Goal: Communication & Community: Ask a question

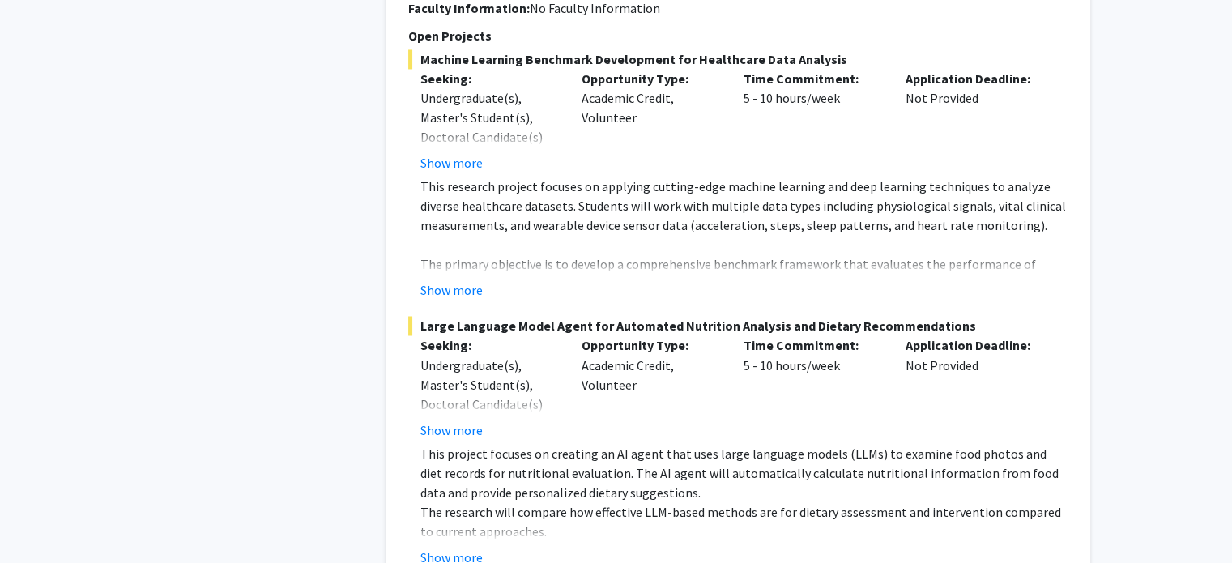
scroll to position [2727, 0]
click at [467, 281] on button "Show more" at bounding box center [451, 290] width 62 height 19
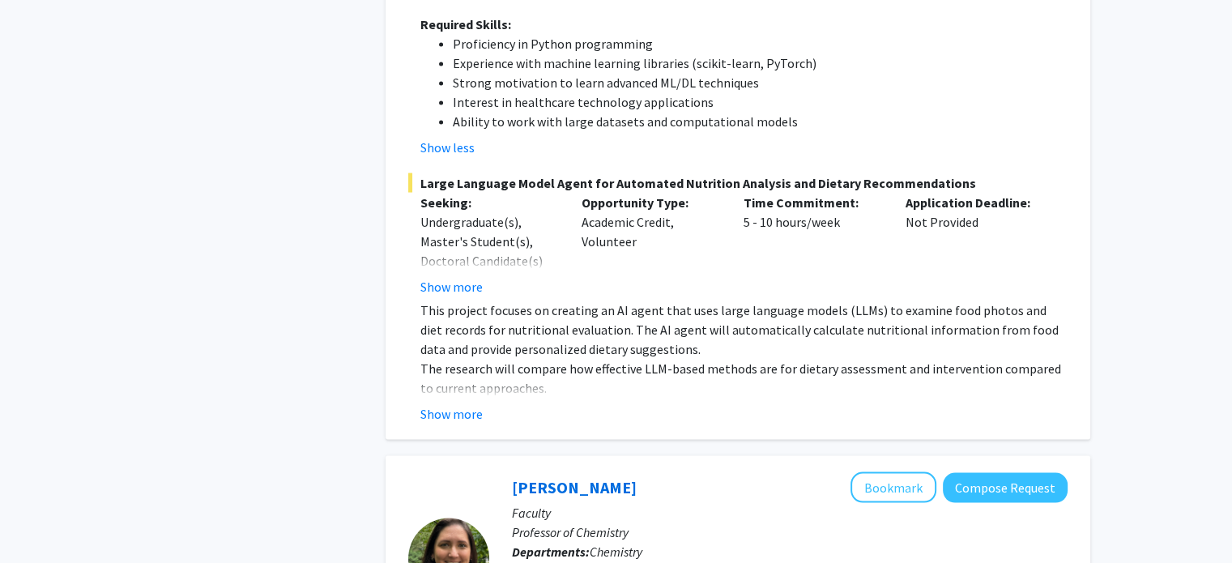
scroll to position [3204, 0]
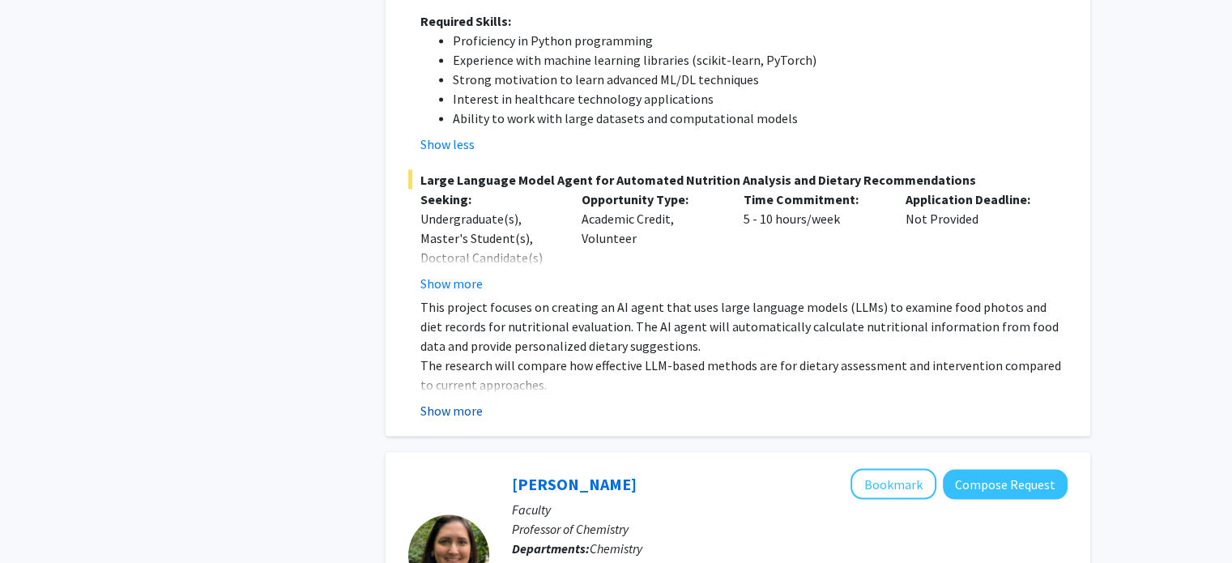
click at [470, 401] on button "Show more" at bounding box center [451, 410] width 62 height 19
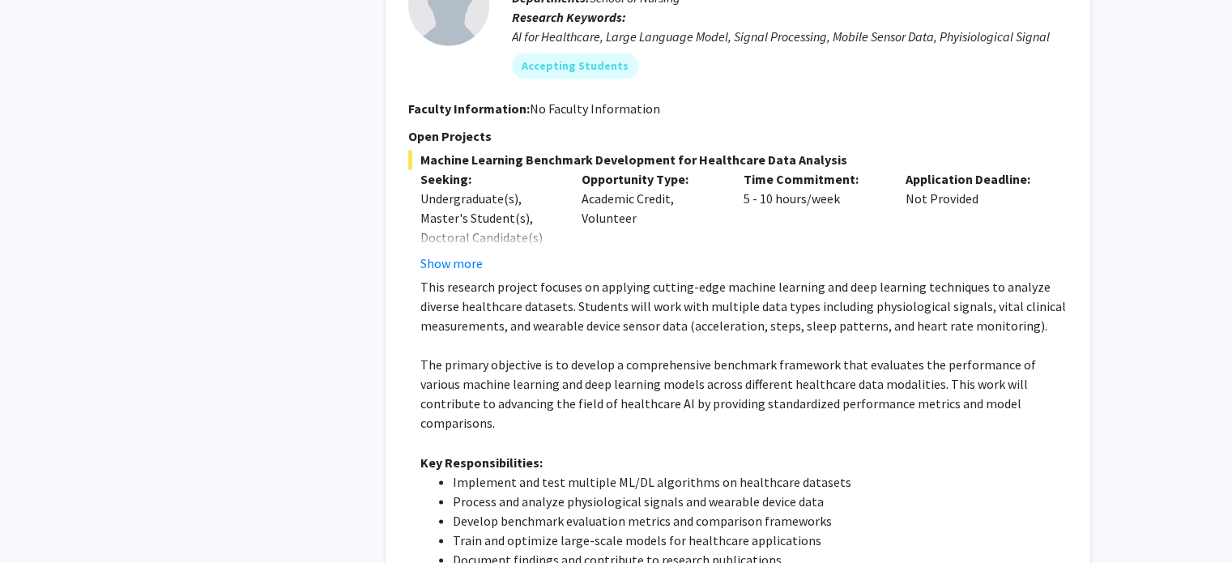
scroll to position [2449, 0]
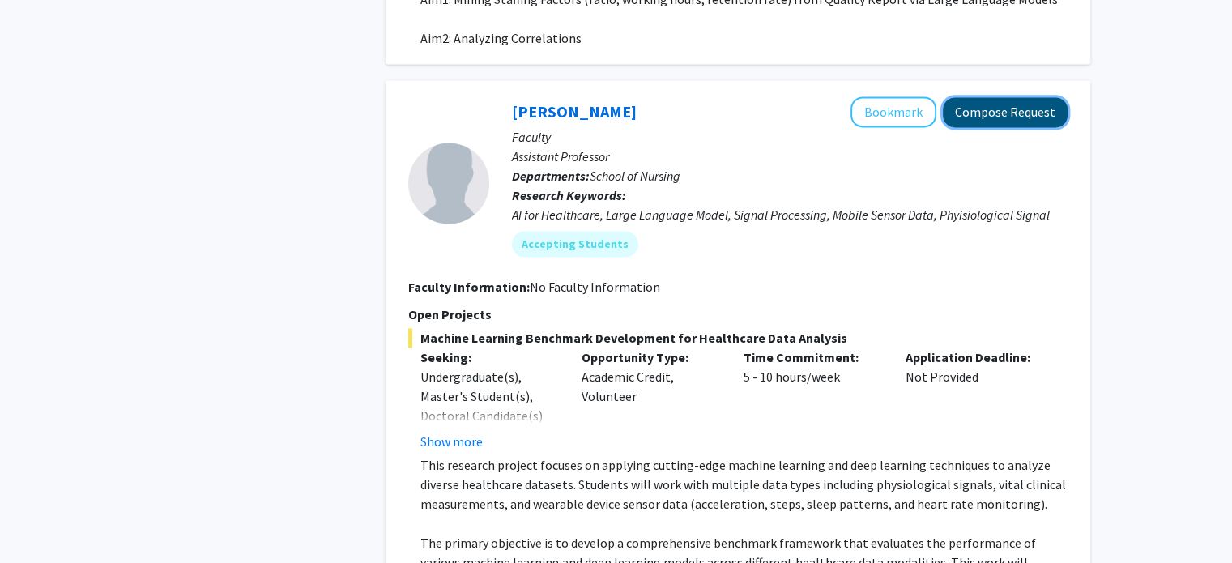
click at [990, 97] on button "Compose Request" at bounding box center [1005, 112] width 125 height 30
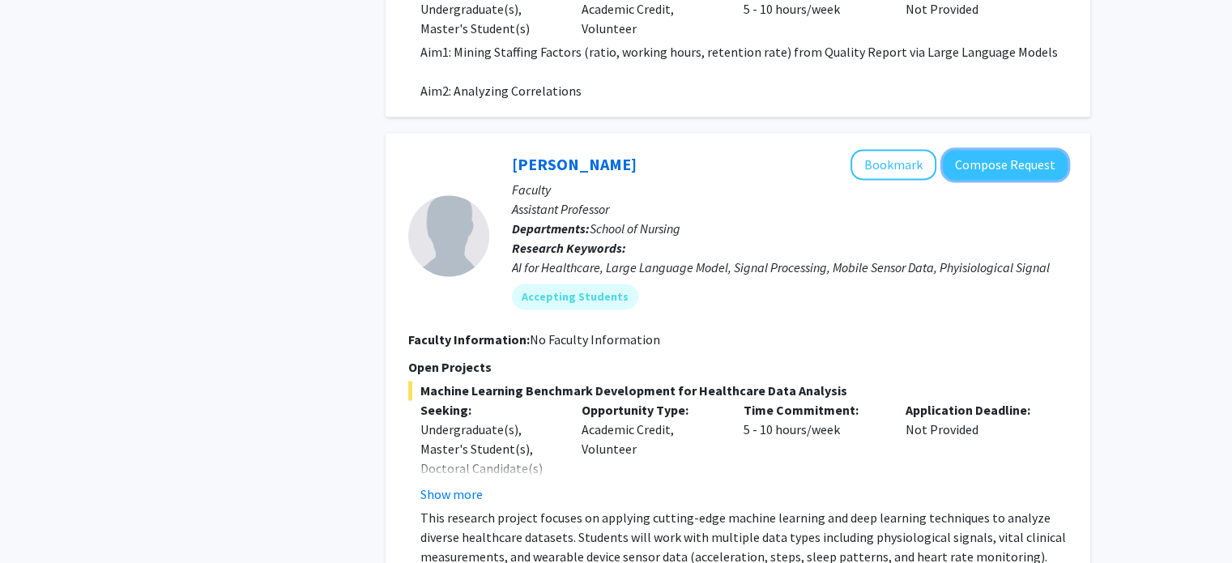
scroll to position [2287, 0]
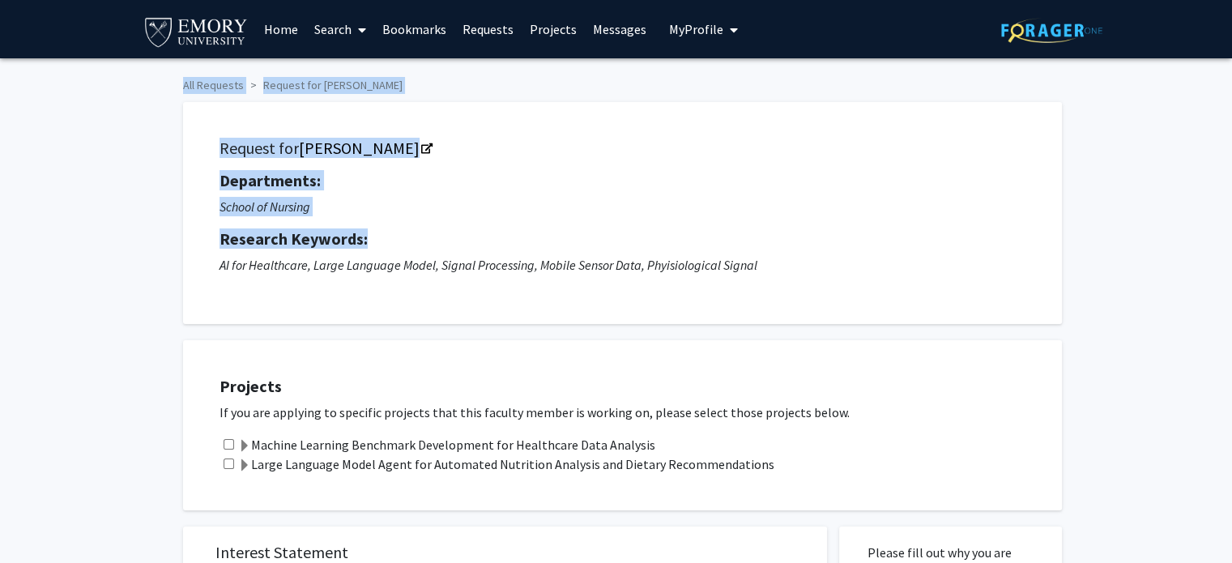
drag, startPoint x: 528, startPoint y: 237, endPoint x: 510, endPoint y: 237, distance: 18.6
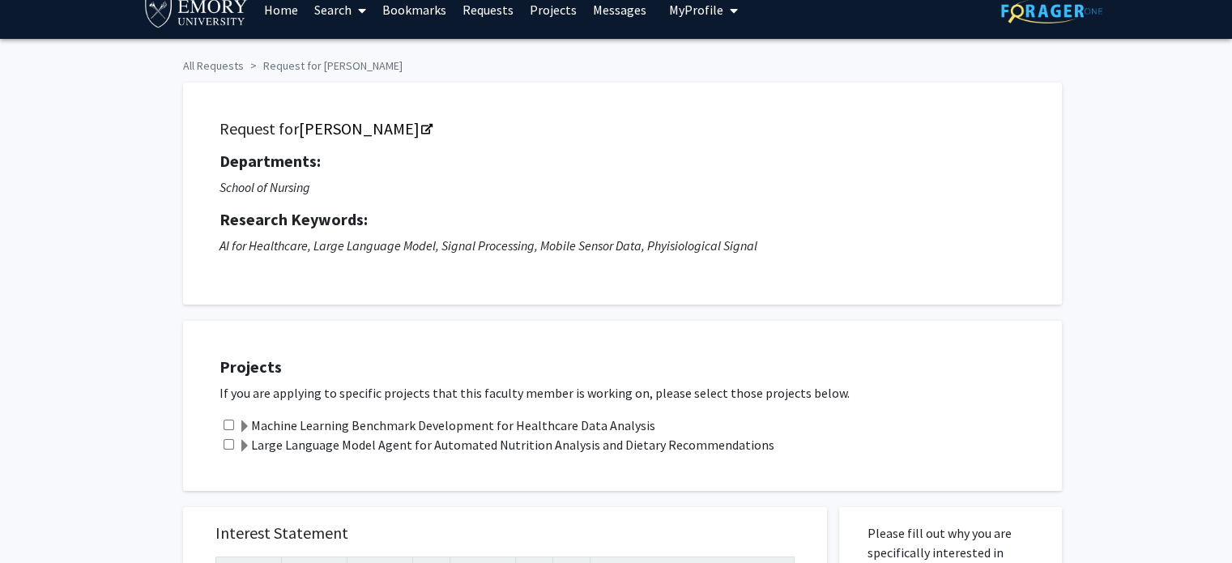
scroll to position [162, 0]
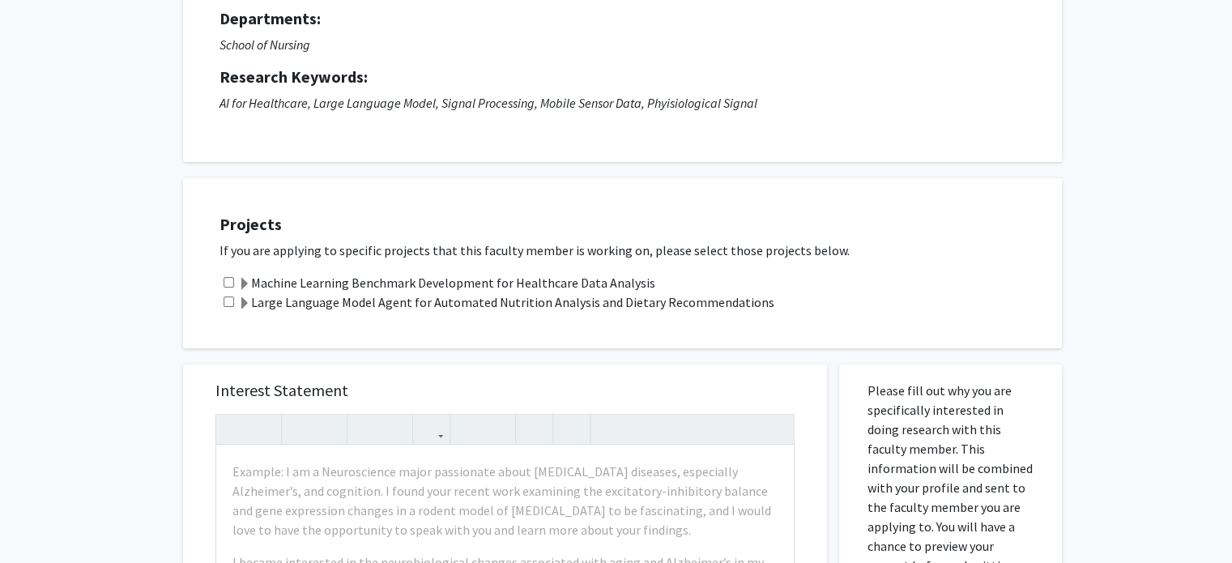
click at [243, 284] on span at bounding box center [244, 284] width 13 height 13
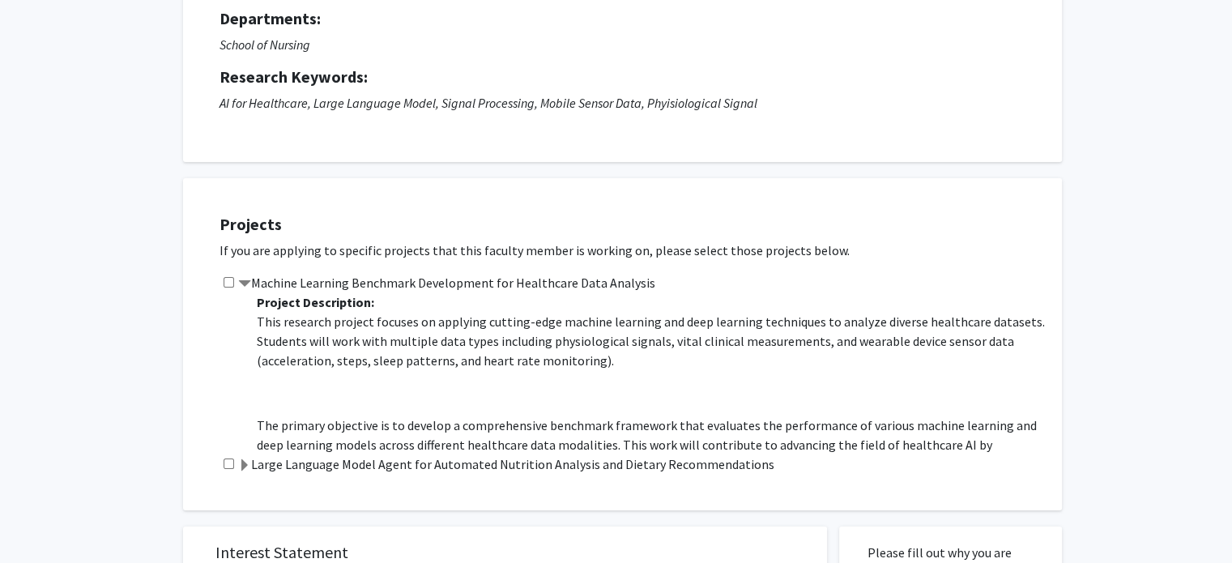
click at [243, 284] on span at bounding box center [244, 284] width 13 height 13
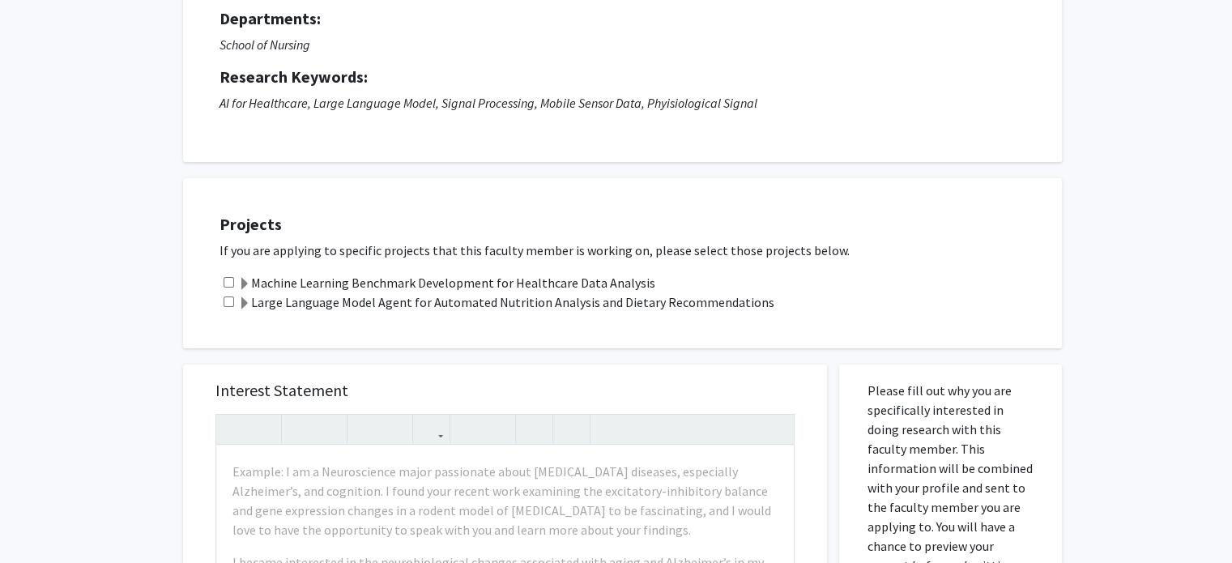
click at [224, 278] on input "checkbox" at bounding box center [229, 282] width 11 height 11
checkbox input "true"
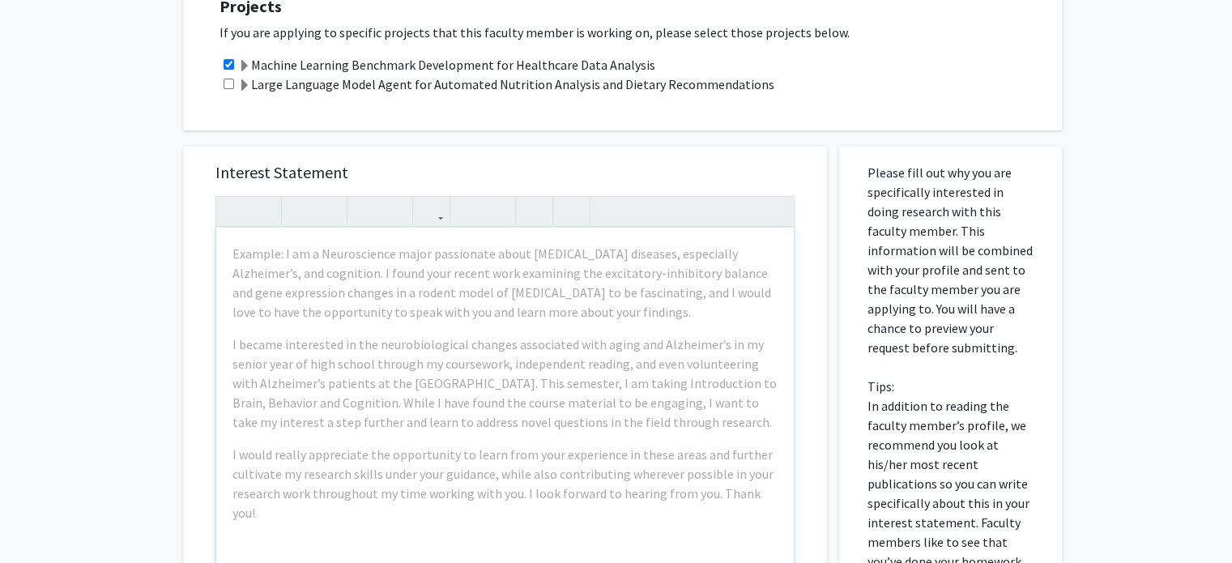
scroll to position [405, 0]
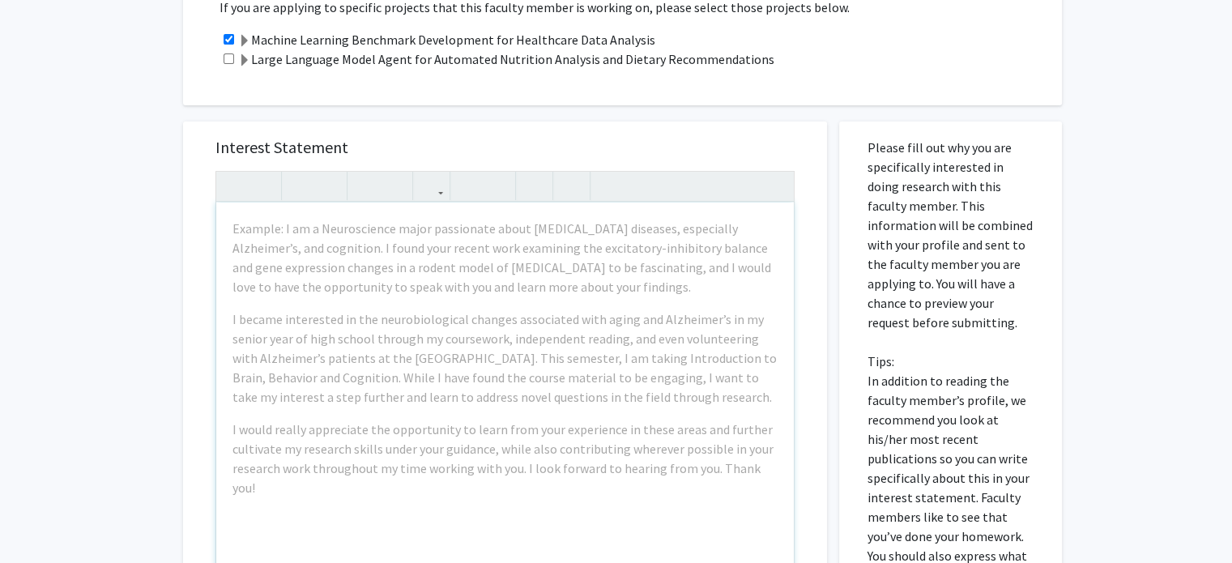
click at [373, 307] on div "Example: I am a Neuroscience major passionate about [MEDICAL_DATA] diseases, es…" at bounding box center [505, 388] width 578 height 371
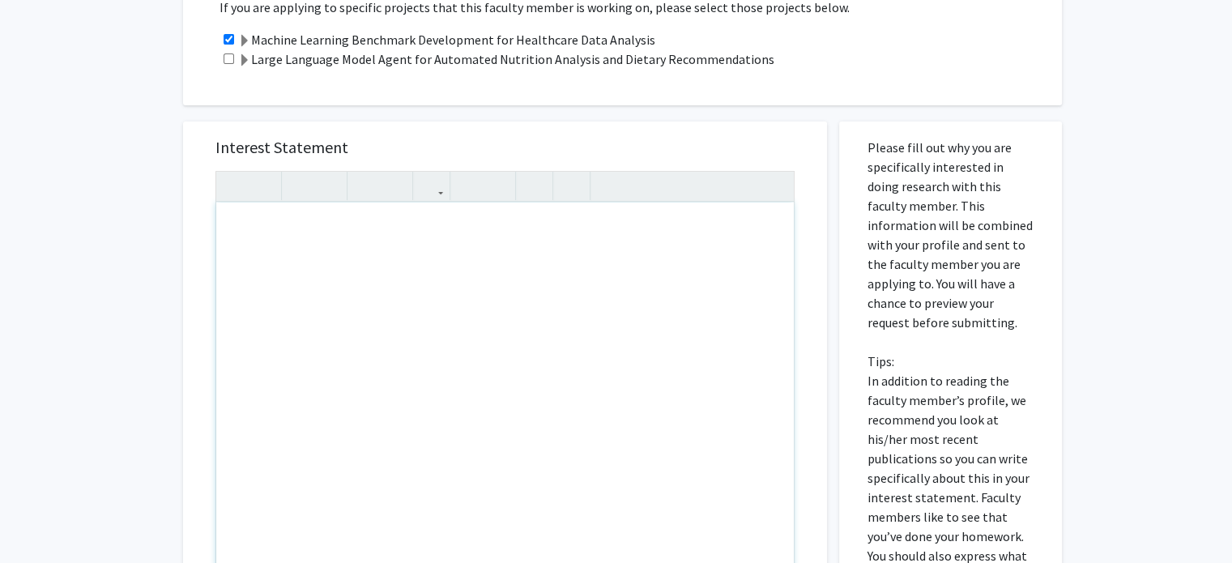
click at [415, 311] on div "Note to users with screen readers: Please press Alt+0 or Option+0 to deactivate…" at bounding box center [505, 388] width 578 height 371
paste div "Note to users with screen readers: Please press Alt+0 or Option+0 to deactivate…"
type textarea "<l>Ipsu Do. Sitametconsec, </a> <e>S doei temp incid utlab etd magn. Al enim ad…"
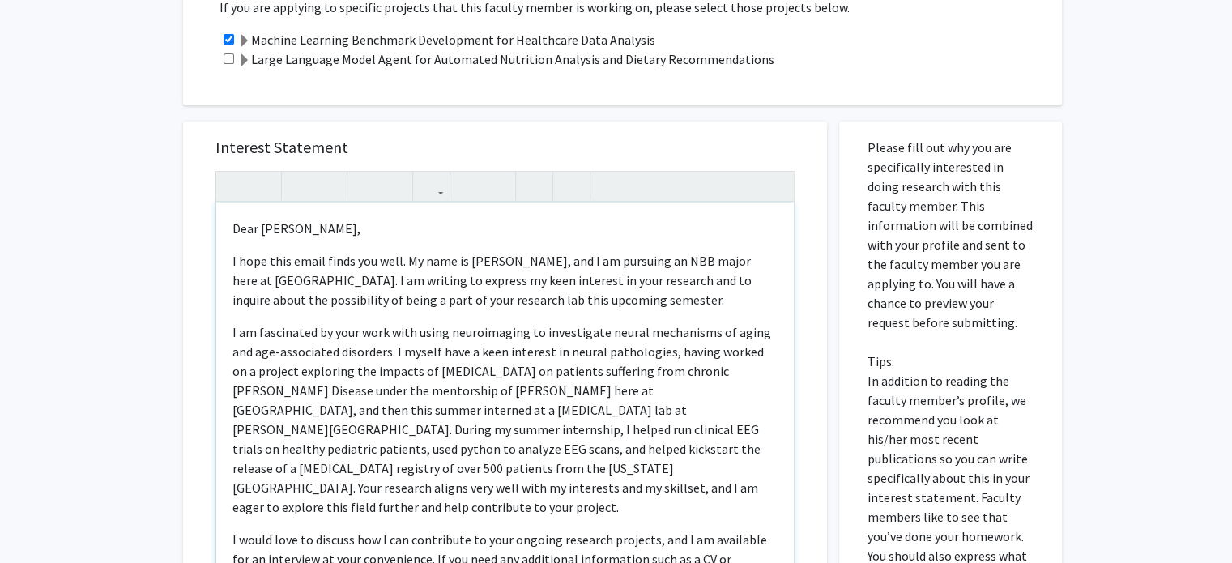
drag, startPoint x: 278, startPoint y: 227, endPoint x: 356, endPoint y: 221, distance: 78.0
click at [355, 220] on p "Dear [PERSON_NAME]," at bounding box center [504, 228] width 545 height 19
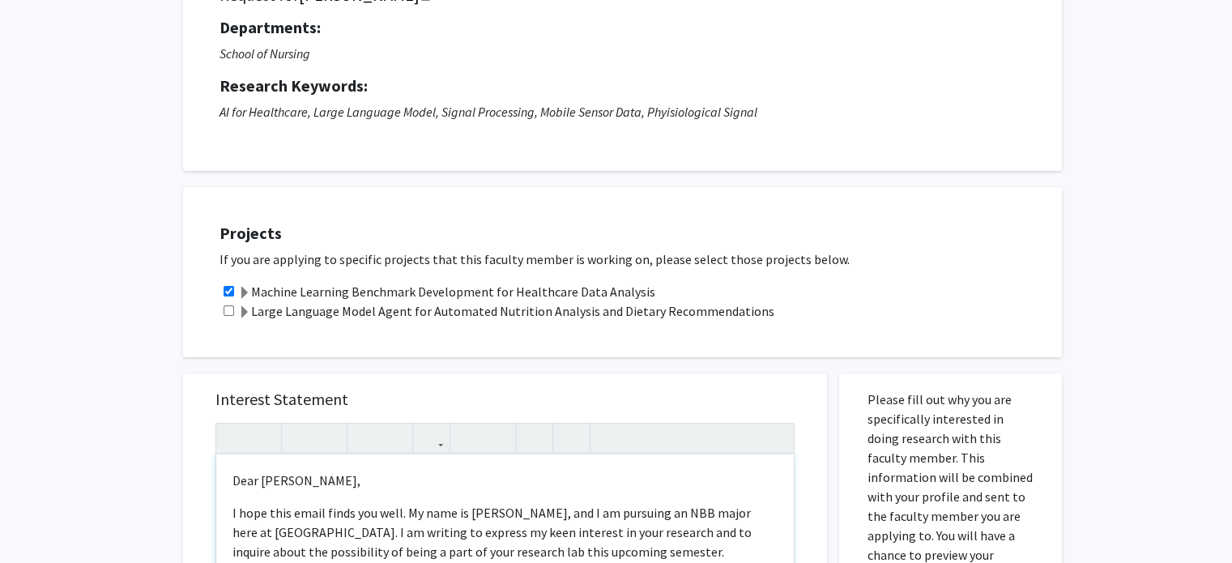
scroll to position [162, 0]
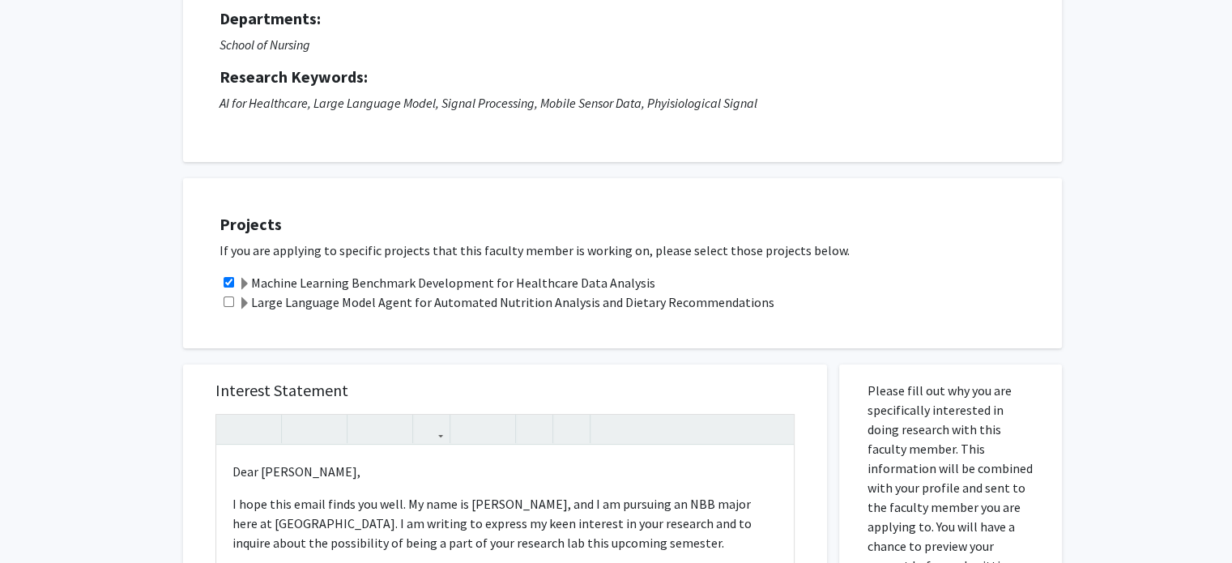
click at [248, 279] on span at bounding box center [244, 284] width 13 height 13
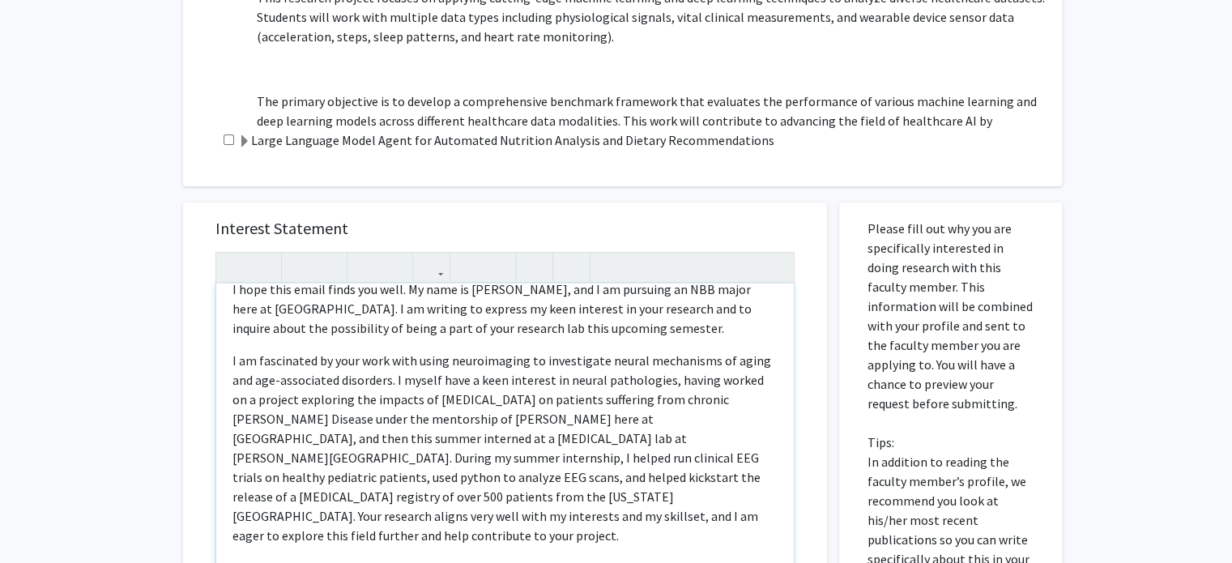
scroll to position [81, 0]
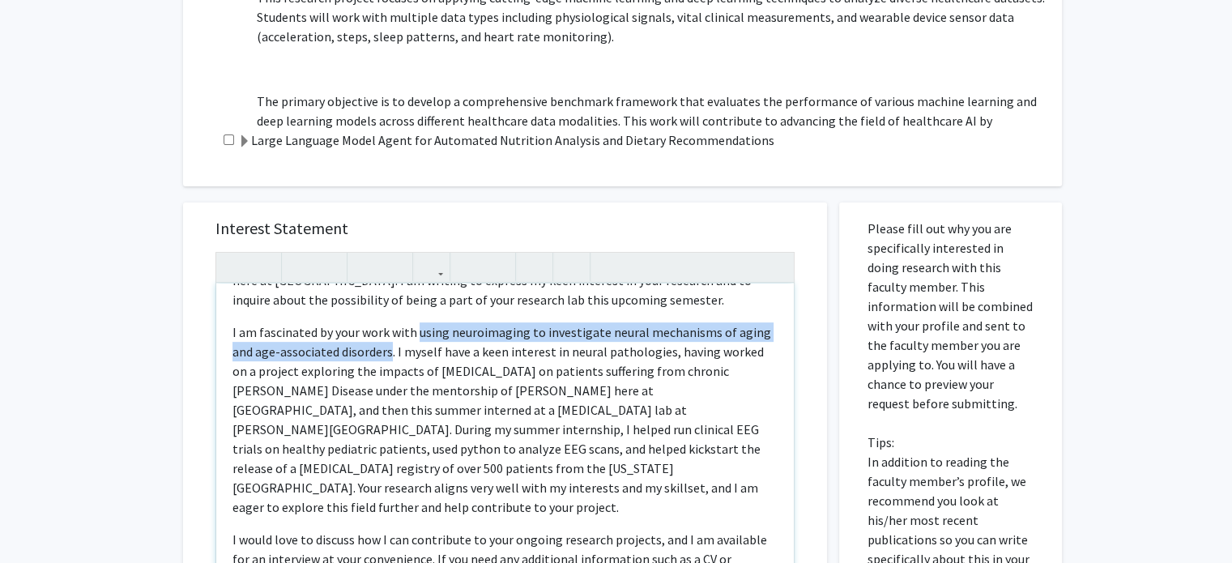
drag, startPoint x: 416, startPoint y: 333, endPoint x: 388, endPoint y: 359, distance: 37.8
click at [388, 359] on p "I am fascinated by your work with using neuroimaging to investigate neural mech…" at bounding box center [504, 419] width 545 height 194
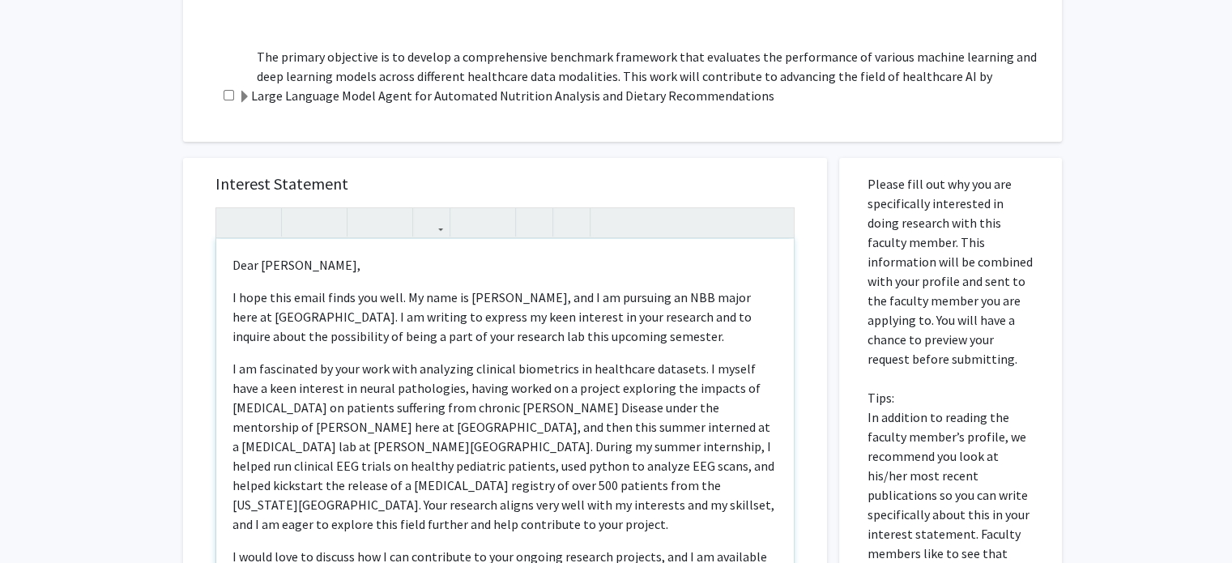
scroll to position [567, 0]
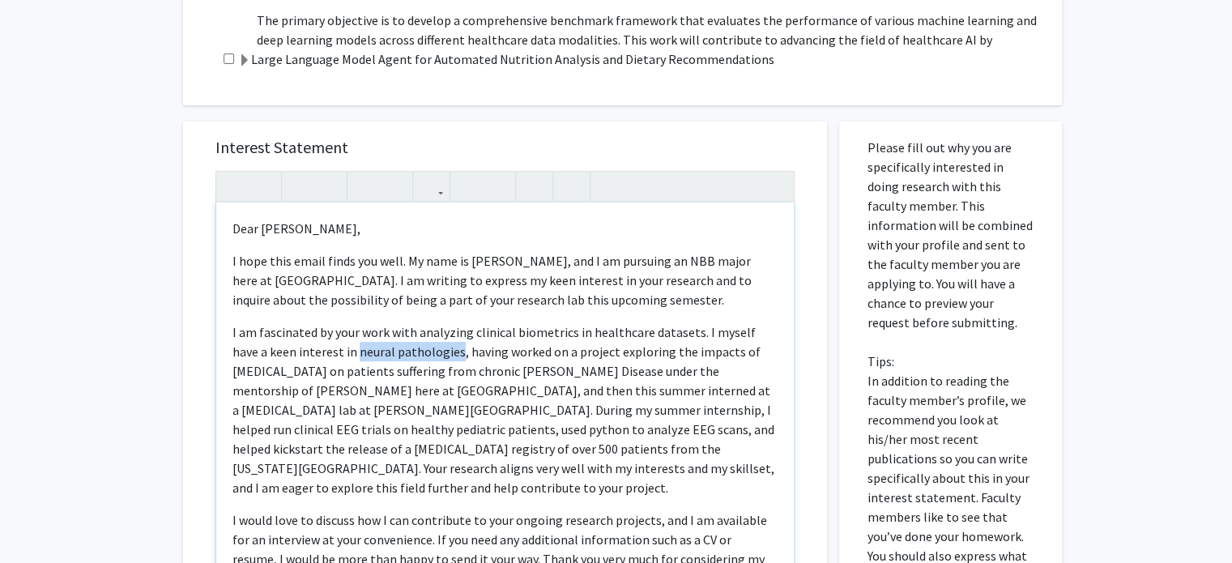
drag, startPoint x: 356, startPoint y: 352, endPoint x: 457, endPoint y: 378, distance: 103.7
click at [455, 353] on p "I am fascinated by your work with analyzing clinical biometrics in healthcare d…" at bounding box center [504, 409] width 545 height 175
click at [417, 389] on p "I am fascinated by your work with analyzing clinical biometrics in healthcare d…" at bounding box center [504, 409] width 545 height 175
click at [461, 352] on p "I am fascinated by your work with analyzing clinical biometrics in healthcare d…" at bounding box center [504, 409] width 545 height 175
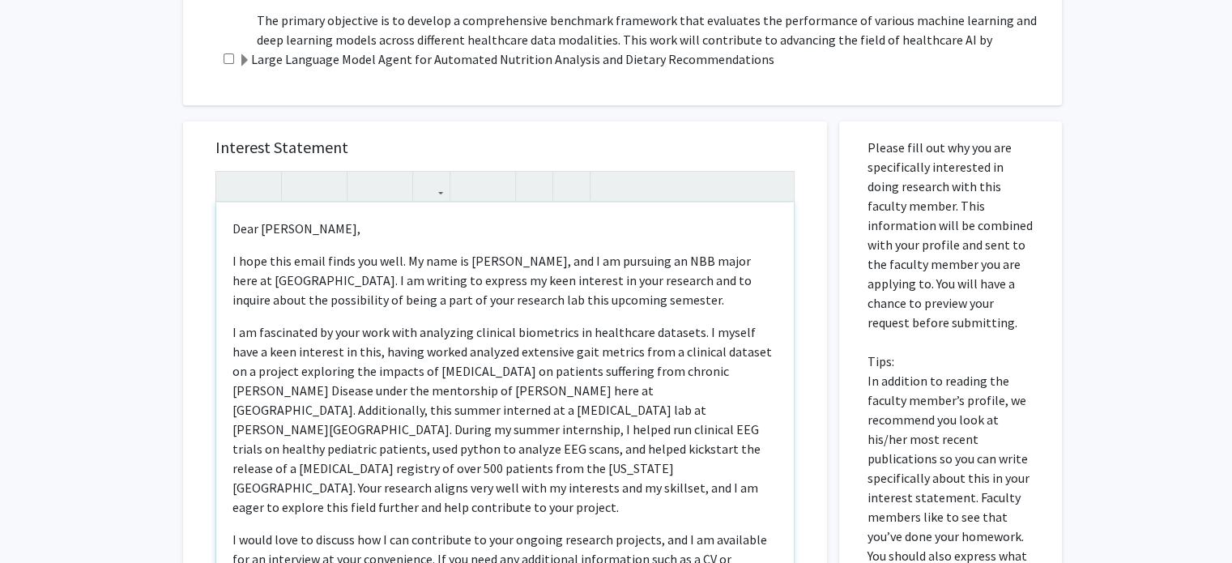
click at [304, 412] on p "I am fascinated by your work with analyzing clinical biometrics in healthcare d…" at bounding box center [504, 419] width 545 height 194
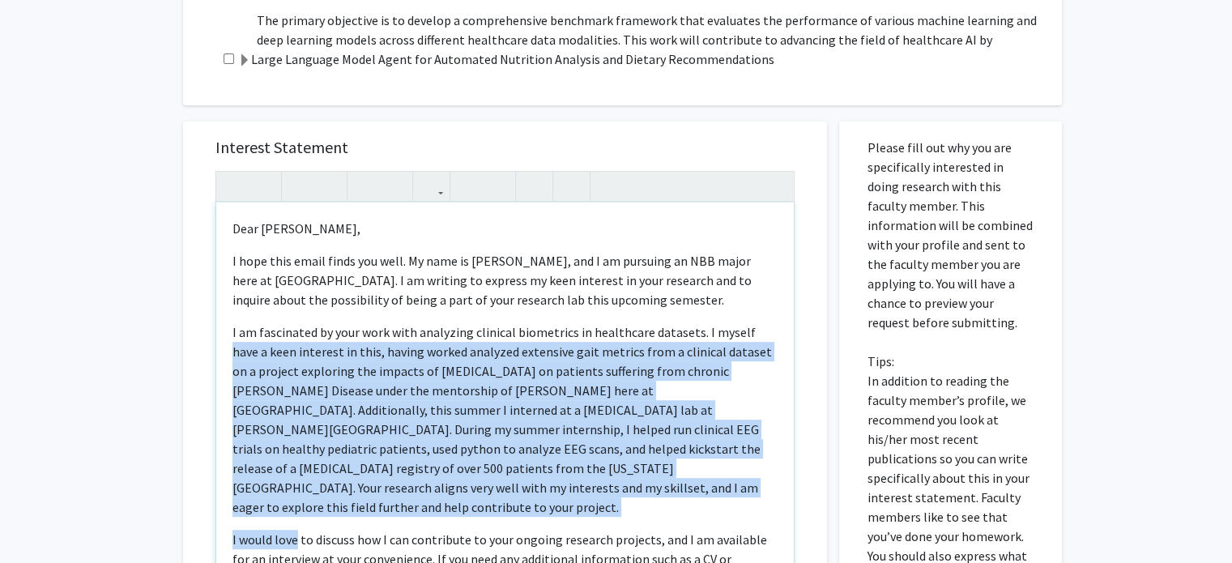
drag, startPoint x: 296, startPoint y: 518, endPoint x: 218, endPoint y: 343, distance: 191.8
click at [218, 343] on div "Dear [PERSON_NAME],  I hope this email finds you well. My name is [PERSON_NAM…" at bounding box center [505, 388] width 578 height 371
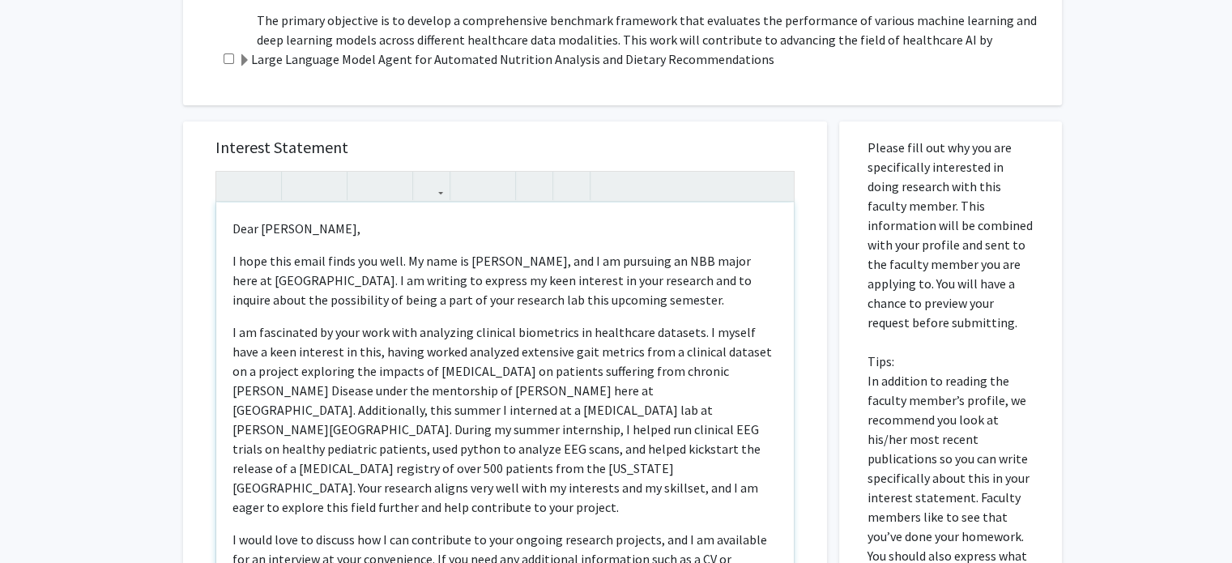
click at [228, 333] on div "Dear [PERSON_NAME],  I hope this email finds you well. My name is [PERSON_NAM…" at bounding box center [505, 388] width 578 height 371
drag, startPoint x: 227, startPoint y: 330, endPoint x: 310, endPoint y: 506, distance: 195.3
click at [310, 506] on div "Dear [PERSON_NAME],  I hope this email finds you well. My name is [PERSON_NAM…" at bounding box center [505, 388] width 578 height 371
copy p "I am fascinated by your work with analyzing clinical biometrics in healthcare d…"
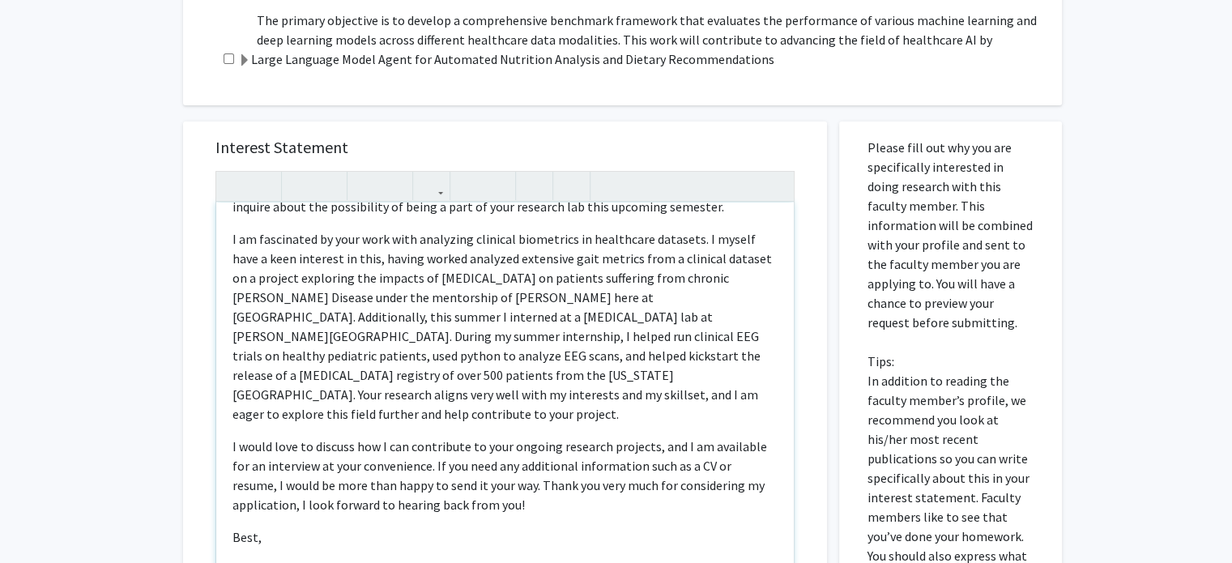
scroll to position [0, 0]
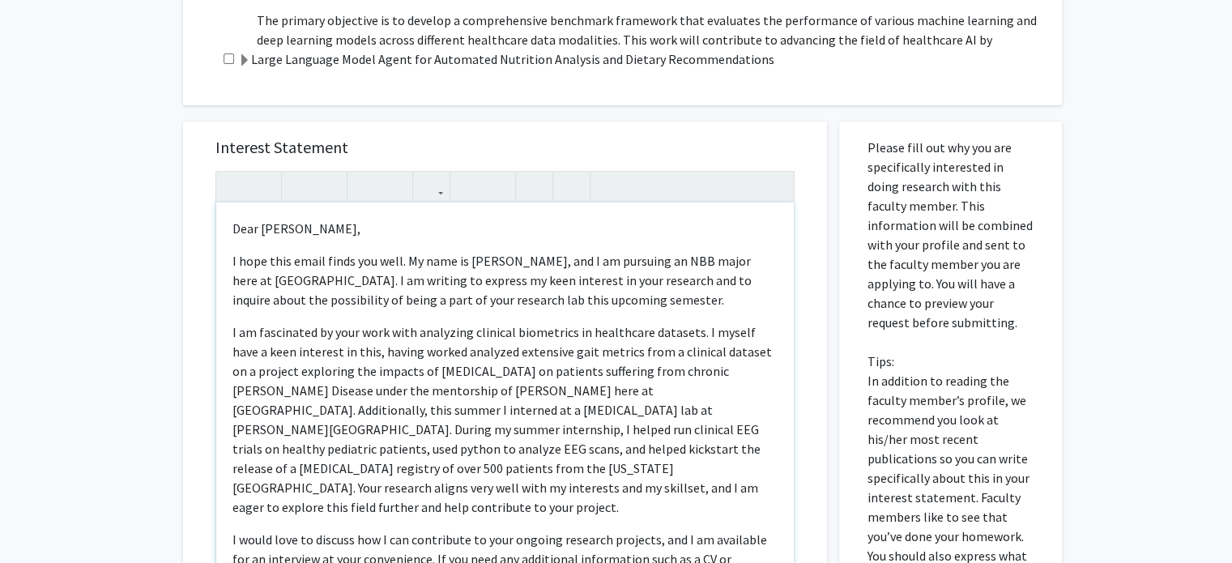
click at [341, 342] on p "I am fascinated by your work with analyzing clinical biometrics in healthcare d…" at bounding box center [504, 419] width 545 height 194
drag, startPoint x: 229, startPoint y: 328, endPoint x: 336, endPoint y: 510, distance: 211.3
click at [336, 510] on div "Dear [PERSON_NAME],  I hope this email finds you well. My name is [PERSON_NAM…" at bounding box center [505, 388] width 578 height 371
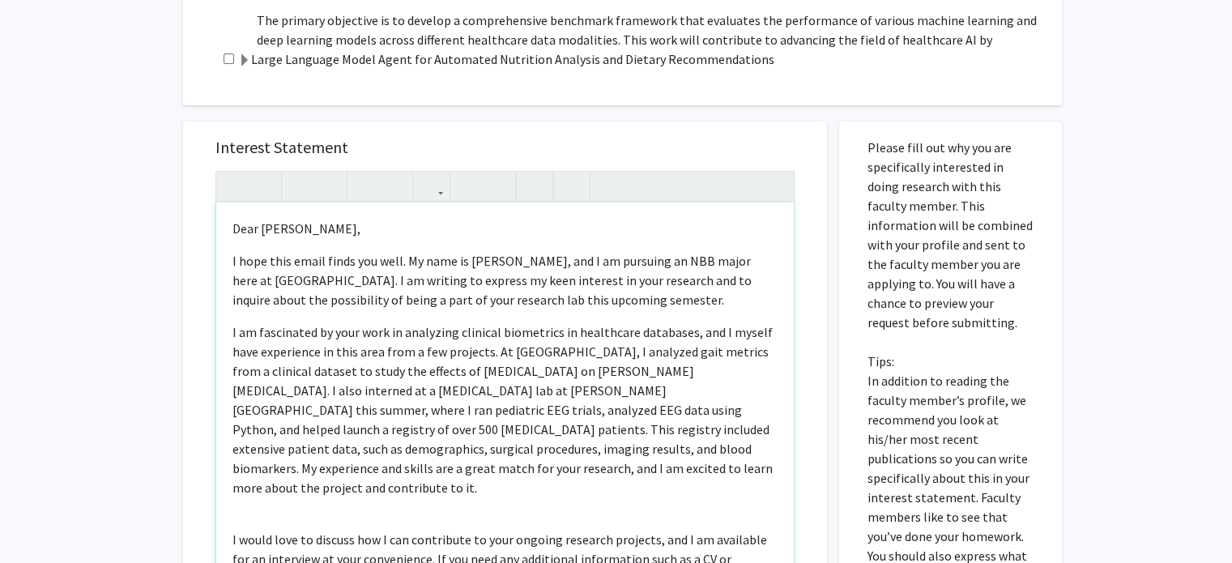
click at [348, 485] on div "Dear [PERSON_NAME],  I hope this email finds you well. My name is [PERSON_NAM…" at bounding box center [505, 388] width 578 height 371
type textarea "<p>Dear [PERSON_NAME], </p> <p>I hope this email finds you well. My name is [PE…"
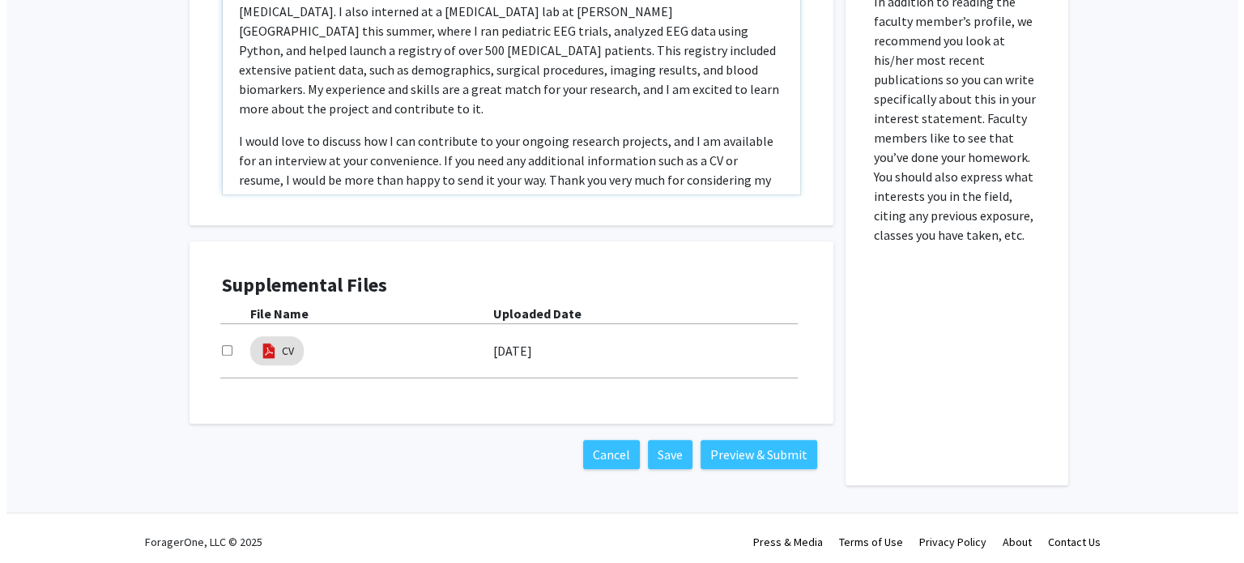
scroll to position [953, 0]
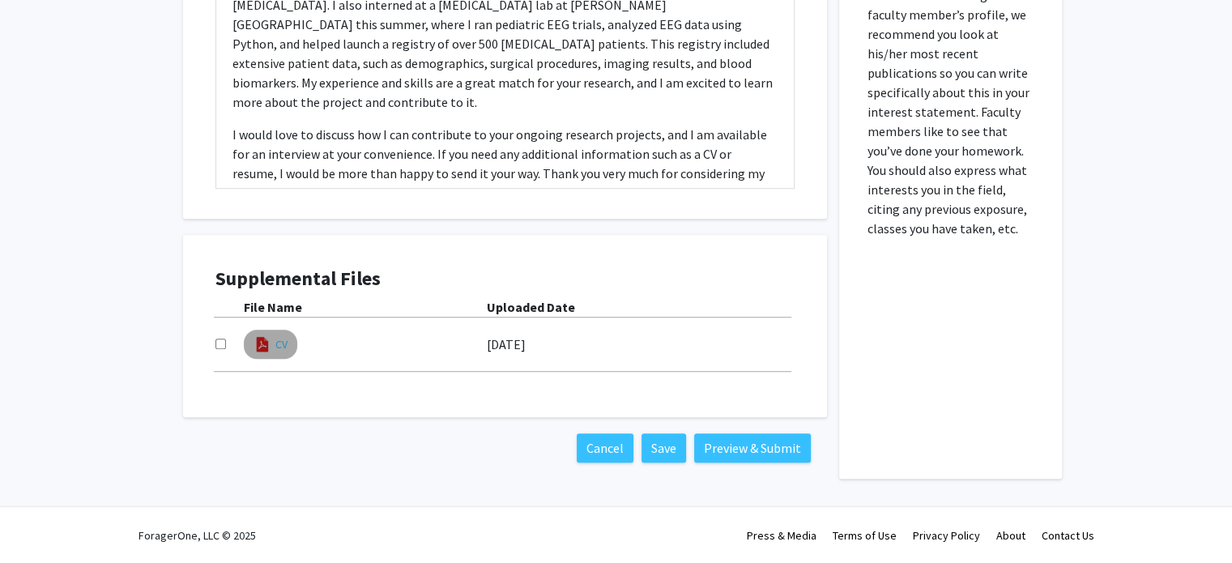
click at [276, 345] on link "CV" at bounding box center [281, 344] width 12 height 17
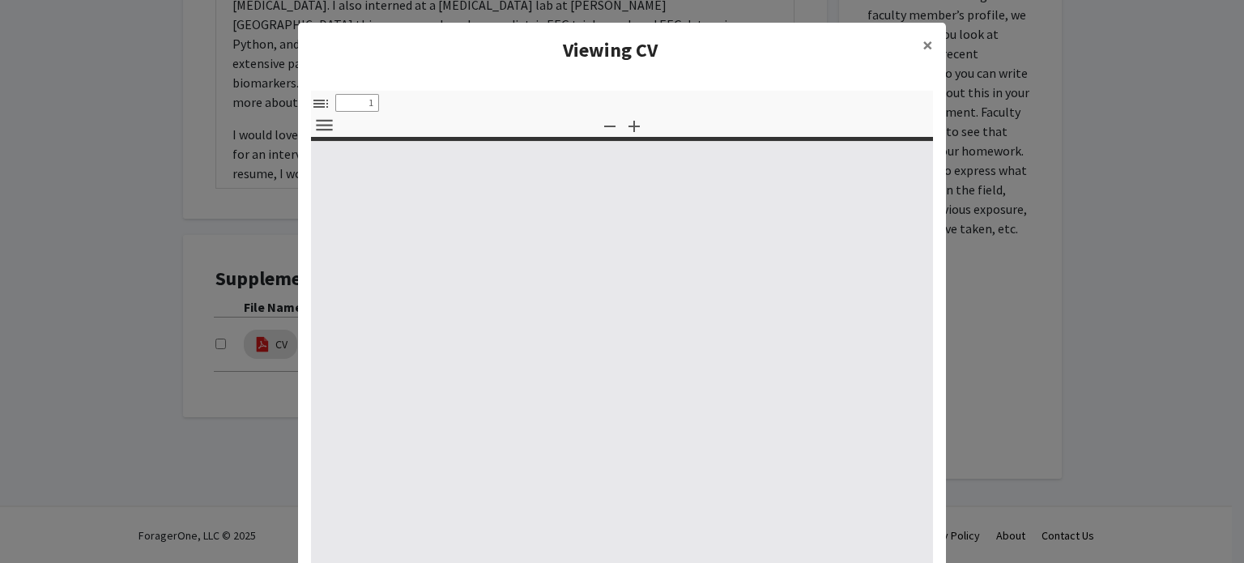
click at [580, 298] on div at bounding box center [622, 359] width 622 height 436
click at [629, 126] on icon "button" at bounding box center [634, 126] width 11 height 11
click at [606, 126] on icon "button" at bounding box center [609, 127] width 11 height 2
select select "custom"
click at [923, 46] on span "×" at bounding box center [928, 44] width 11 height 25
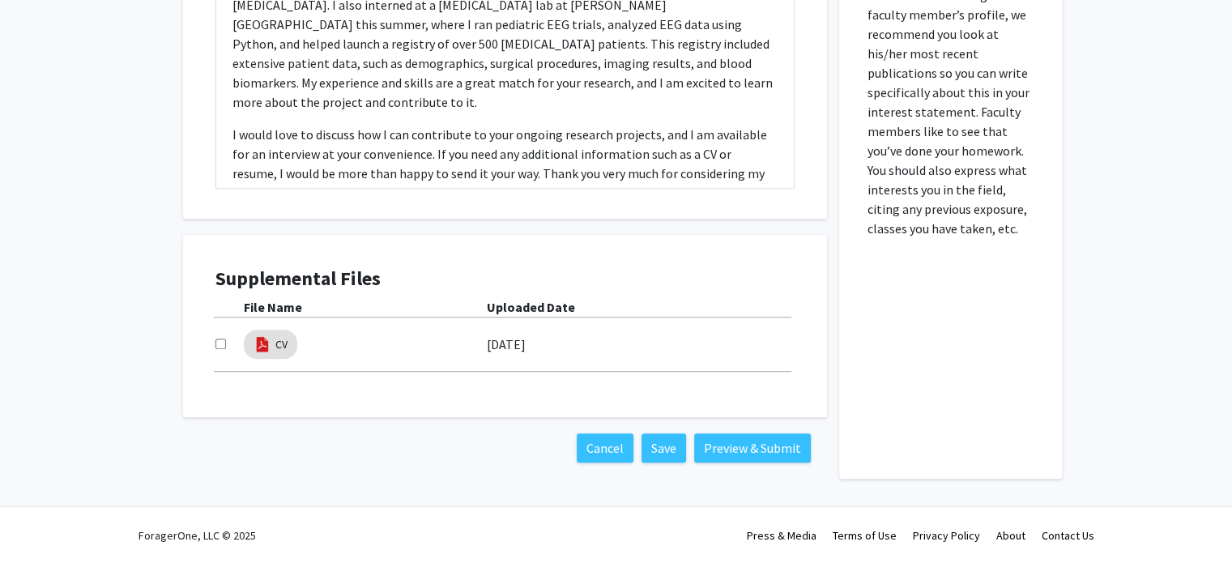
click at [219, 343] on input "checkbox" at bounding box center [220, 344] width 11 height 11
checkbox input "false"
click at [286, 347] on link "CV" at bounding box center [281, 344] width 12 height 17
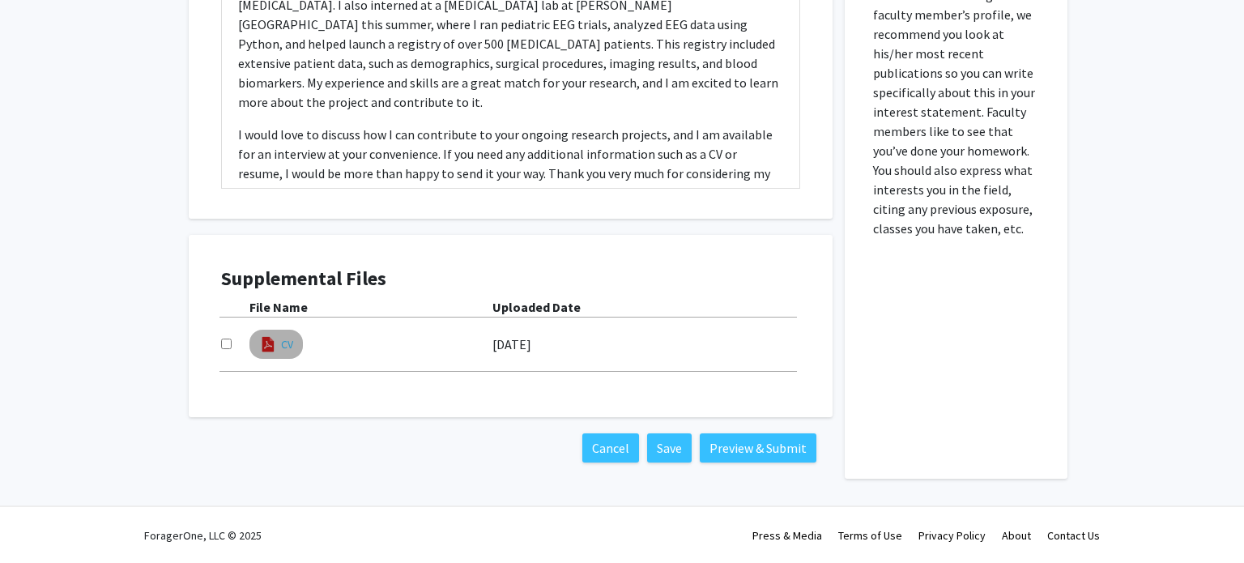
select select "custom"
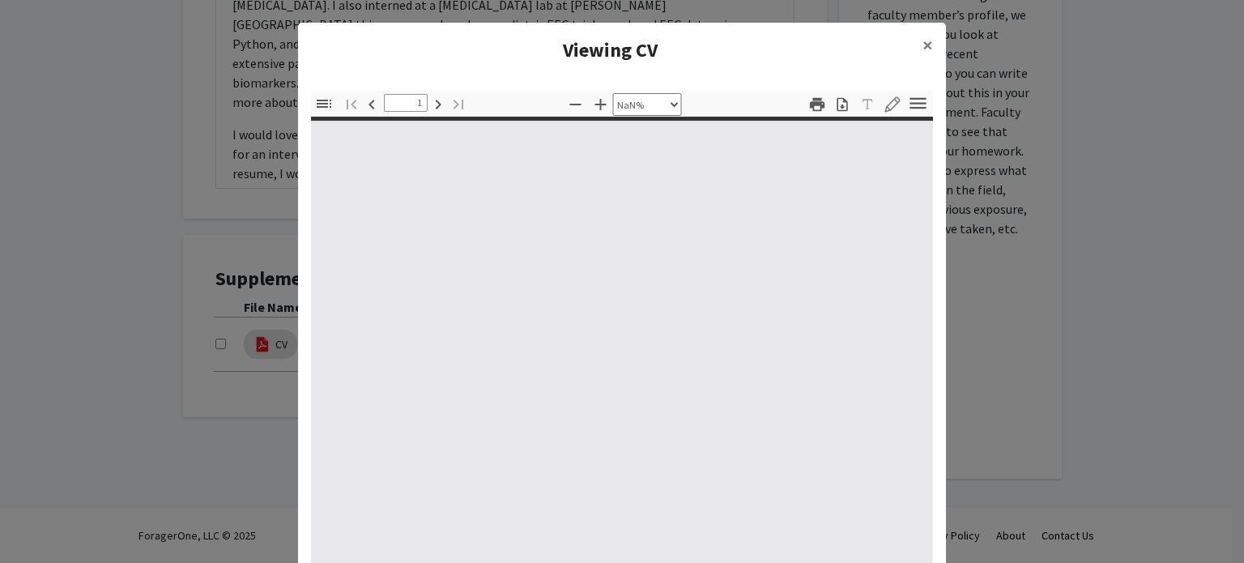
type input "0"
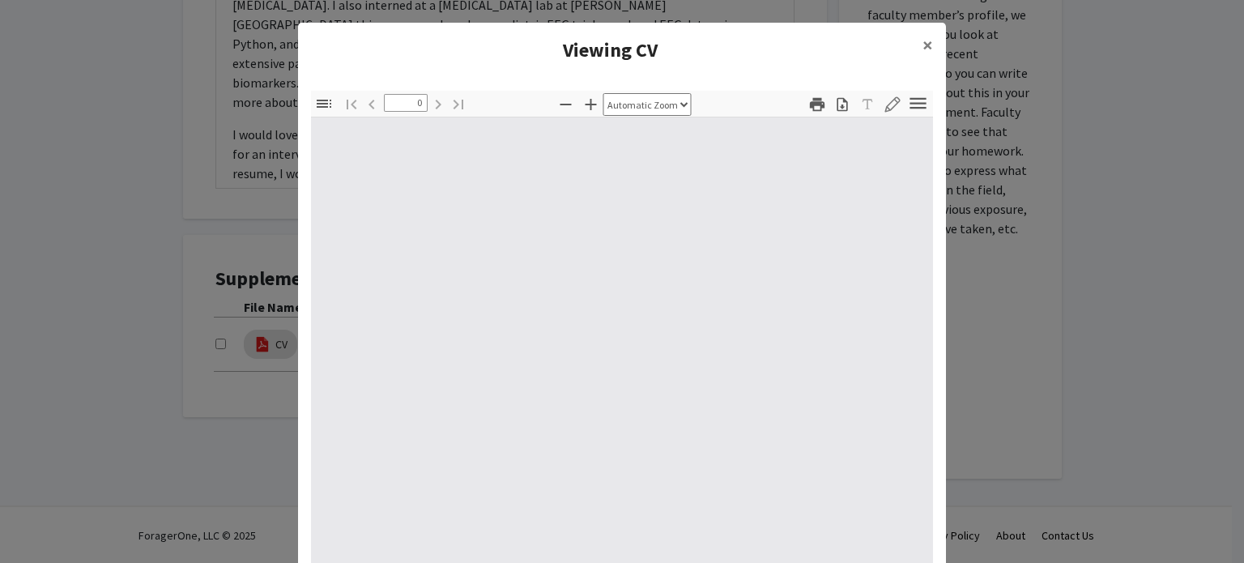
select select "custom"
drag, startPoint x: 678, startPoint y: 347, endPoint x: 543, endPoint y: 173, distance: 219.9
click at [735, 185] on div at bounding box center [622, 346] width 622 height 459
type input "1"
select select "auto"
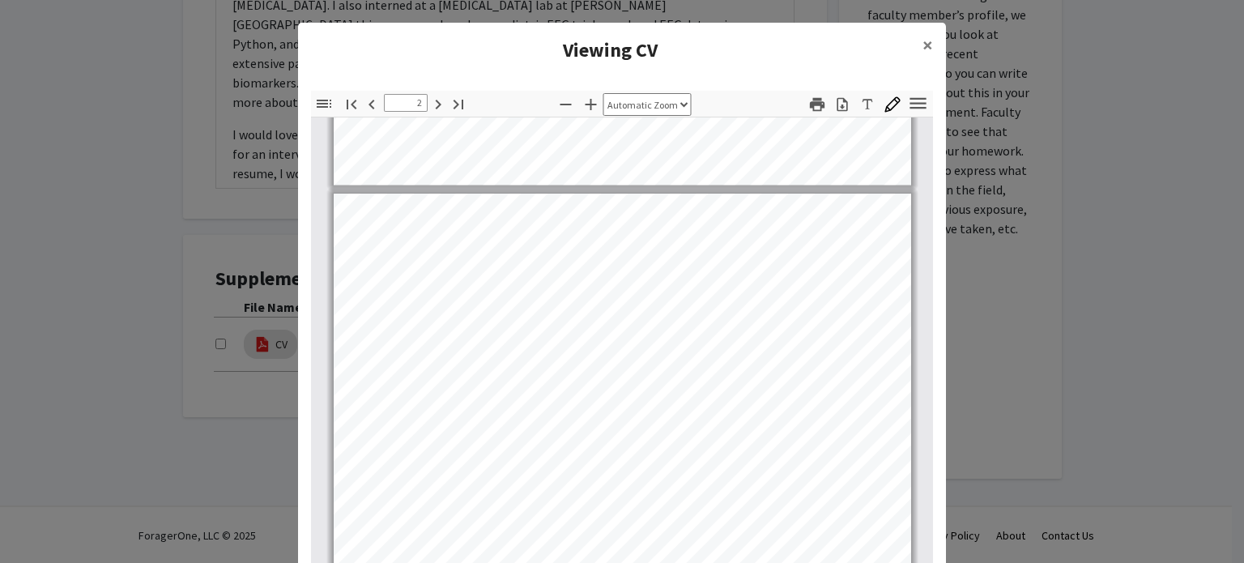
scroll to position [729, 0]
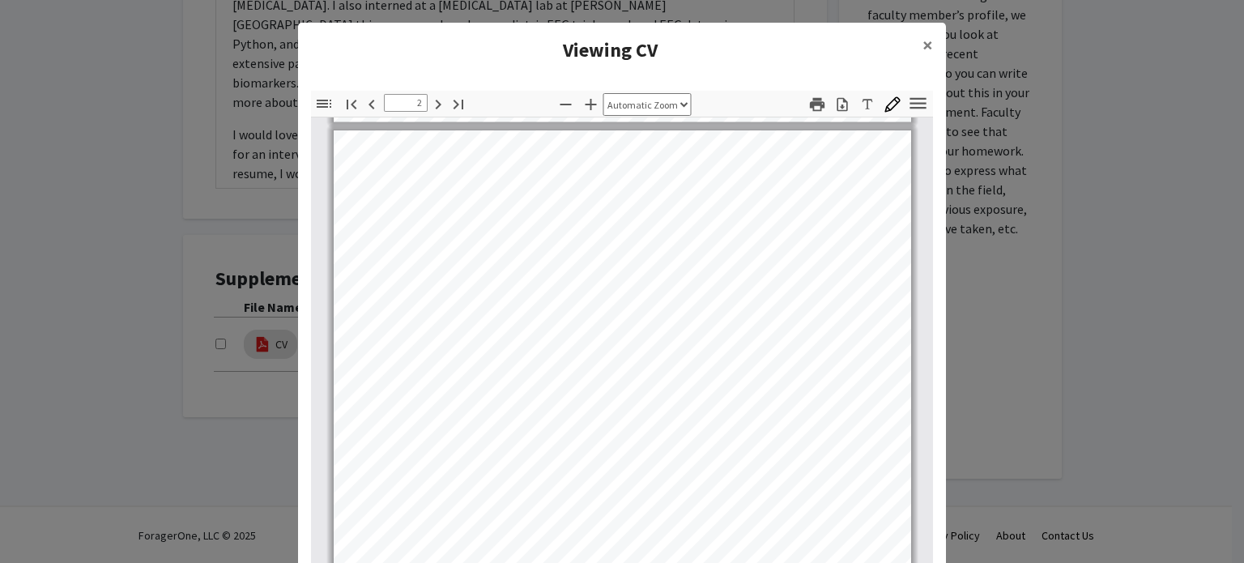
type input "1"
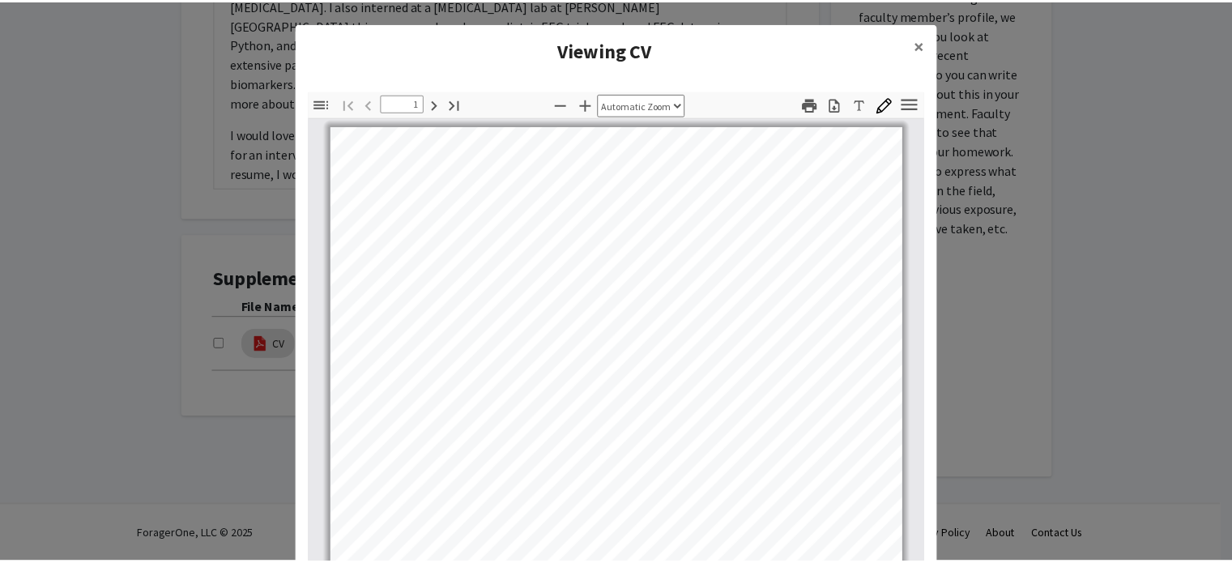
scroll to position [0, 0]
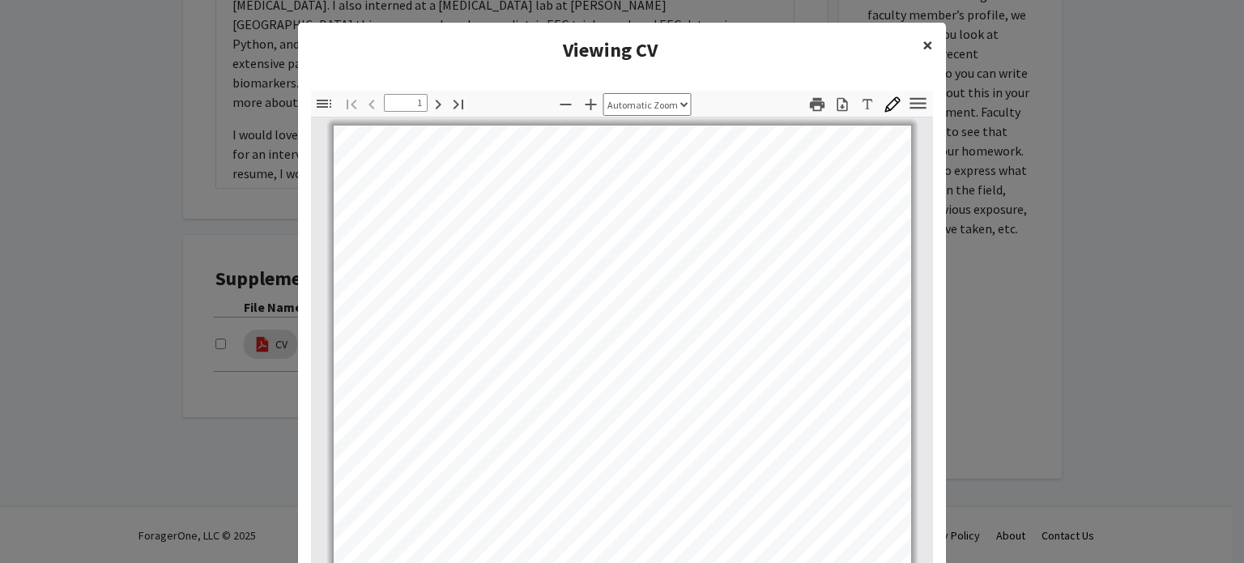
click at [923, 46] on span "×" at bounding box center [928, 44] width 11 height 25
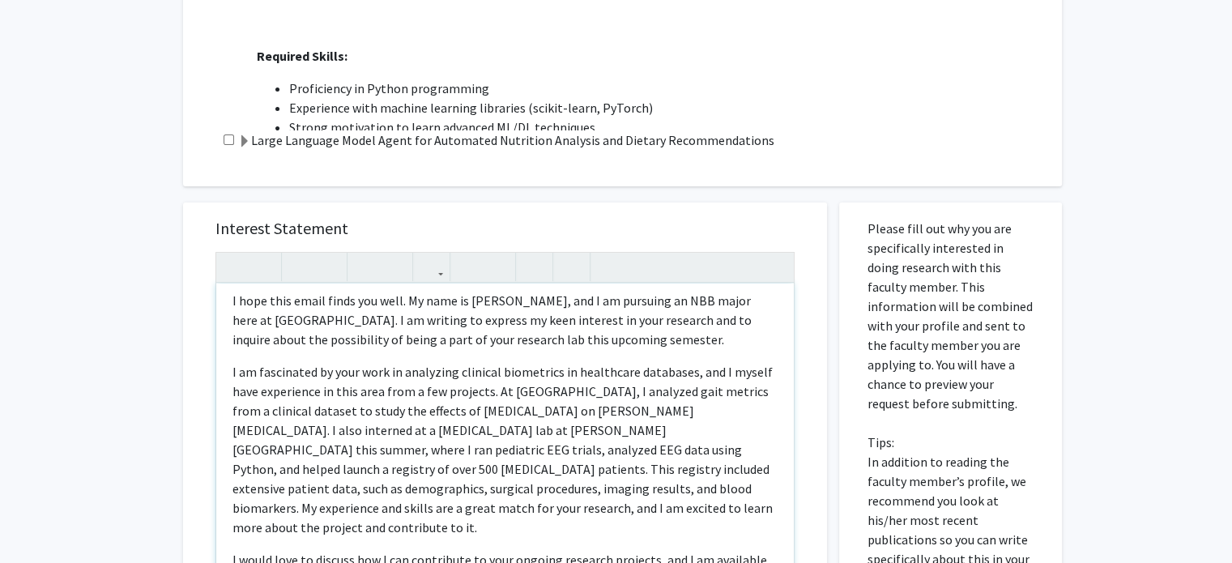
scroll to position [81, 0]
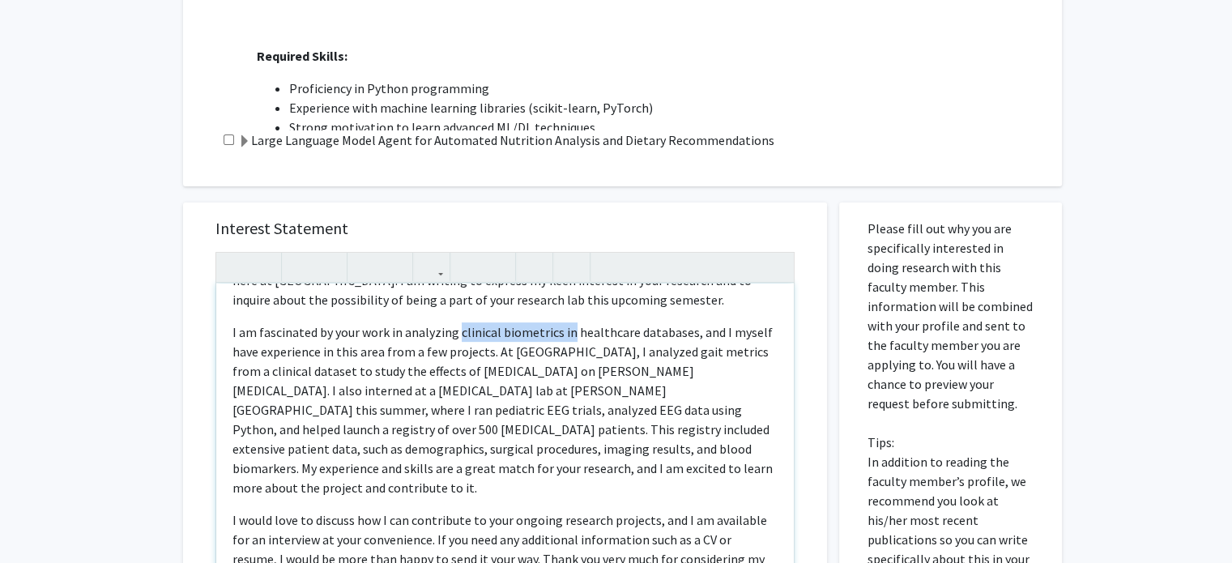
drag, startPoint x: 456, startPoint y: 333, endPoint x: 566, endPoint y: 333, distance: 110.2
click at [566, 333] on p "I am fascinated by your work in analyzing clinical biometrics in healthcare dat…" at bounding box center [504, 409] width 545 height 175
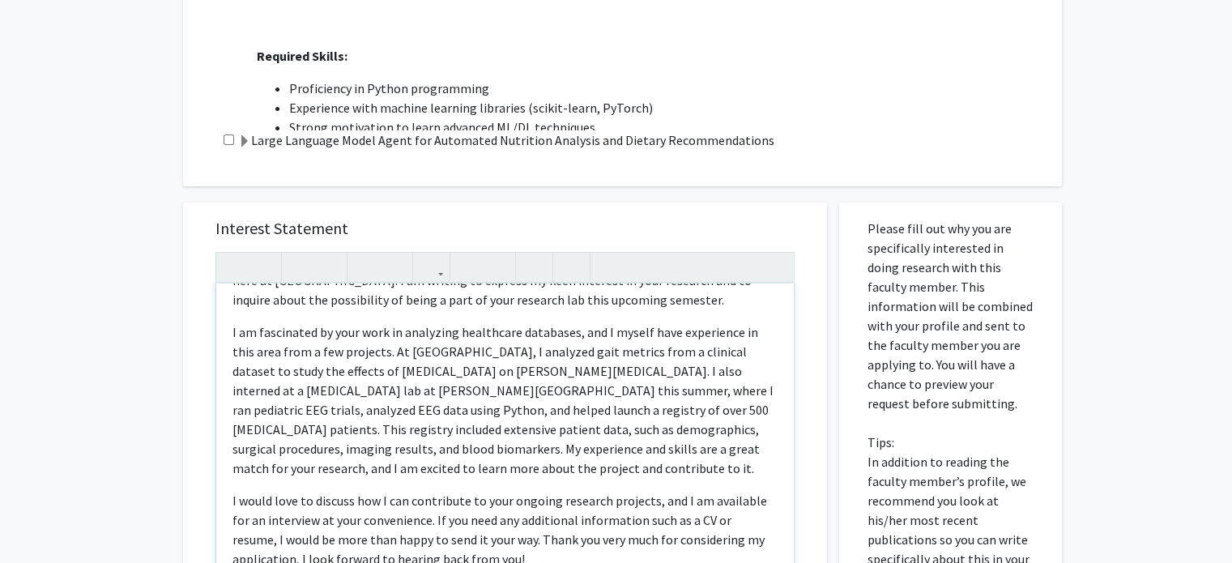
click at [567, 326] on p "I am fascinated by your work in analyzing healthcare databases, and I myself ha…" at bounding box center [504, 400] width 545 height 156
click at [573, 327] on p "I am fascinated by your work in analyzing healthcare databases, and I myself ha…" at bounding box center [504, 400] width 545 height 156
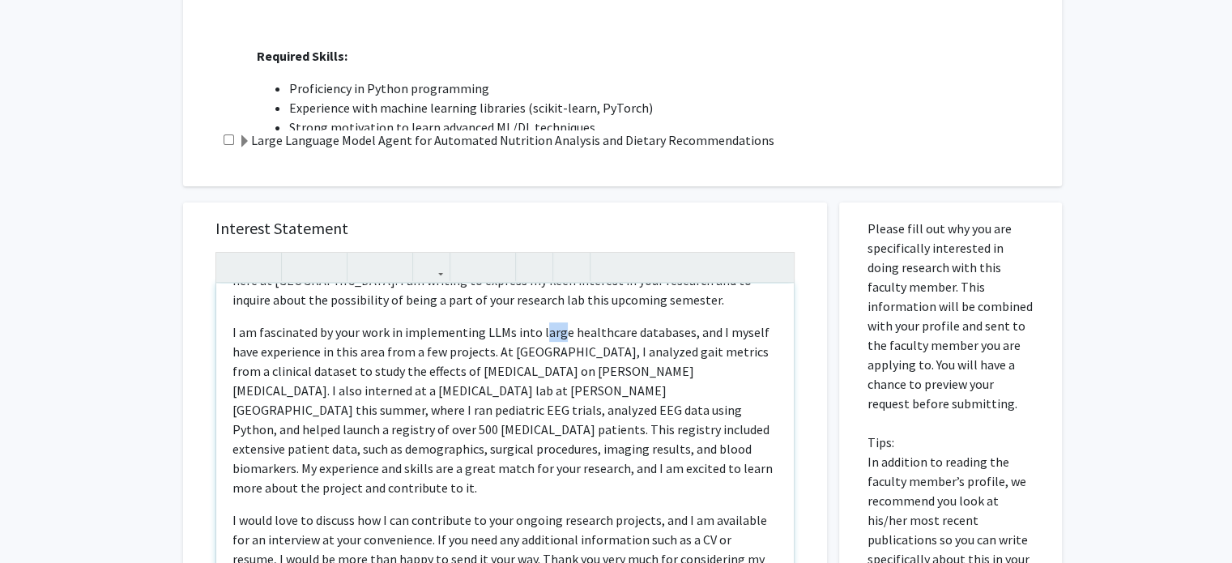
drag, startPoint x: 537, startPoint y: 333, endPoint x: 557, endPoint y: 334, distance: 20.3
click at [557, 334] on p "I am fascinated by your work in implementing LLMs into large healthcare databas…" at bounding box center [504, 409] width 545 height 175
drag, startPoint x: 561, startPoint y: 335, endPoint x: 533, endPoint y: 332, distance: 27.7
click at [533, 332] on p "I am fascinated by your work in implementing LLMs into large healthcare databas…" at bounding box center [504, 409] width 545 height 175
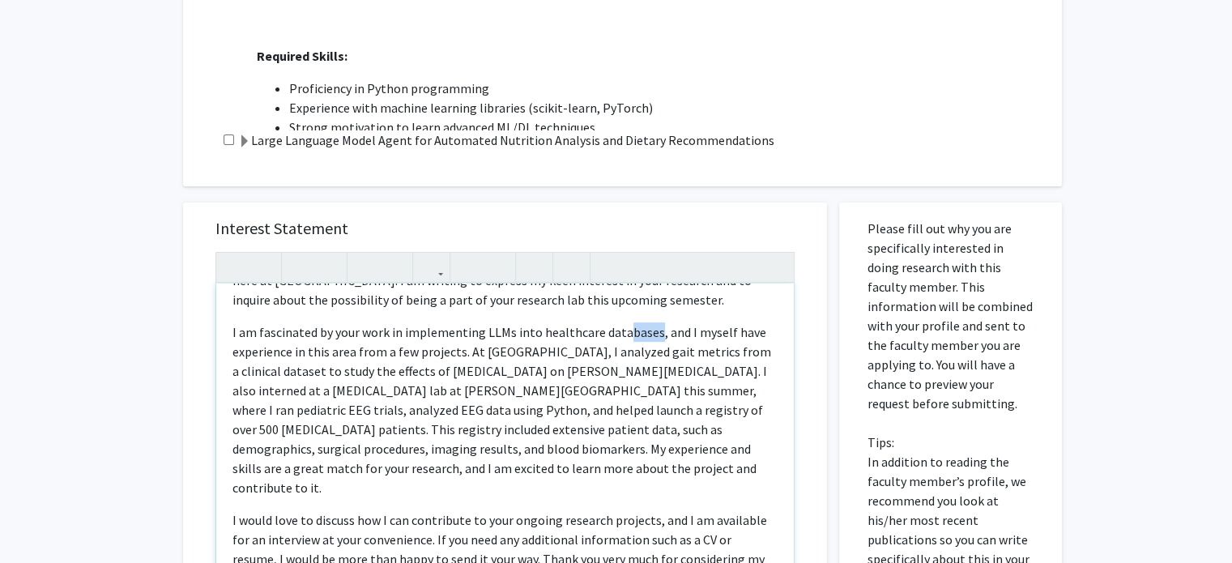
drag, startPoint x: 649, startPoint y: 329, endPoint x: 616, endPoint y: 330, distance: 32.4
click at [616, 330] on p "I am fascinated by your work in implementing LLMs into healthcare databases, an…" at bounding box center [504, 409] width 545 height 175
drag, startPoint x: 292, startPoint y: 349, endPoint x: 350, endPoint y: 355, distance: 58.6
click at [350, 355] on p "I am fascinated by your work in implementing LLMs into healthcare datasets, and…" at bounding box center [504, 409] width 545 height 175
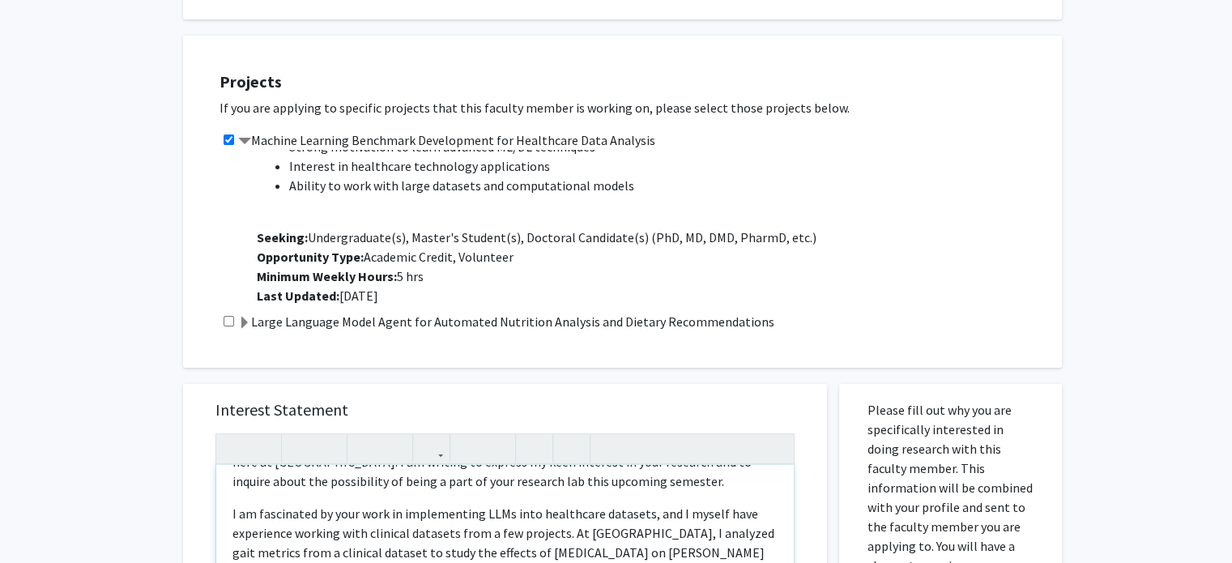
scroll to position [405, 0]
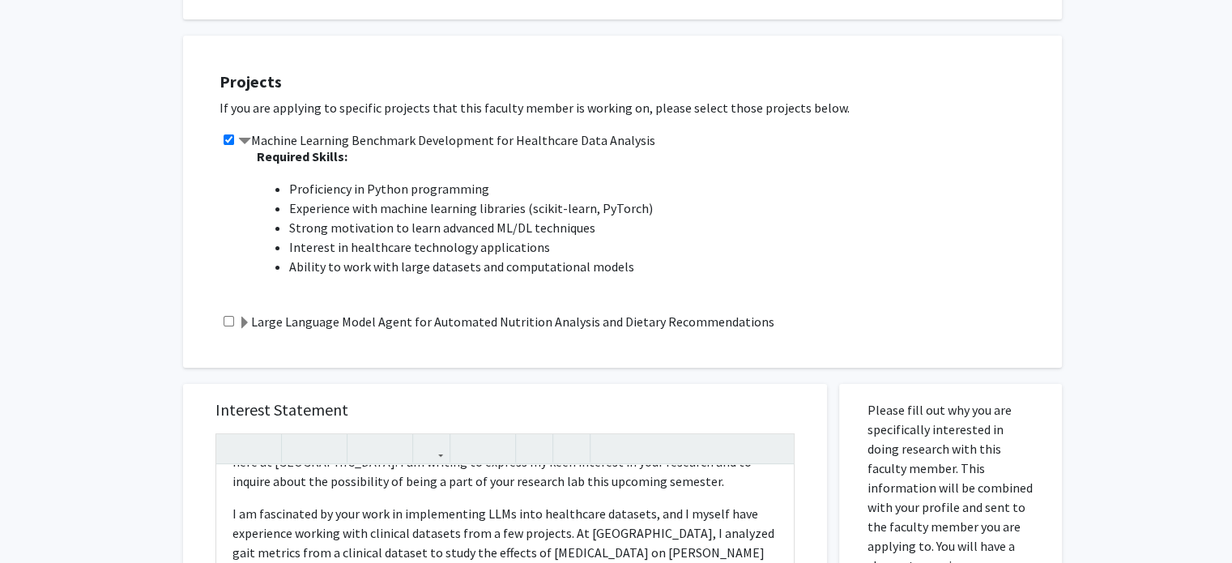
click at [248, 322] on span at bounding box center [244, 323] width 13 height 13
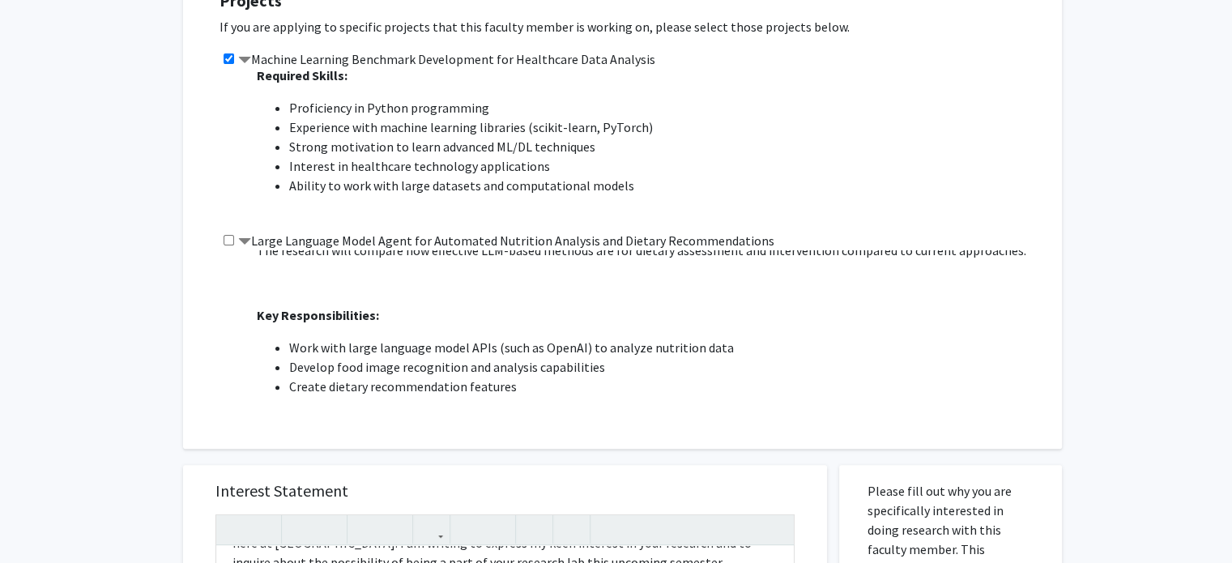
scroll to position [0, 0]
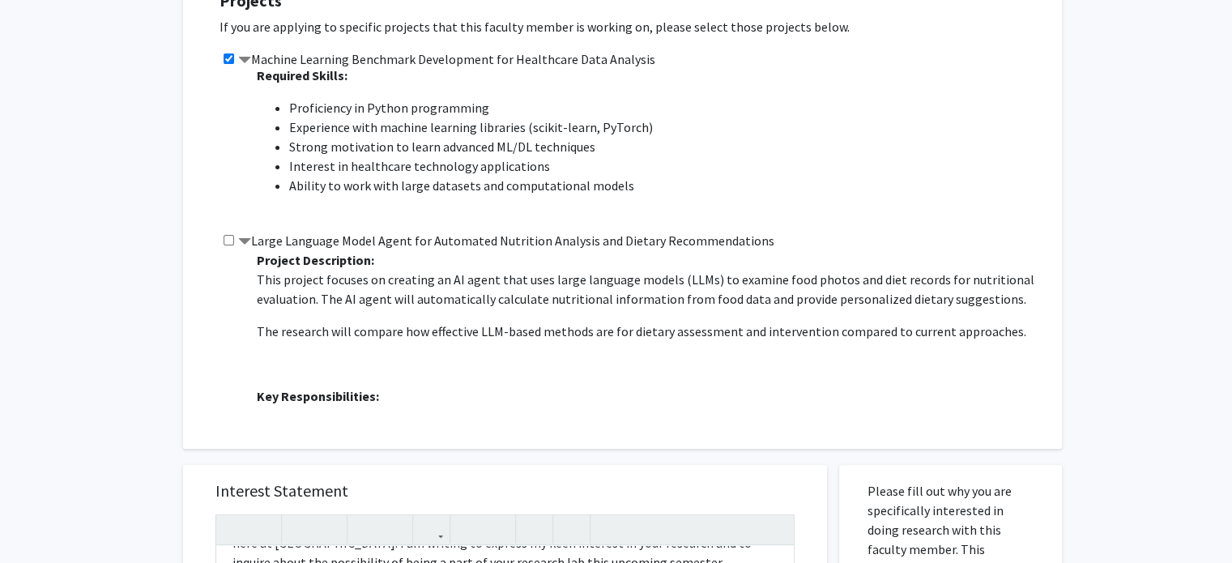
click at [242, 241] on span at bounding box center [244, 242] width 13 height 13
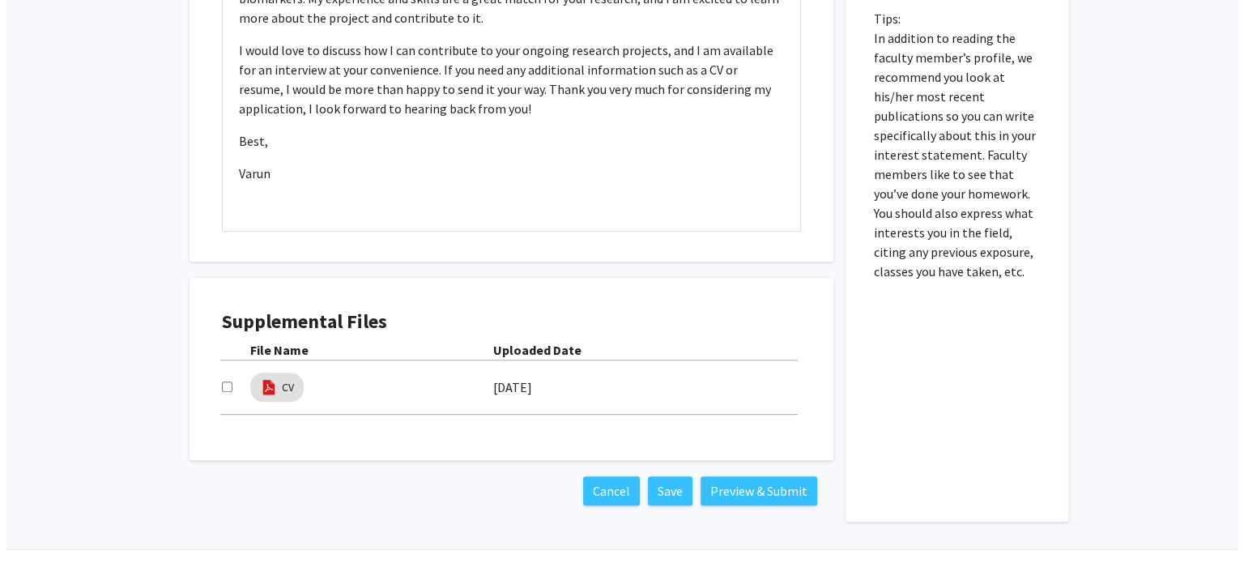
scroll to position [872, 0]
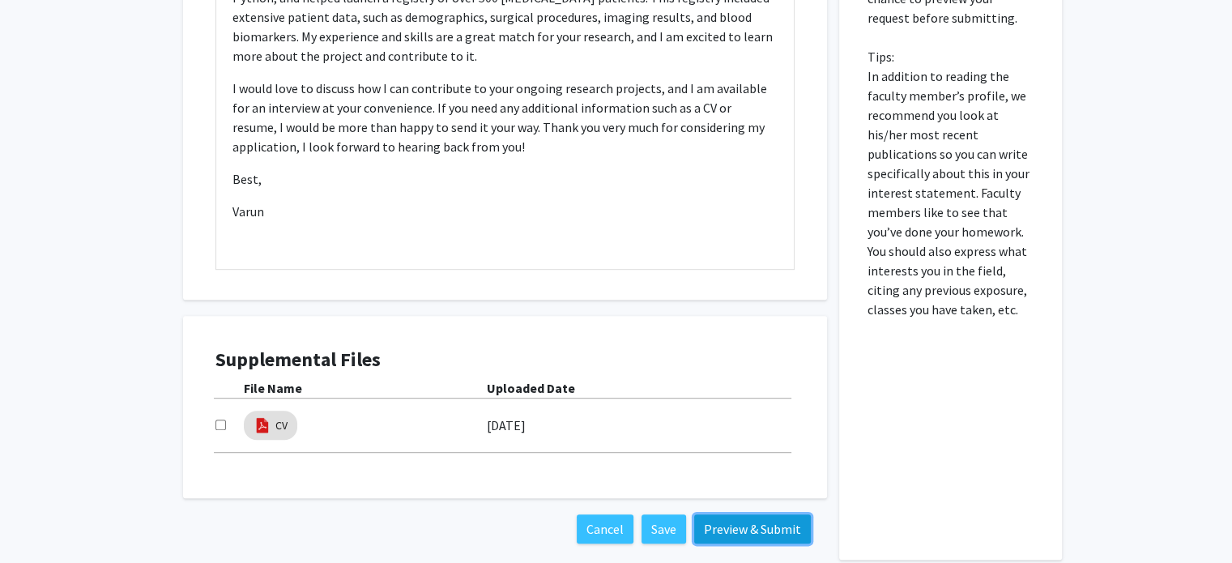
click at [723, 520] on button "Preview & Submit" at bounding box center [752, 528] width 117 height 29
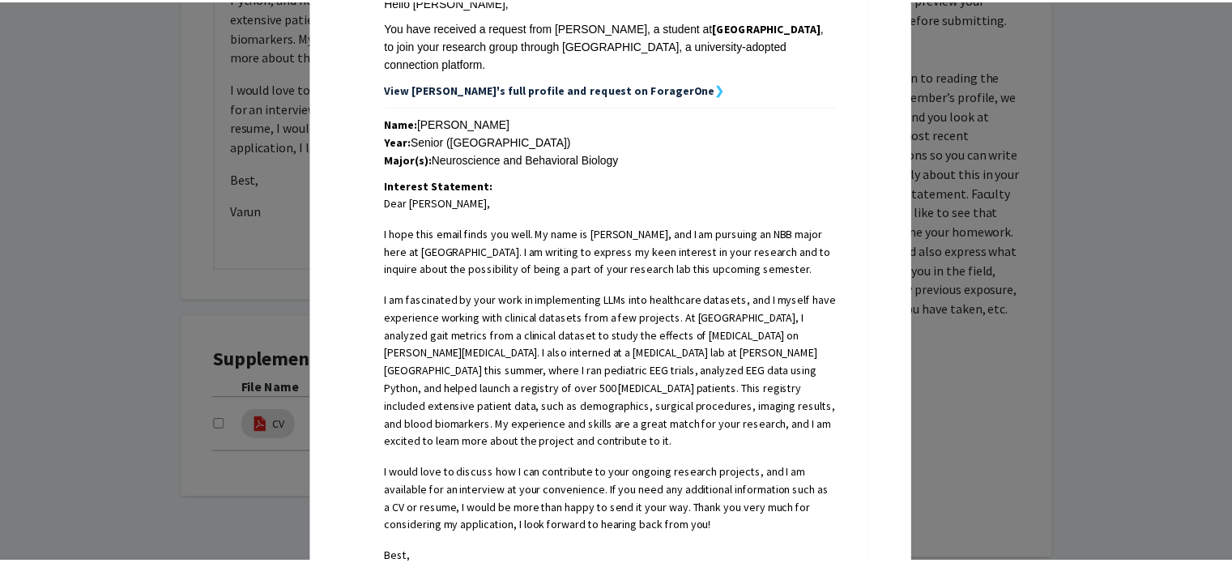
scroll to position [0, 0]
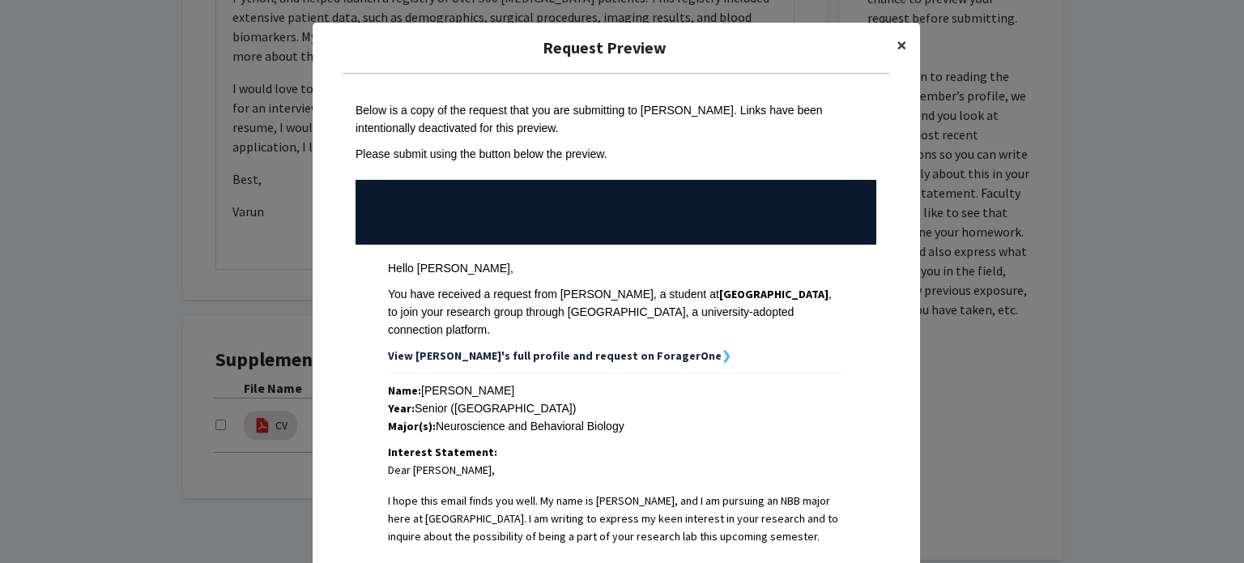
click at [897, 50] on span "×" at bounding box center [902, 44] width 11 height 25
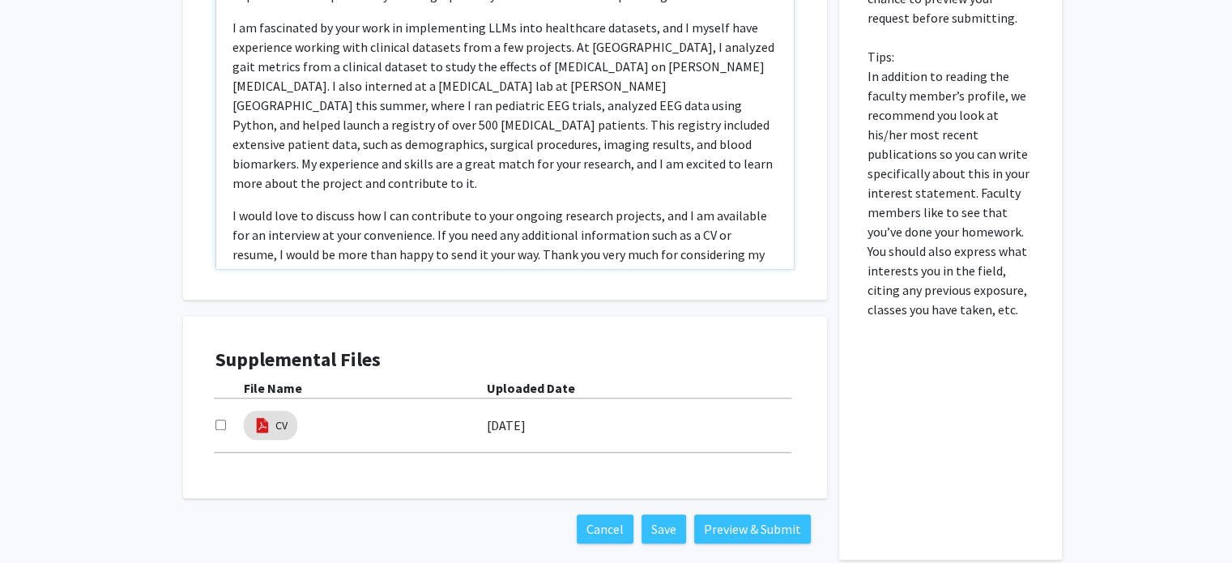
click at [395, 123] on p "I am fascinated by your work in implementing LLMs into healthcare datasets, and…" at bounding box center [504, 105] width 545 height 175
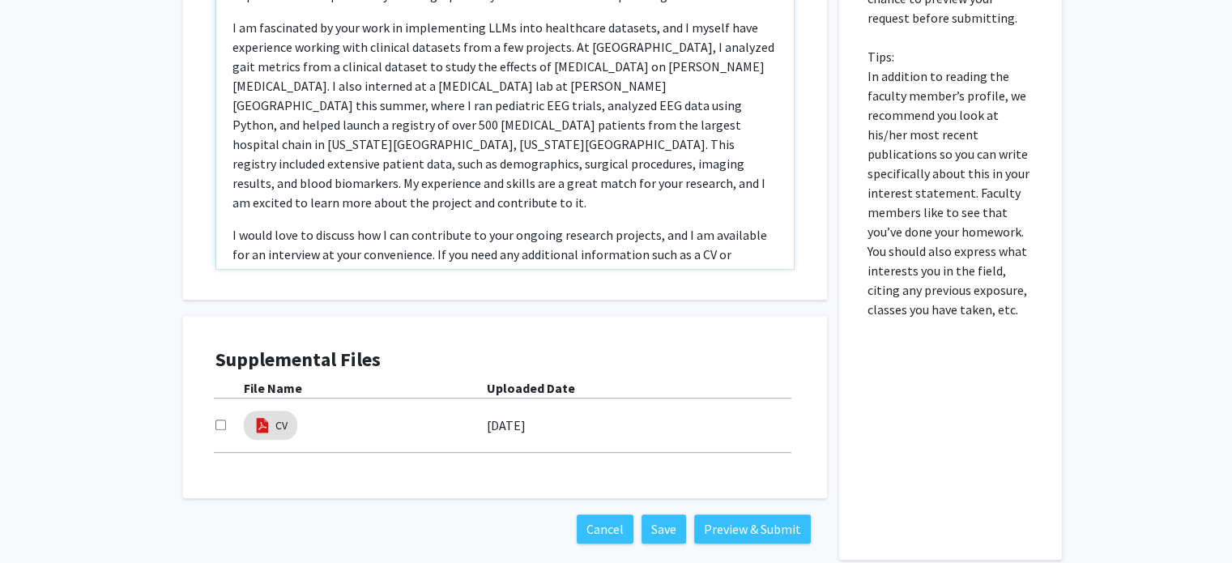
click at [657, 122] on p "I am fascinated by your work in implementing LLMs into healthcare datasets, and…" at bounding box center [504, 115] width 545 height 194
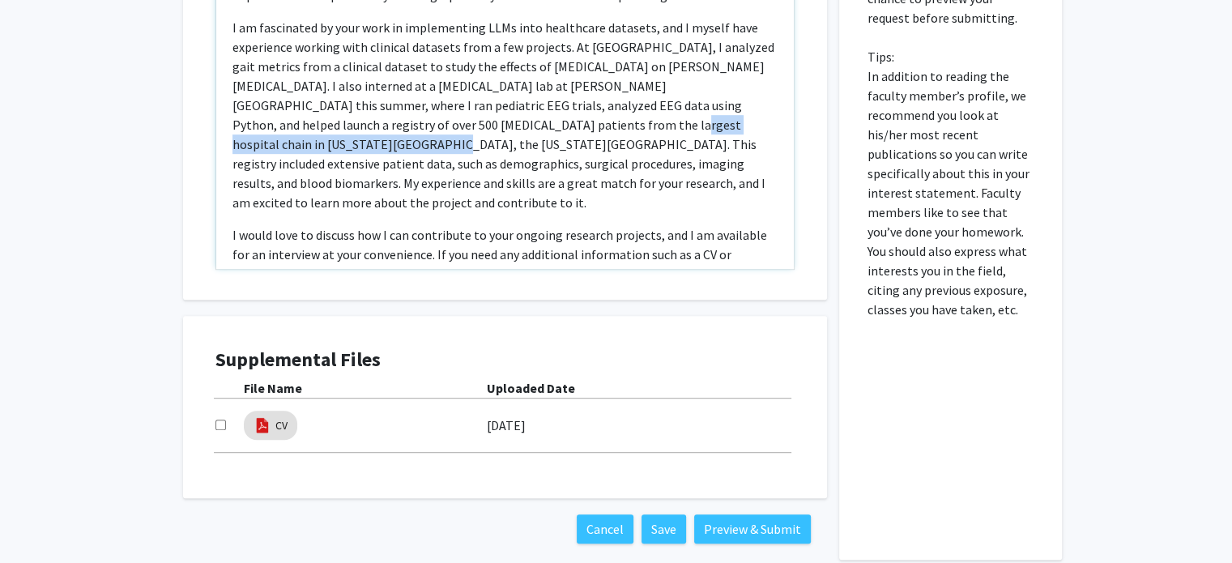
drag, startPoint x: 446, startPoint y: 125, endPoint x: 675, endPoint y: 125, distance: 229.2
click at [675, 125] on p "I am fascinated by your work in implementing LLMs into healthcare datasets, and…" at bounding box center [504, 115] width 545 height 194
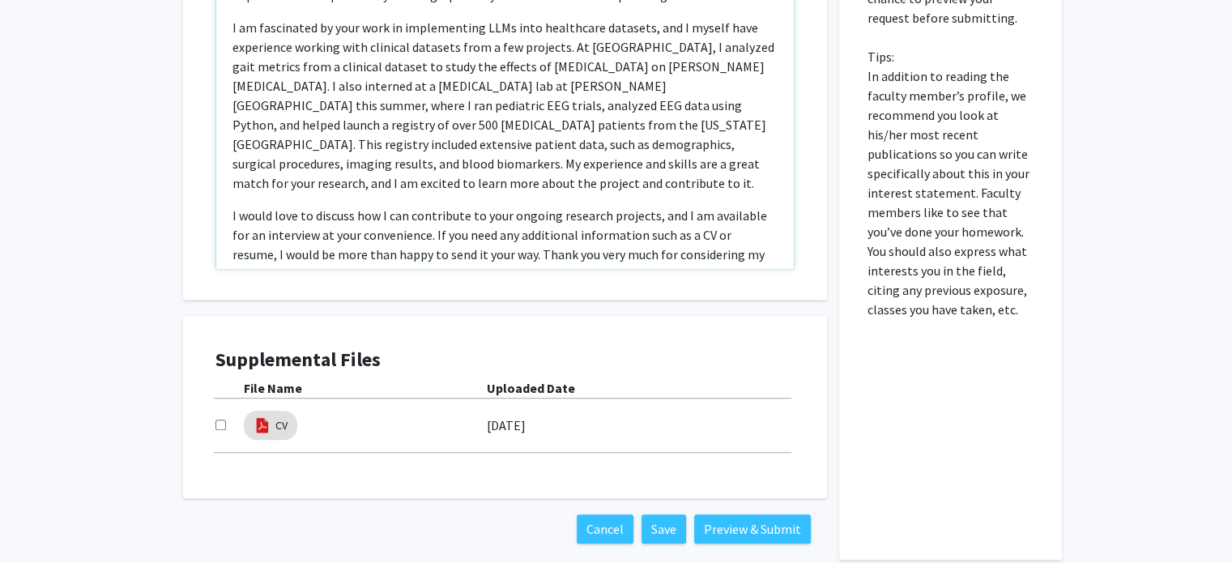
click at [569, 128] on p "I am fascinated by your work in implementing LLMs into healthcare datasets, and…" at bounding box center [504, 105] width 545 height 175
drag, startPoint x: 577, startPoint y: 122, endPoint x: 642, endPoint y: 103, distance: 67.4
click at [578, 122] on p "I am fascinated by your work in implementing LLMs into healthcare datasets, and…" at bounding box center [504, 105] width 545 height 175
type textarea "<p>Dear [PERSON_NAME], </p> <p>I hope this email finds you well. My name is [PE…"
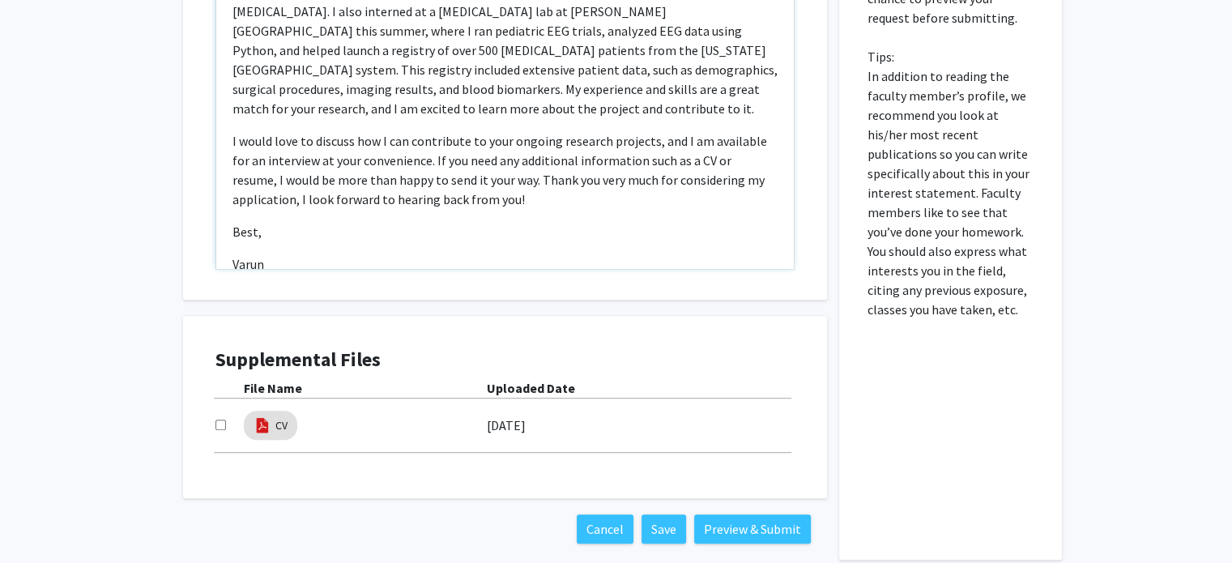
scroll to position [127, 0]
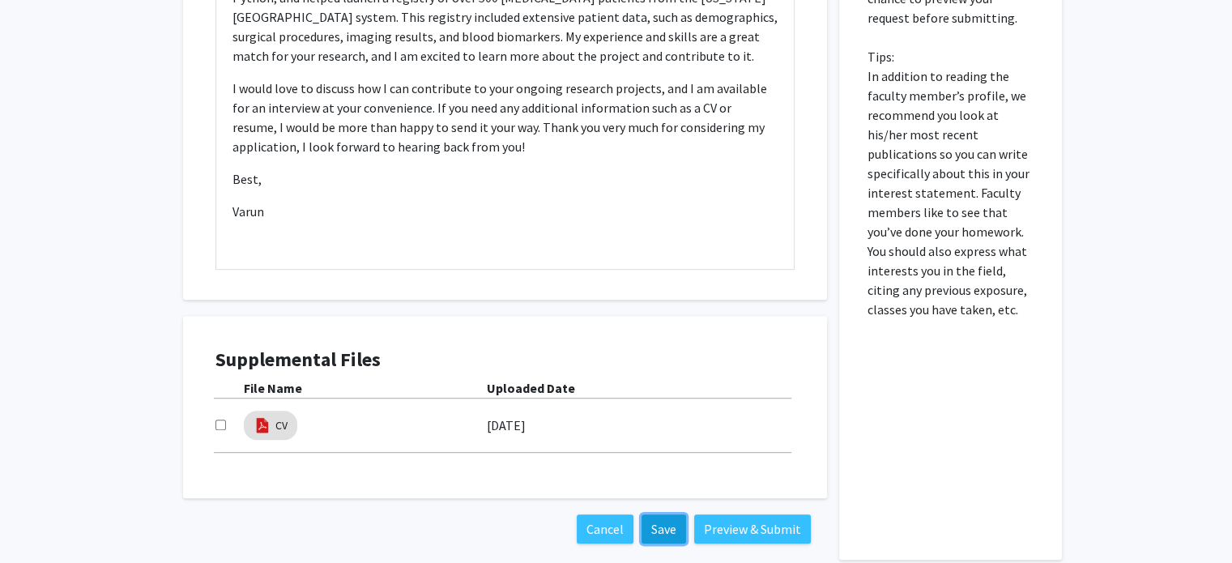
click at [662, 524] on button "Save" at bounding box center [664, 528] width 45 height 29
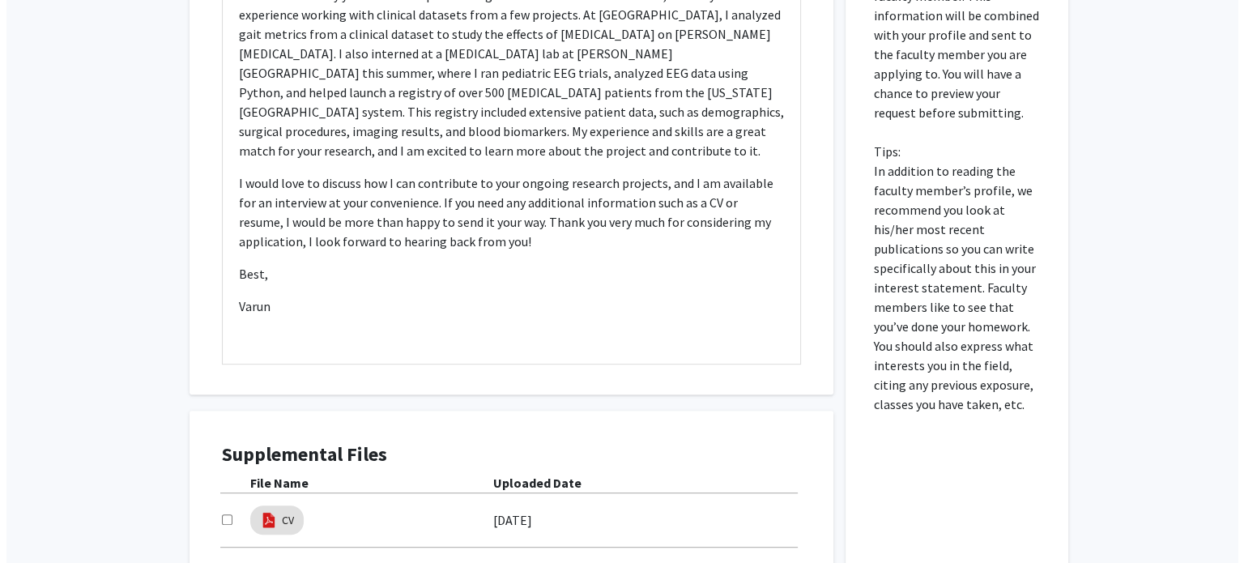
scroll to position [953, 0]
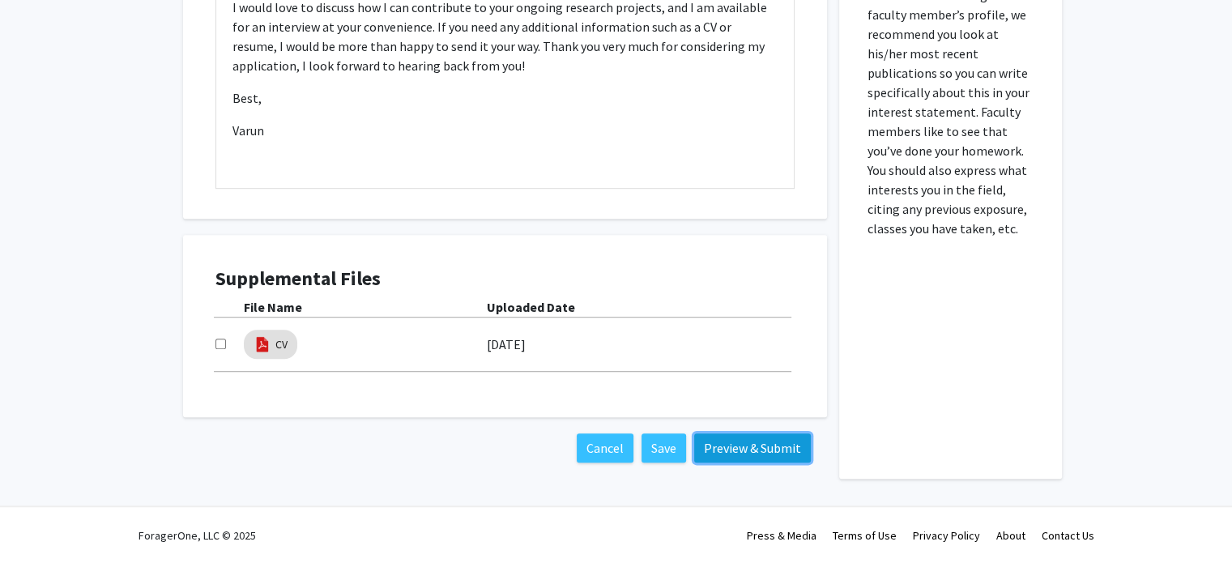
click at [734, 447] on button "Preview & Submit" at bounding box center [752, 447] width 117 height 29
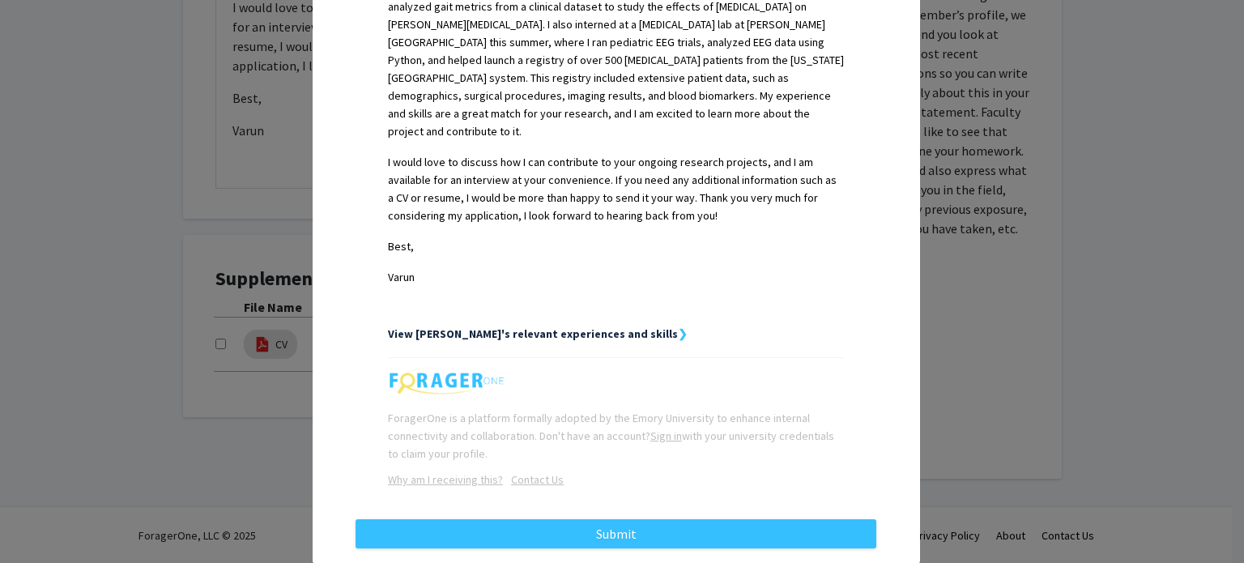
scroll to position [600, 0]
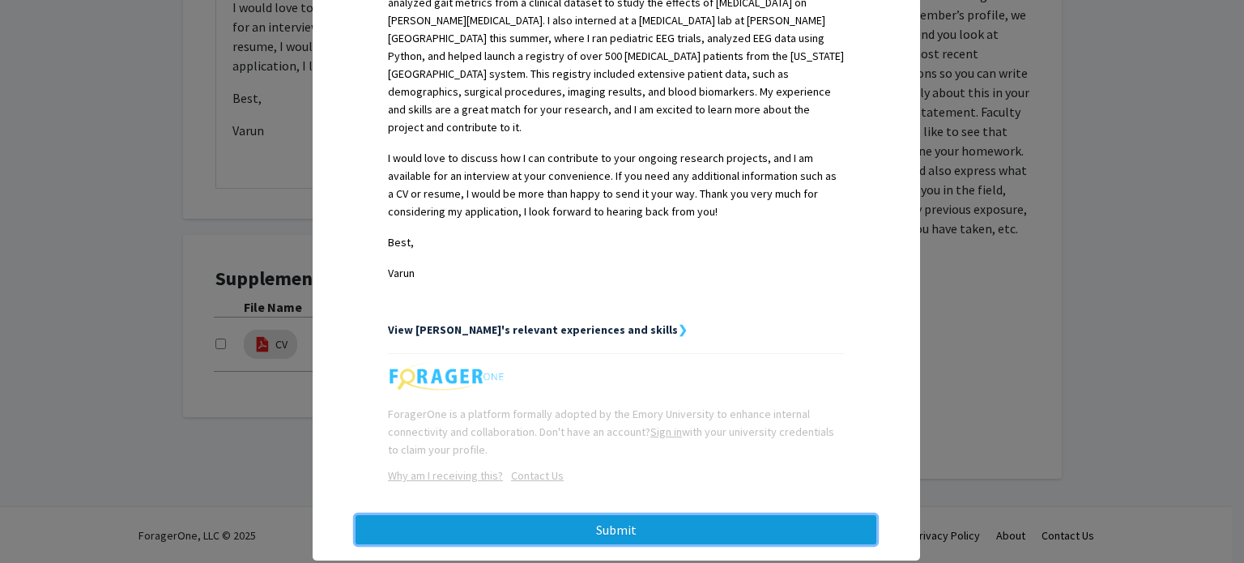
click at [635, 515] on button "Submit" at bounding box center [616, 529] width 521 height 29
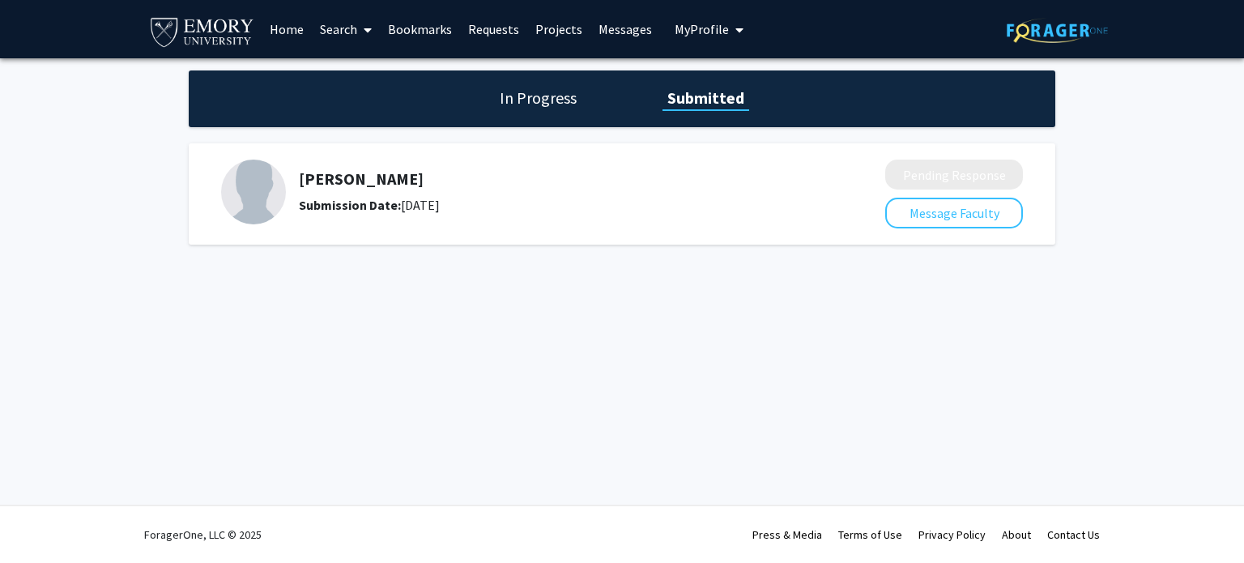
click at [564, 32] on link "Projects" at bounding box center [558, 29] width 63 height 57
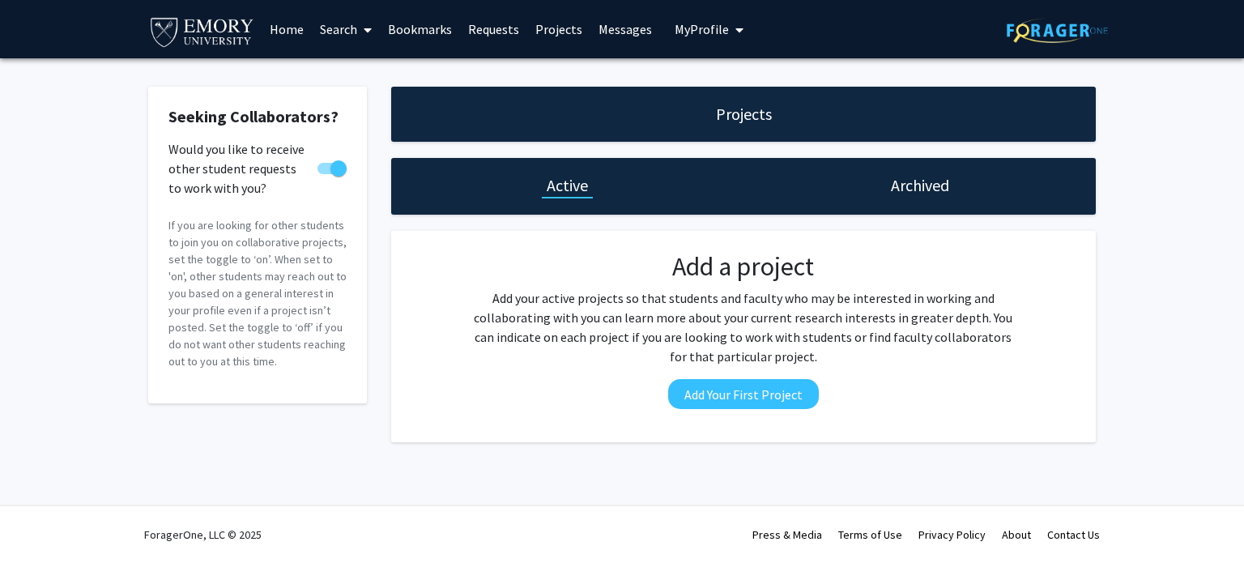
click at [704, 28] on span "My Profile" at bounding box center [702, 29] width 54 height 16
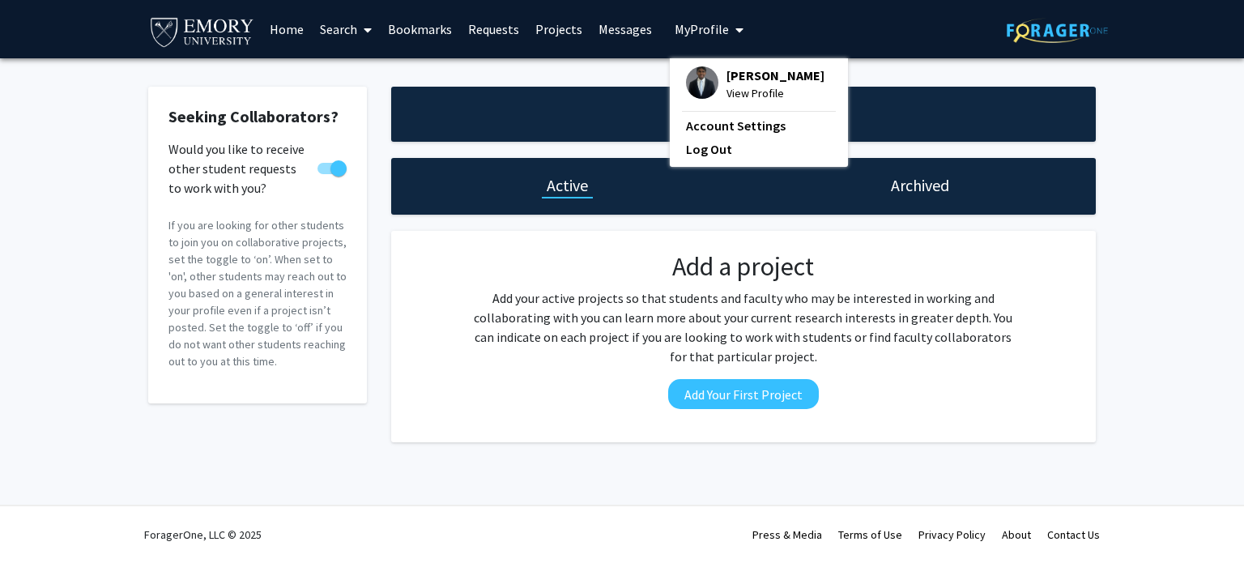
click at [330, 32] on link "Search" at bounding box center [346, 29] width 68 height 57
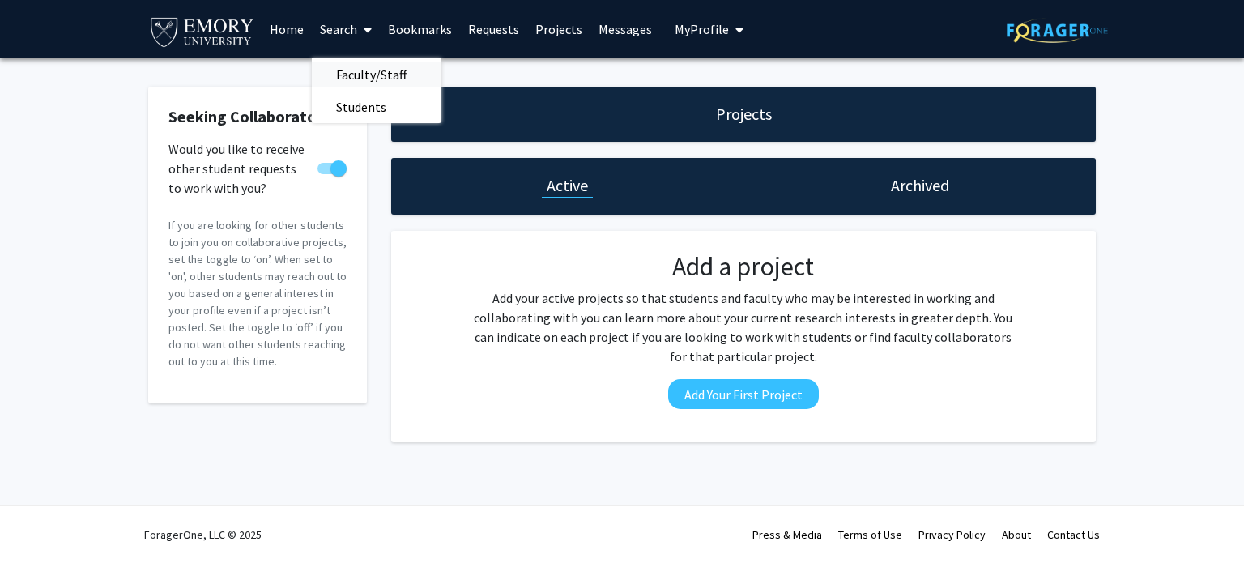
click at [373, 69] on span "Faculty/Staff" at bounding box center [371, 74] width 119 height 32
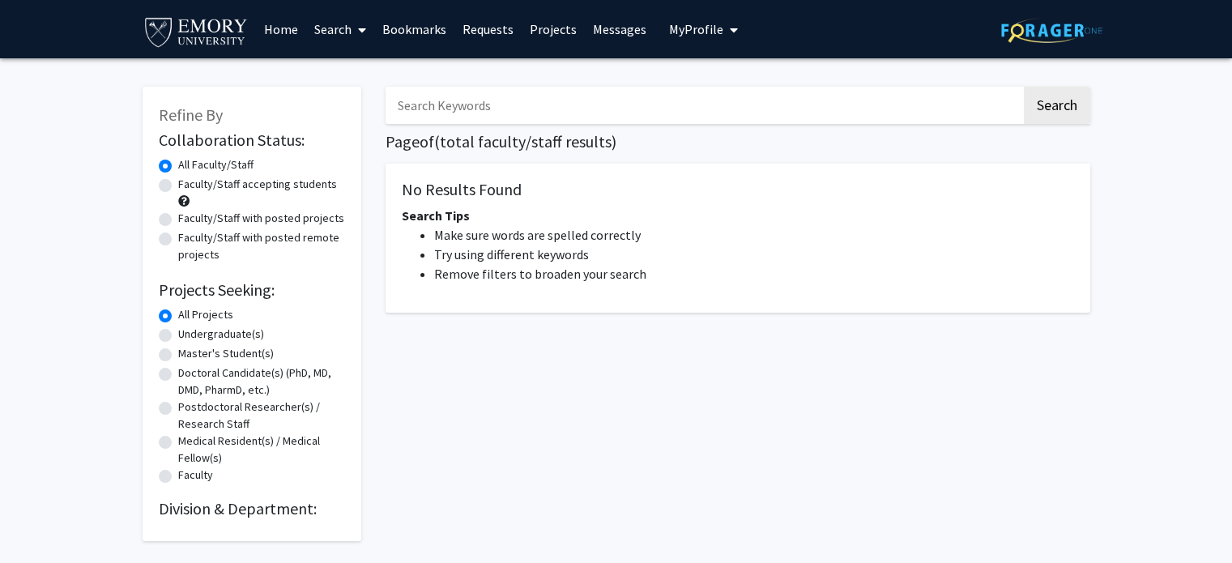
click at [253, 186] on label "Faculty/Staff accepting students" at bounding box center [257, 184] width 159 height 17
click at [189, 186] on input "Faculty/Staff accepting students" at bounding box center [183, 181] width 11 height 11
radio input "true"
click at [249, 334] on label "Undergraduate(s)" at bounding box center [221, 334] width 86 height 17
click at [189, 334] on input "Undergraduate(s)" at bounding box center [183, 331] width 11 height 11
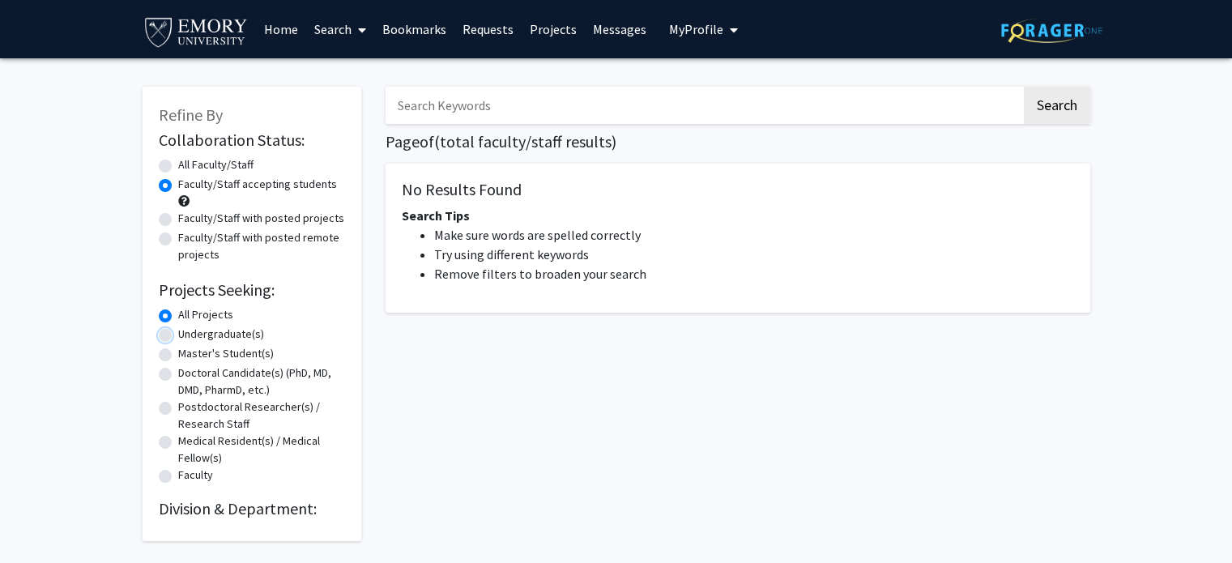
radio input "true"
click at [1075, 113] on button "Search" at bounding box center [1057, 105] width 66 height 37
click at [214, 171] on label "All Faculty/Staff" at bounding box center [215, 164] width 75 height 17
click at [189, 167] on input "All Faculty/Staff" at bounding box center [183, 161] width 11 height 11
radio input "true"
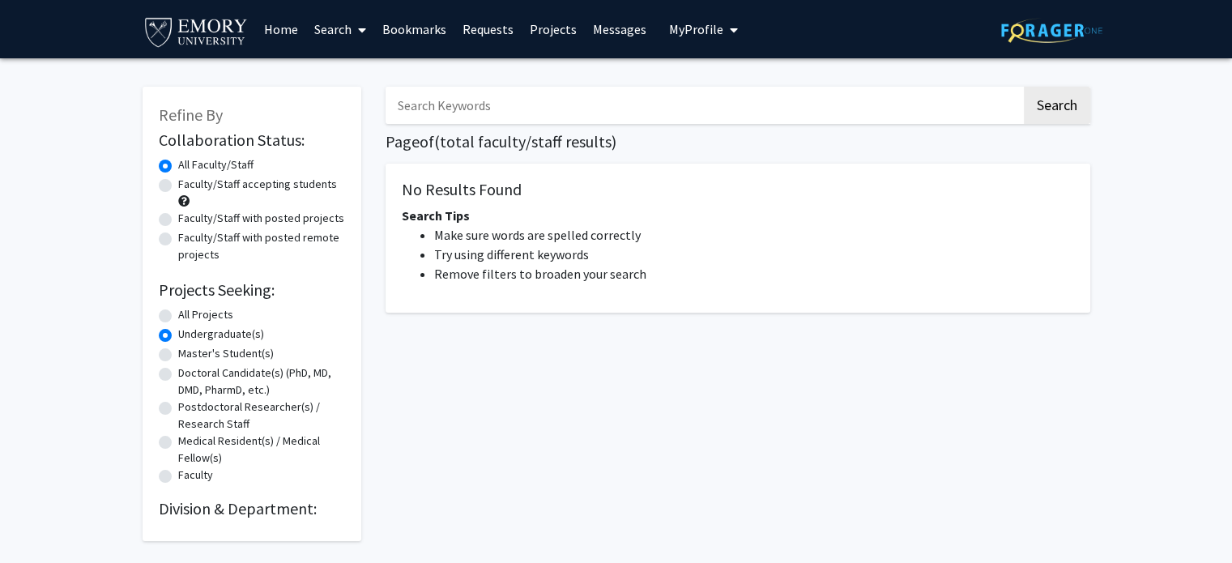
click at [222, 164] on label "All Faculty/Staff" at bounding box center [215, 164] width 75 height 17
click at [189, 164] on input "All Faculty/Staff" at bounding box center [183, 161] width 11 height 11
click at [1073, 100] on button "Search" at bounding box center [1057, 105] width 66 height 37
click at [194, 312] on label "All Projects" at bounding box center [205, 314] width 55 height 17
click at [189, 312] on input "All Projects" at bounding box center [183, 311] width 11 height 11
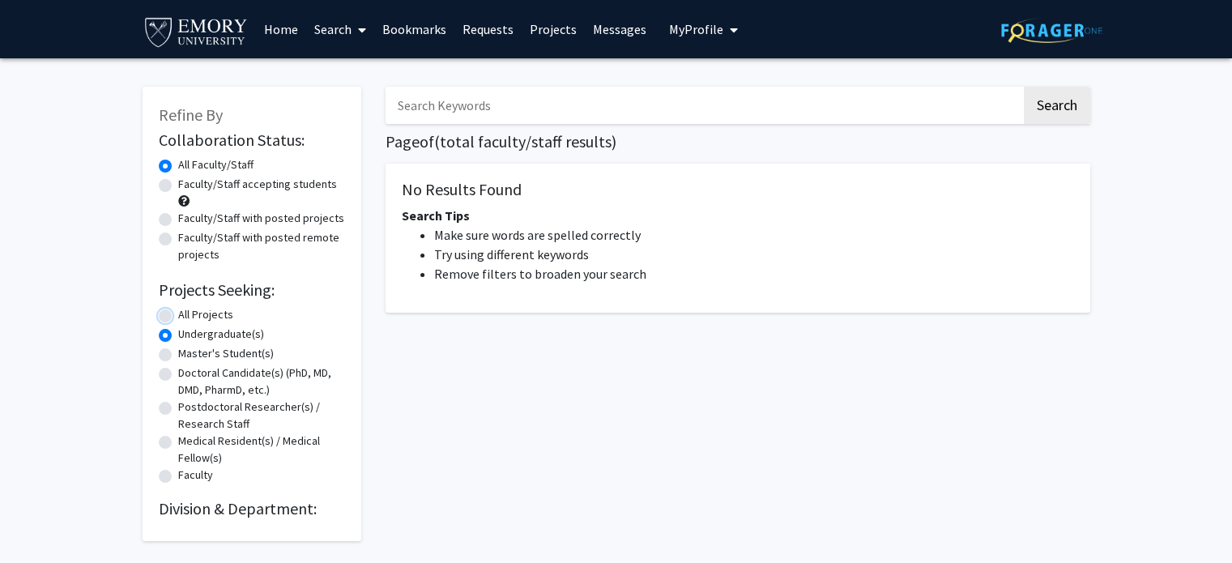
radio input "true"
click at [1082, 113] on button "Search" at bounding box center [1057, 105] width 66 height 37
click at [876, 128] on div "Search Page of ( total faculty/staff results) No Results Found Search Tips Make…" at bounding box center [737, 305] width 729 height 471
drag, startPoint x: 934, startPoint y: 96, endPoint x: 920, endPoint y: 100, distance: 14.4
click at [934, 95] on input "Search Keywords" at bounding box center [704, 105] width 636 height 37
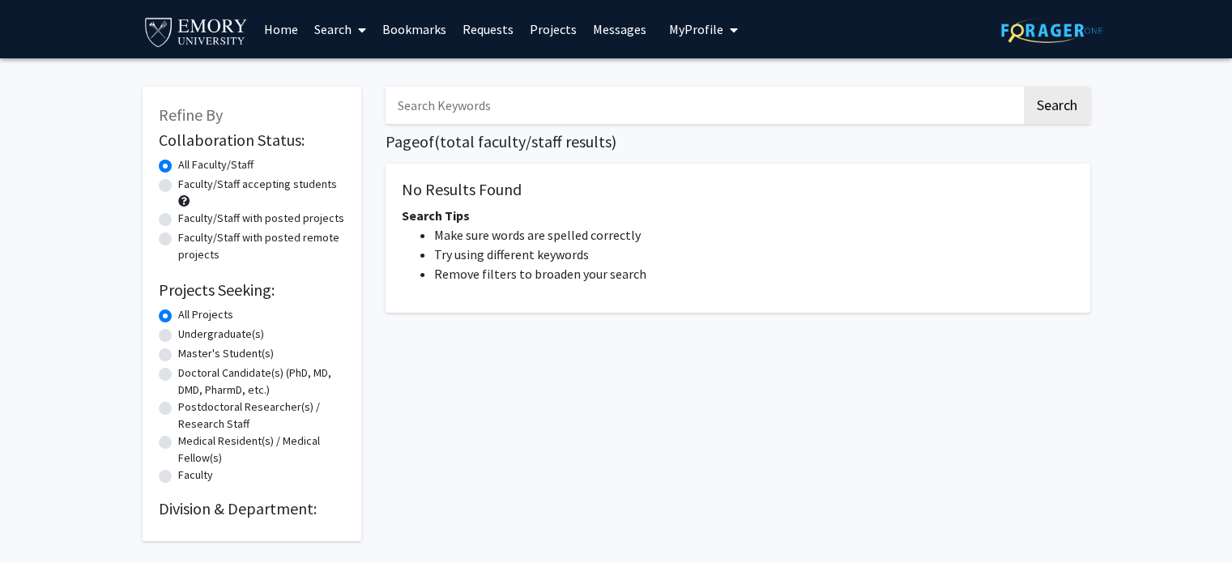
click at [716, 437] on div "Search Page of ( total faculty/staff results) No Results Found Search Tips Make…" at bounding box center [737, 305] width 729 height 471
click at [485, 116] on input "Search Keywords" at bounding box center [704, 105] width 636 height 37
type input "Neuro"
click at [1024, 87] on button "Search" at bounding box center [1057, 105] width 66 height 37
click at [1043, 115] on button "Search" at bounding box center [1057, 105] width 66 height 37
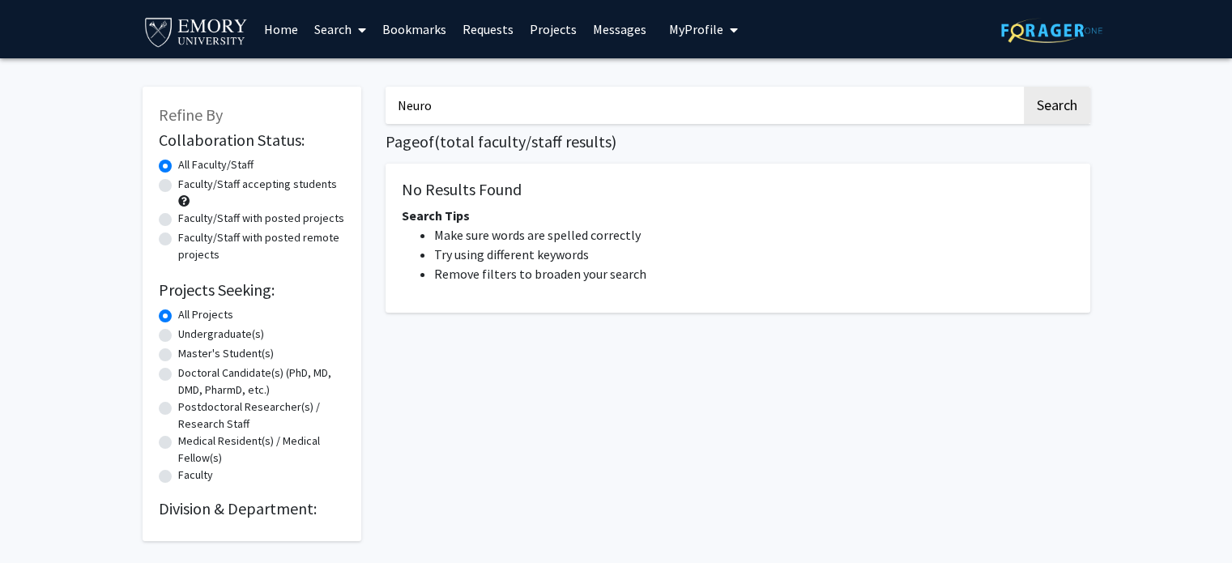
drag, startPoint x: 471, startPoint y: 88, endPoint x: 271, endPoint y: 99, distance: 201.2
click at [272, 99] on div "Refine By Collaboration Status: Collaboration Status All Faculty/Staff Collabor…" at bounding box center [616, 305] width 972 height 471
click at [658, 458] on div "Search Page of ( total faculty/staff results) No Results Found Search Tips Make…" at bounding box center [737, 305] width 729 height 471
click at [331, 38] on link "Search" at bounding box center [340, 29] width 68 height 57
click at [337, 71] on span "Faculty/Staff" at bounding box center [365, 74] width 119 height 32
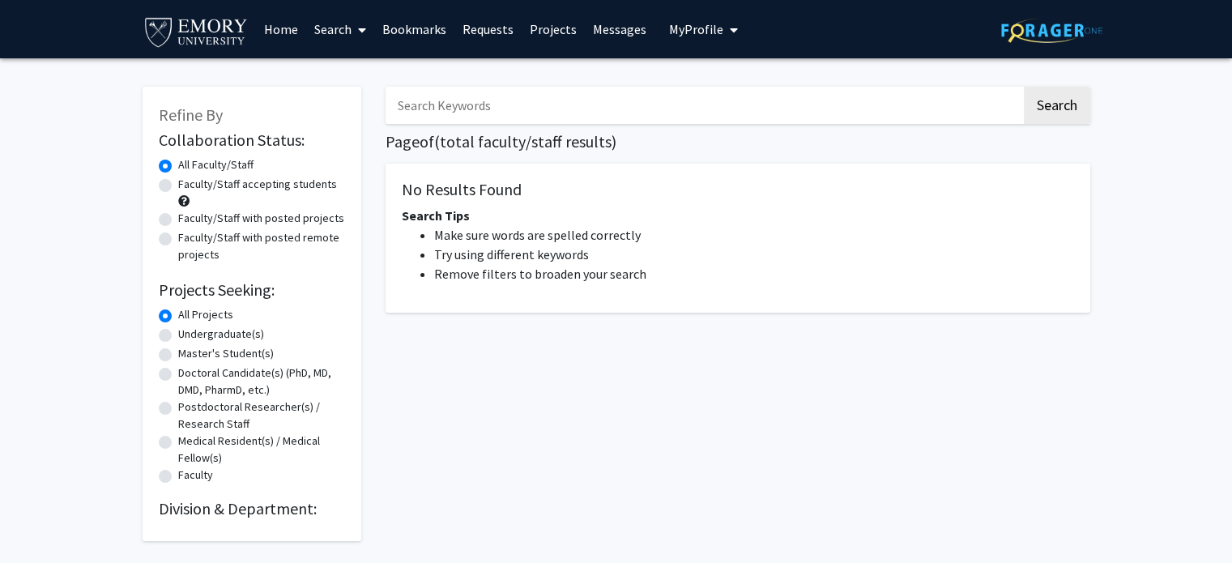
click at [248, 187] on label "Faculty/Staff accepting students" at bounding box center [257, 184] width 159 height 17
click at [189, 186] on input "Faculty/Staff accepting students" at bounding box center [183, 181] width 11 height 11
radio input "true"
click at [321, 47] on link "Search" at bounding box center [340, 29] width 68 height 57
click at [1061, 106] on button "Search" at bounding box center [1057, 105] width 66 height 37
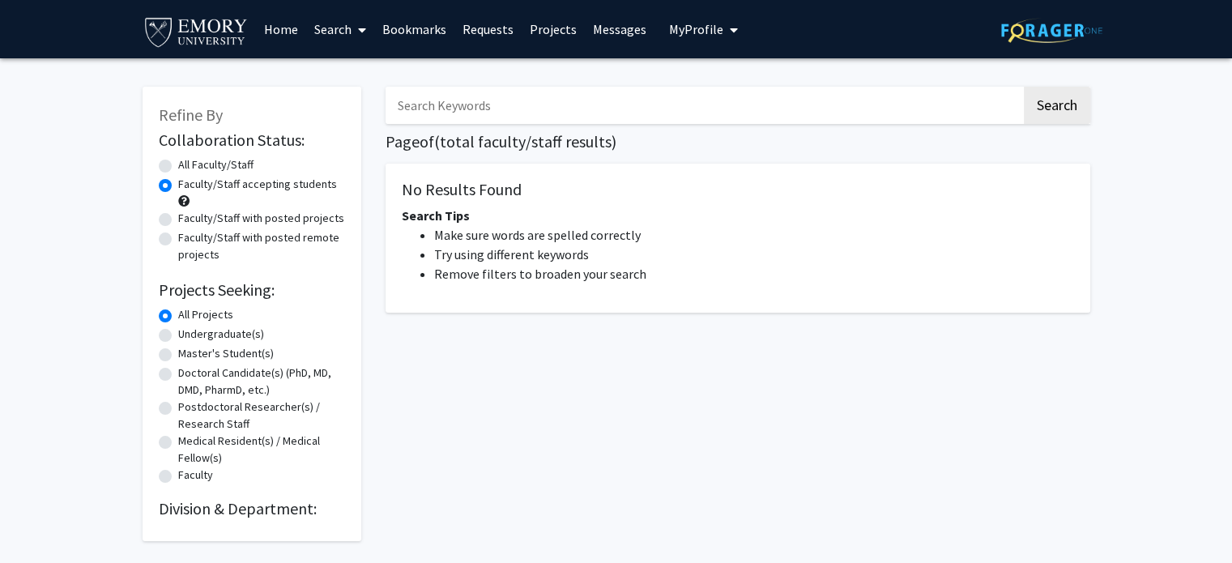
click at [834, 109] on input "Search Keywords" at bounding box center [704, 105] width 636 height 37
drag, startPoint x: 680, startPoint y: 377, endPoint x: 583, endPoint y: 167, distance: 230.9
click at [680, 377] on div "Search Page of ( total faculty/staff results) No Results Found Search Tips Make…" at bounding box center [737, 305] width 729 height 471
click at [498, 113] on input "Search Keywords" at bounding box center [704, 105] width 636 height 37
click at [1024, 87] on button "Search" at bounding box center [1057, 105] width 66 height 37
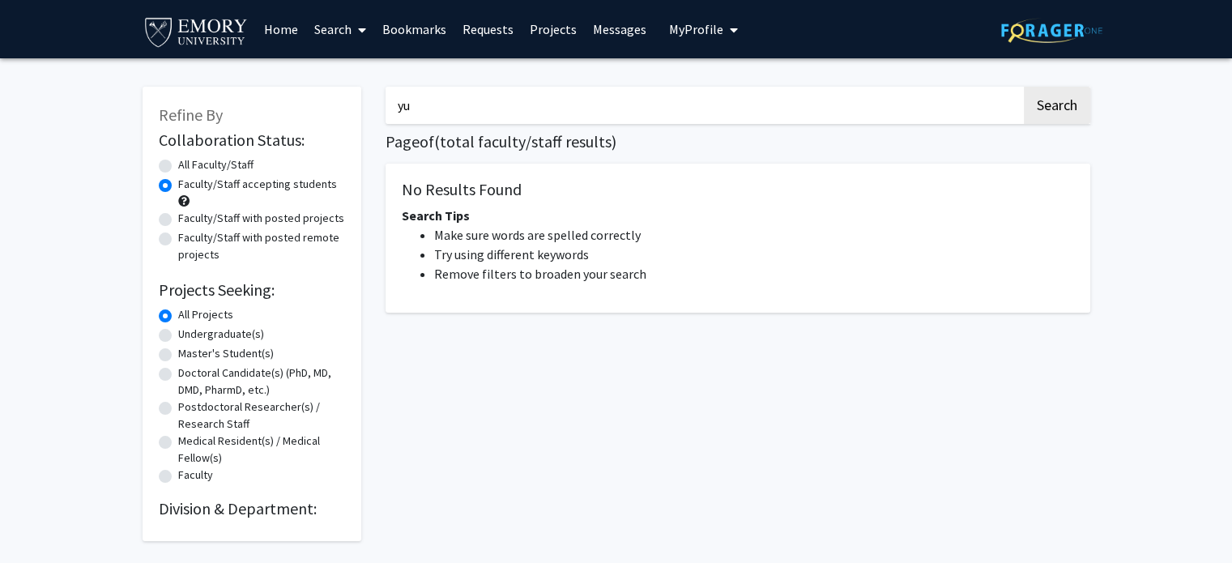
drag, startPoint x: 498, startPoint y: 117, endPoint x: 401, endPoint y: 107, distance: 97.7
click at [401, 108] on input "yu" at bounding box center [704, 105] width 636 height 37
type input "[PERSON_NAME]"
click at [1024, 87] on button "Search" at bounding box center [1057, 105] width 66 height 37
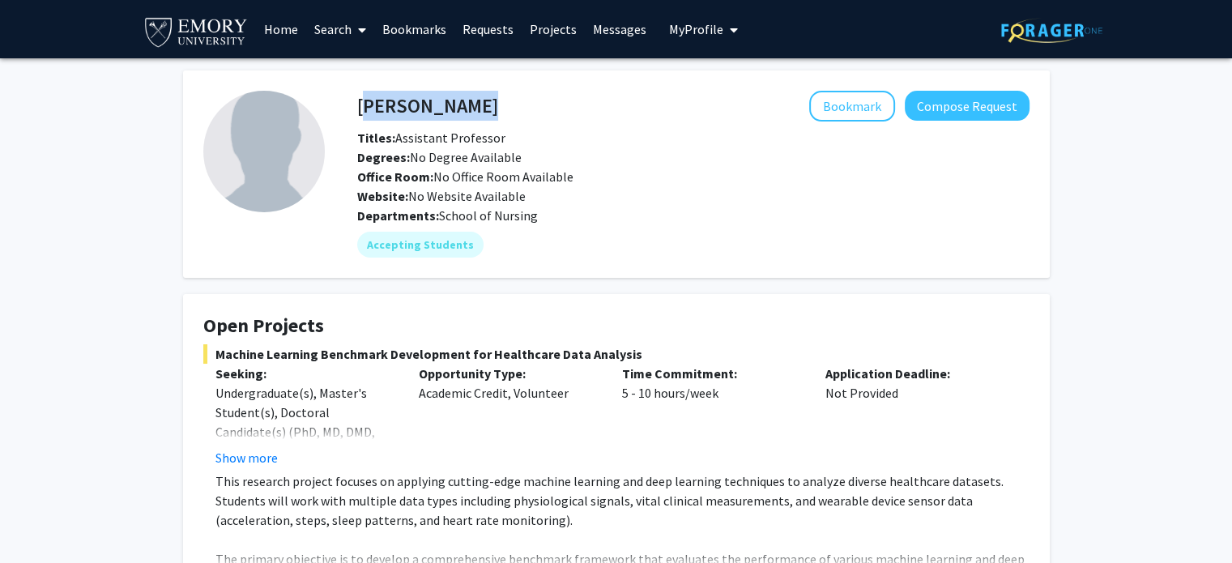
drag, startPoint x: 460, startPoint y: 100, endPoint x: 359, endPoint y: 111, distance: 101.9
click at [359, 111] on div "[PERSON_NAME] Bookmark Compose Request" at bounding box center [693, 106] width 697 height 31
copy h4 "[PERSON_NAME]"
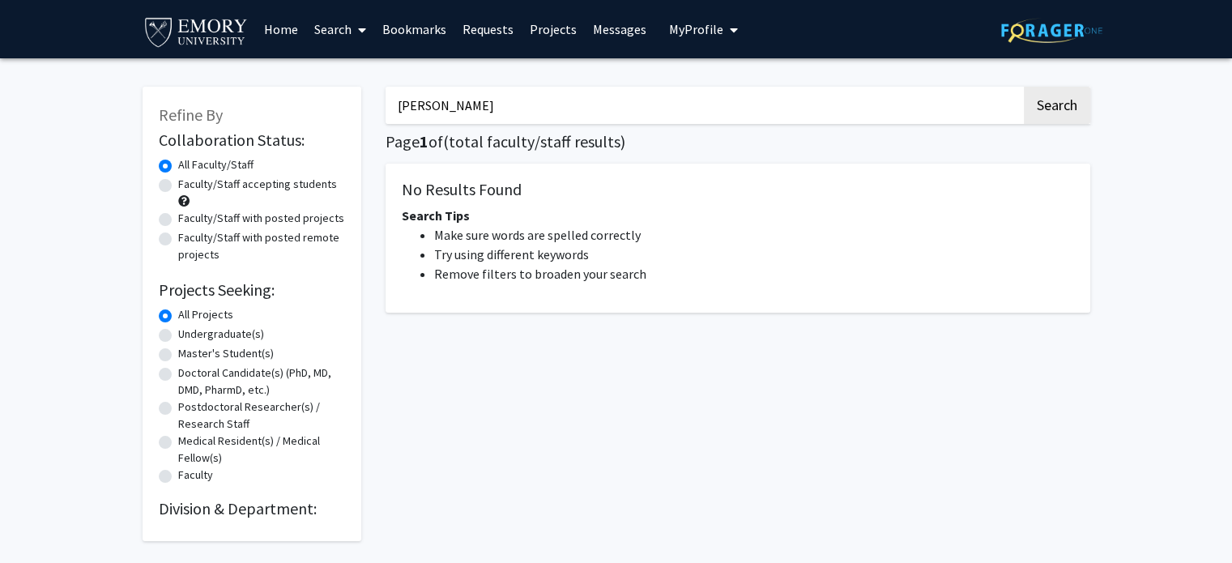
drag, startPoint x: 509, startPoint y: 101, endPoint x: 263, endPoint y: 96, distance: 245.5
click at [263, 96] on div "Refine By Collaboration Status: Collaboration Status All Faculty/Staff Collabor…" at bounding box center [616, 305] width 972 height 471
click at [637, 384] on div "Search Page 1 of ( total faculty/staff results) No Results Found Search Tips Ma…" at bounding box center [737, 305] width 729 height 471
click at [1051, 116] on button "Search" at bounding box center [1057, 105] width 66 height 37
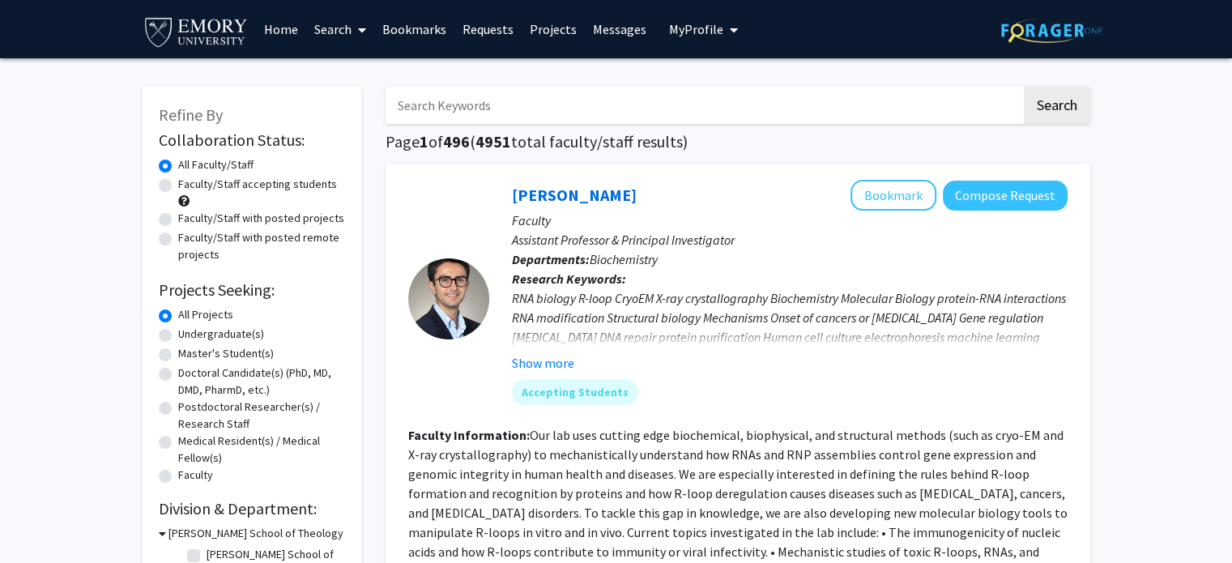
click at [256, 190] on label "Faculty/Staff accepting students" at bounding box center [257, 184] width 159 height 17
click at [189, 186] on input "Faculty/Staff accepting students" at bounding box center [183, 181] width 11 height 11
radio input "true"
click at [206, 334] on label "Undergraduate(s)" at bounding box center [221, 334] width 86 height 17
click at [189, 334] on input "Undergraduate(s)" at bounding box center [183, 331] width 11 height 11
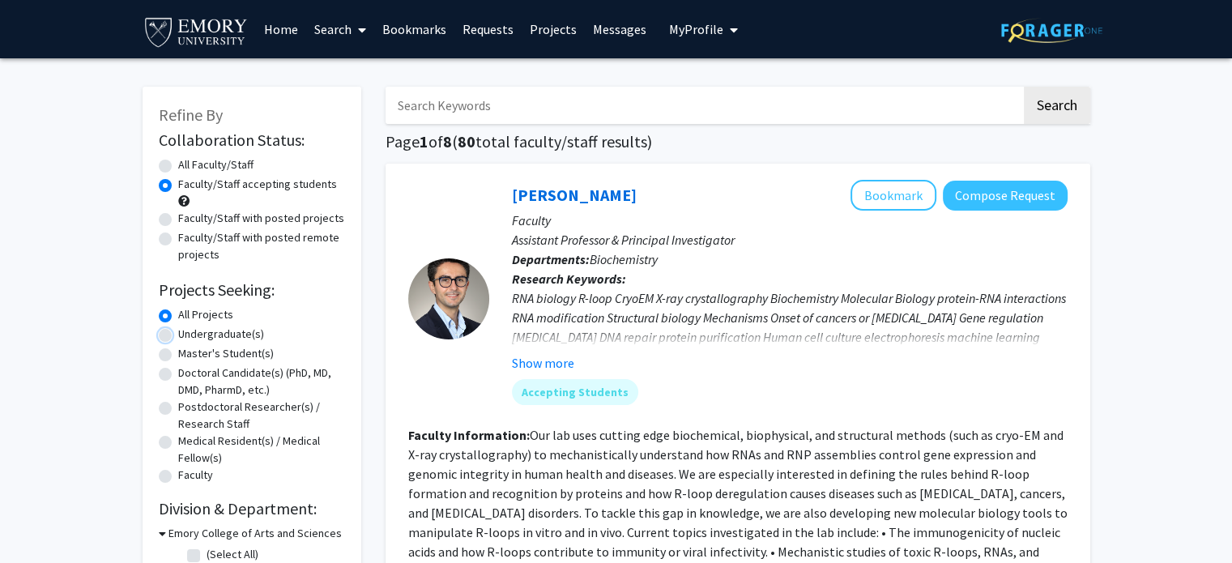
radio input "true"
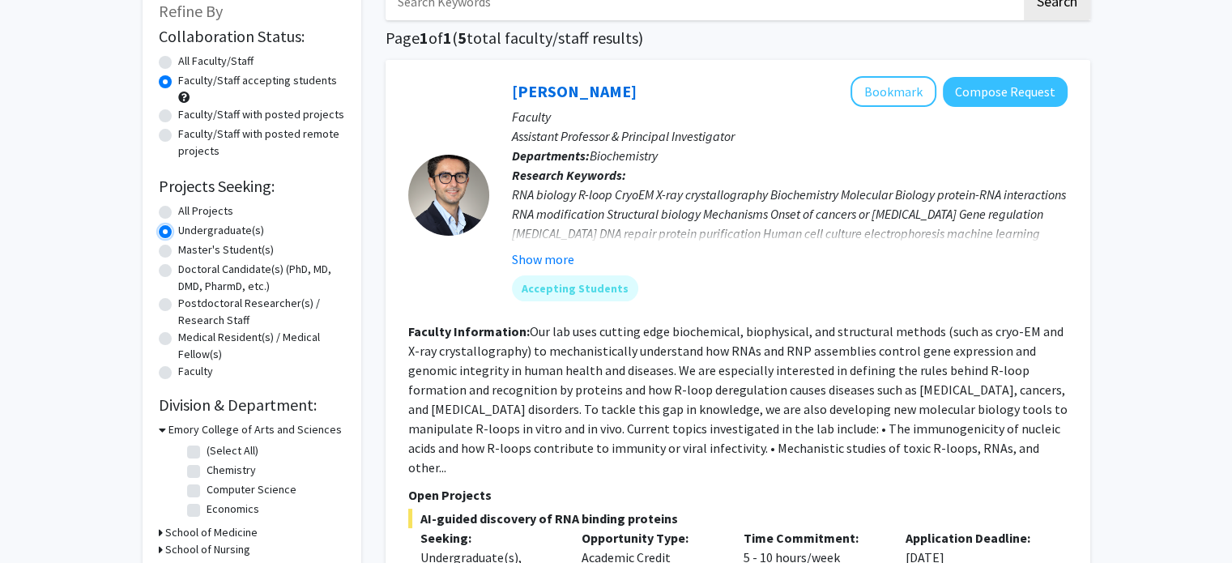
scroll to position [45, 0]
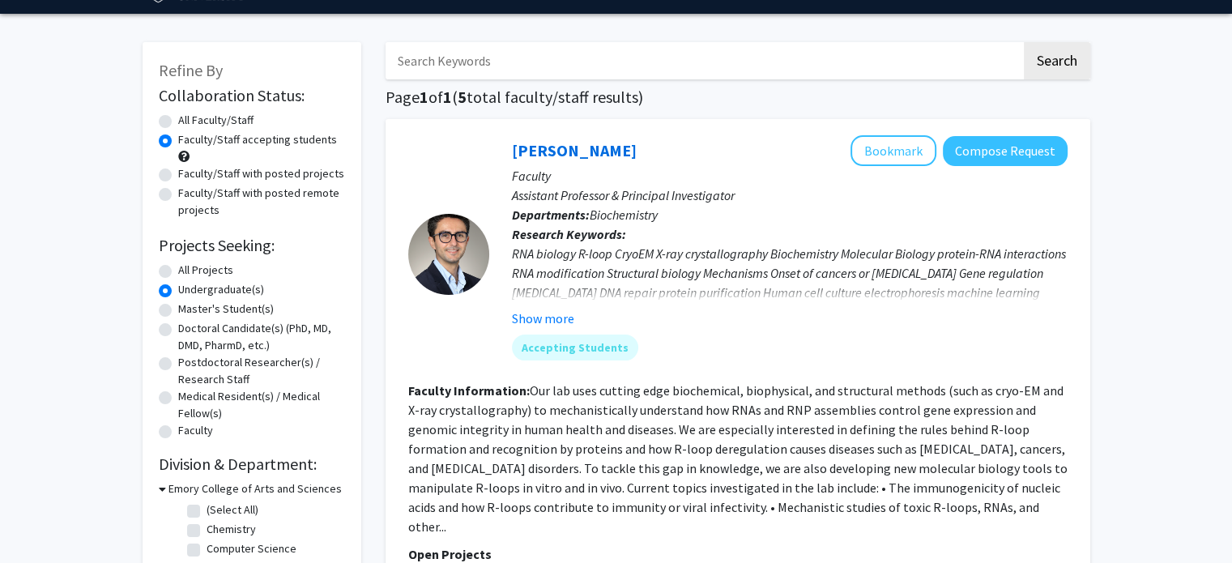
click at [204, 269] on label "All Projects" at bounding box center [205, 270] width 55 height 17
click at [189, 269] on input "All Projects" at bounding box center [183, 267] width 11 height 11
radio input "true"
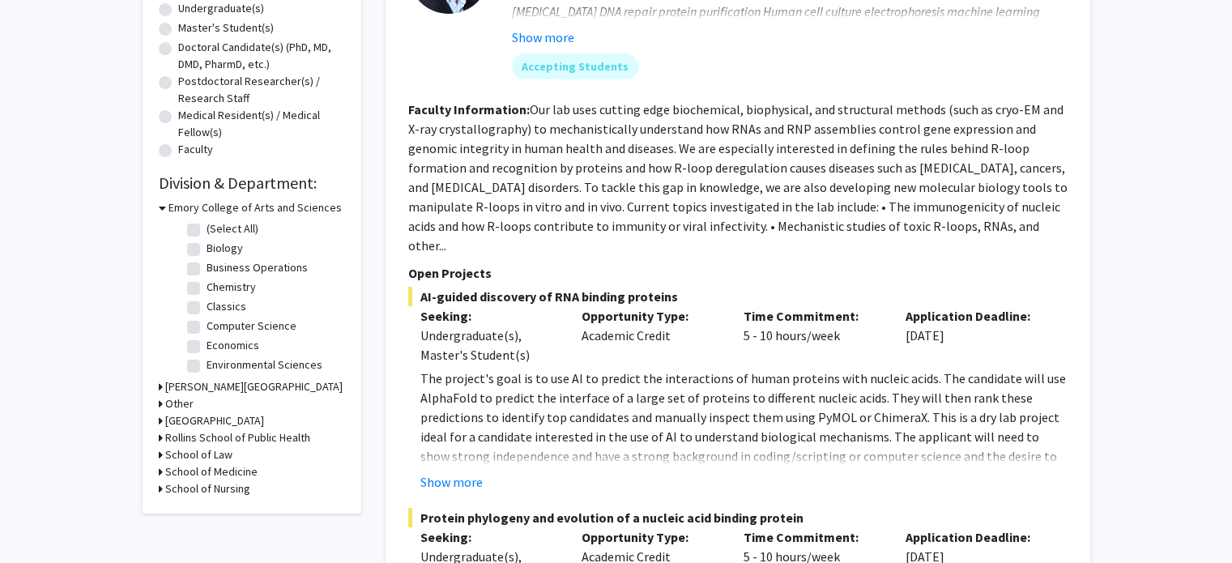
scroll to position [405, 0]
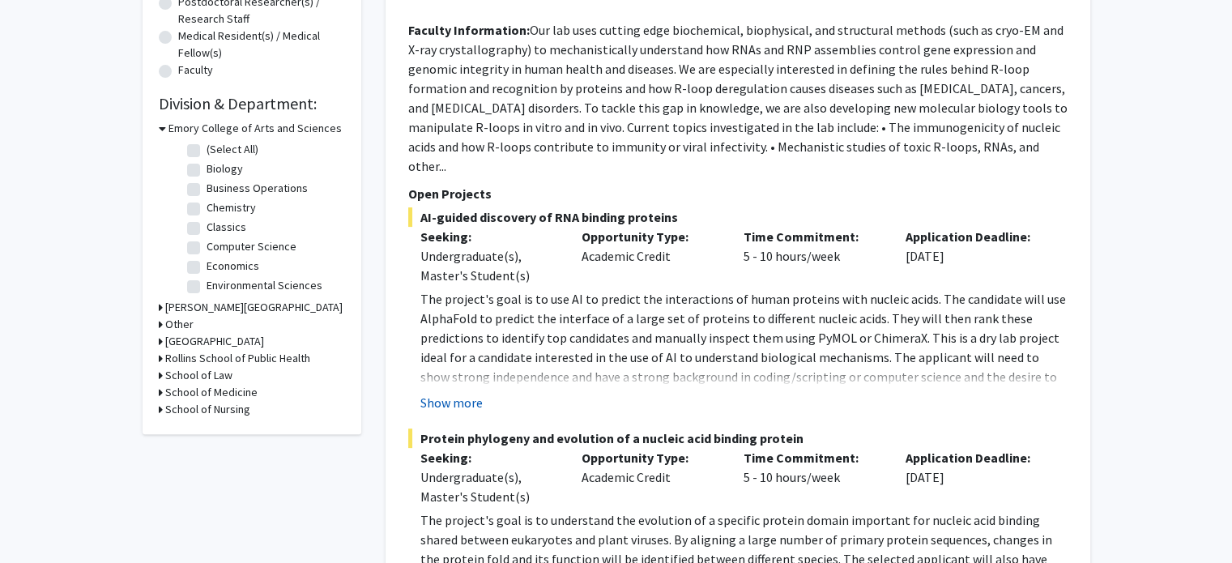
click at [456, 393] on button "Show more" at bounding box center [451, 402] width 62 height 19
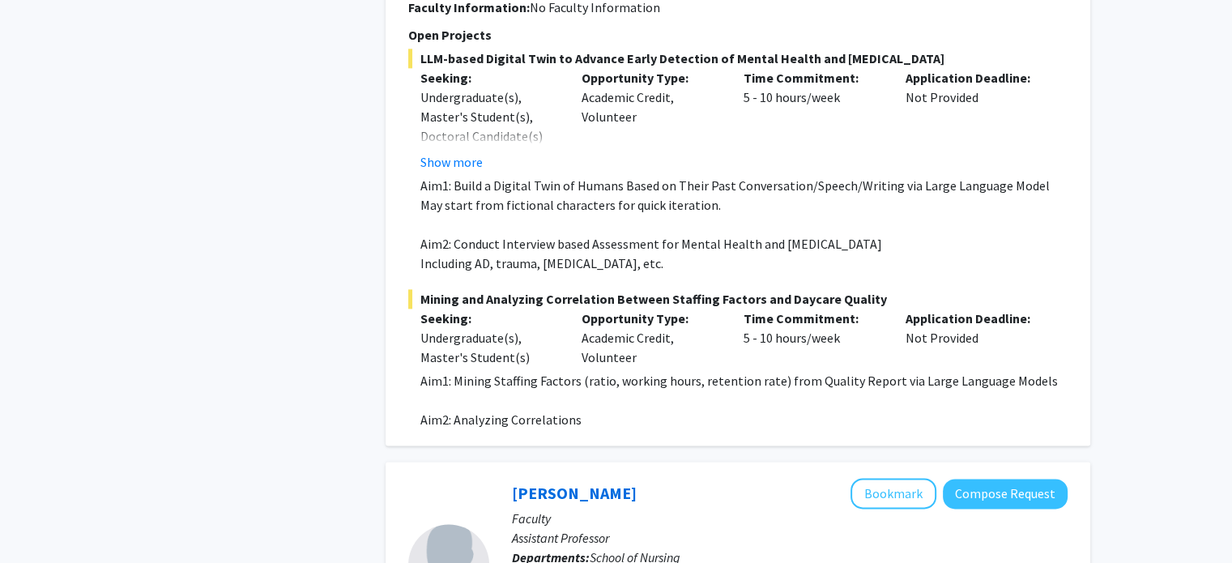
scroll to position [1944, 0]
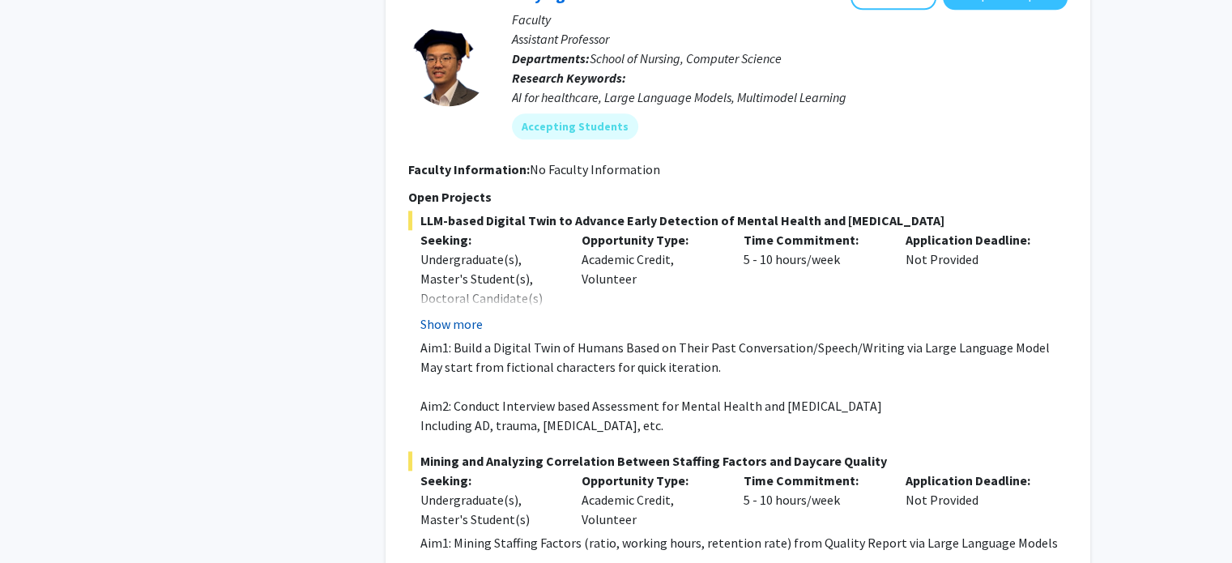
click at [467, 314] on button "Show more" at bounding box center [451, 323] width 62 height 19
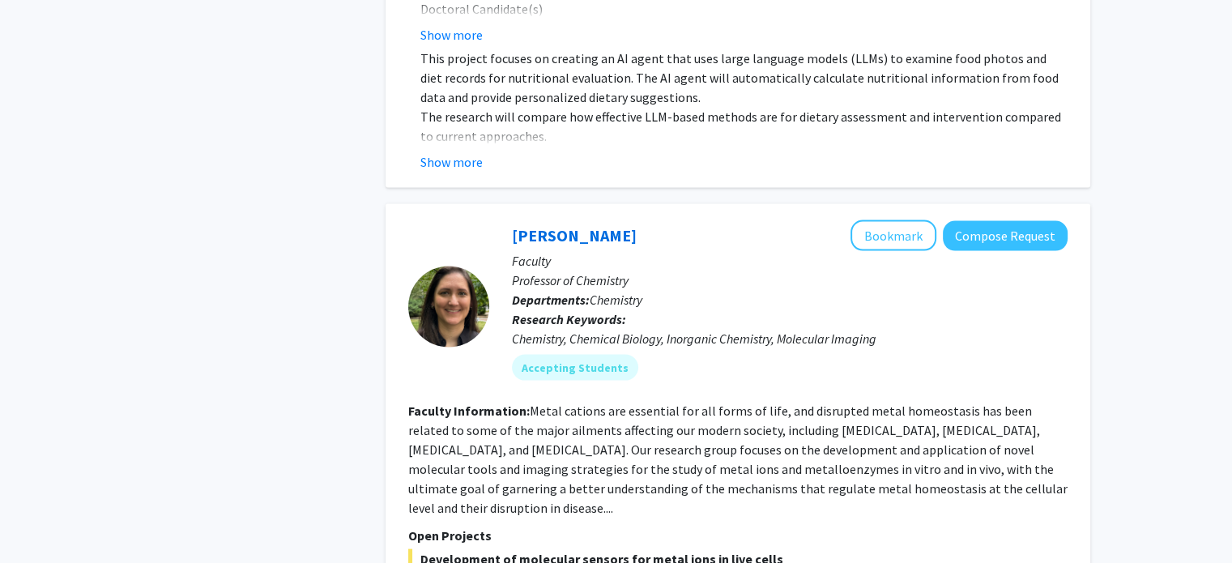
scroll to position [3402, 0]
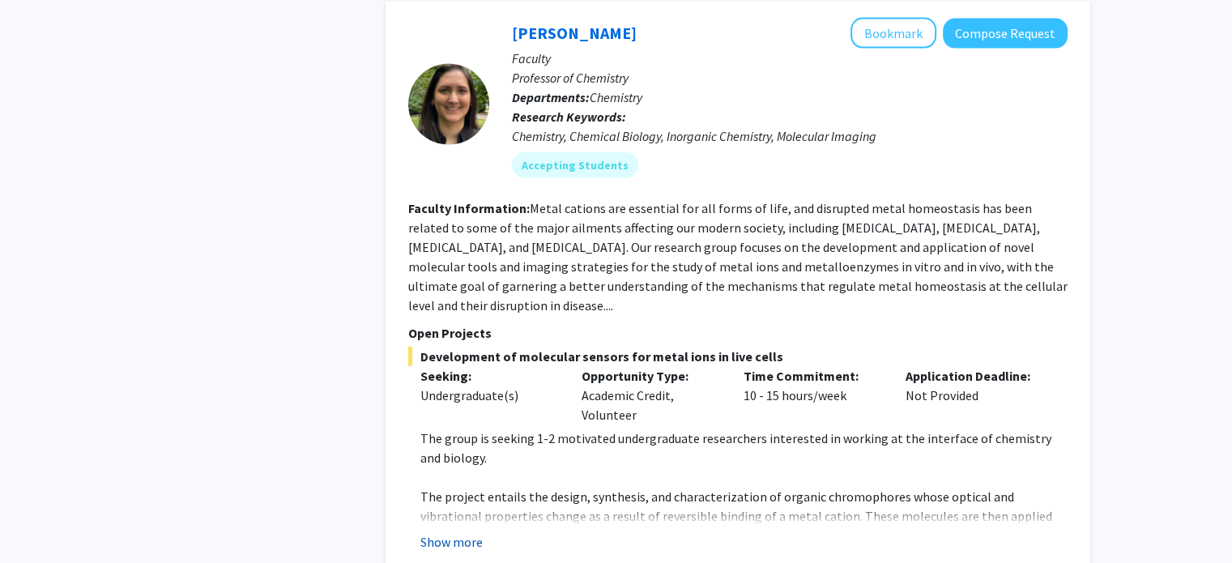
click at [456, 532] on button "Show more" at bounding box center [451, 541] width 62 height 19
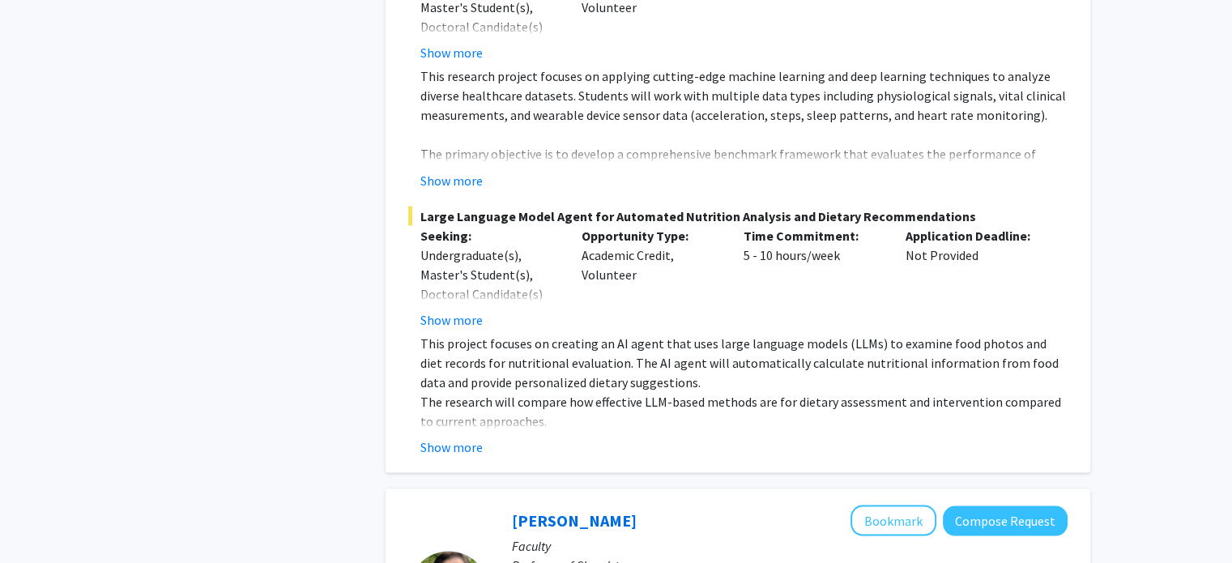
scroll to position [2916, 0]
click at [469, 436] on button "Show more" at bounding box center [451, 445] width 62 height 19
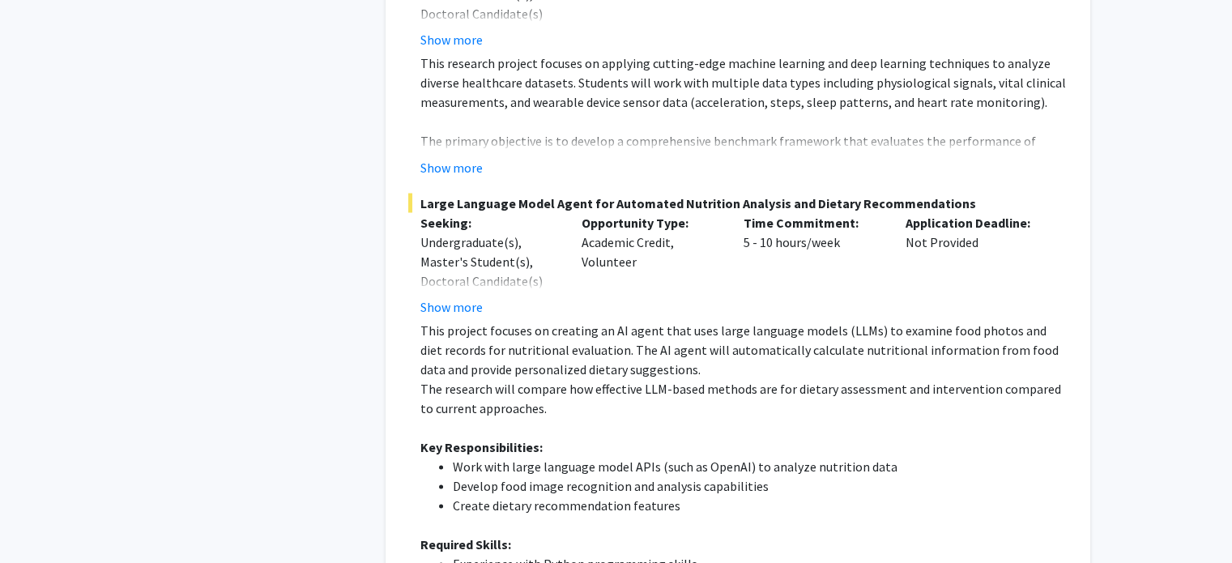
scroll to position [2835, 0]
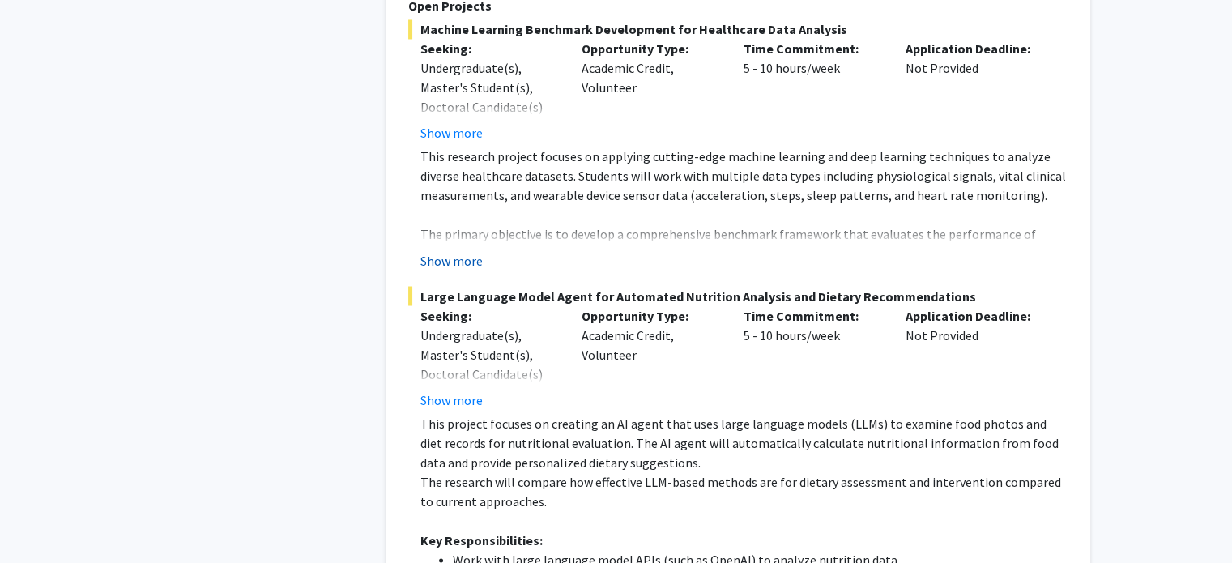
click at [464, 250] on button "Show more" at bounding box center [451, 259] width 62 height 19
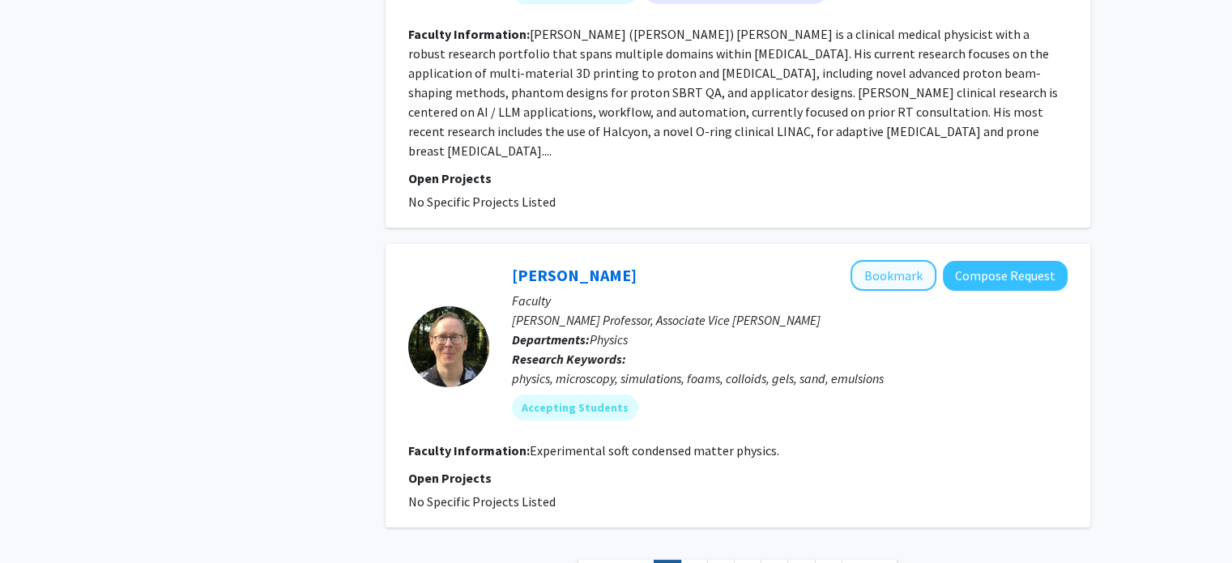
scroll to position [6127, 0]
click at [689, 560] on link "2" at bounding box center [694, 574] width 28 height 28
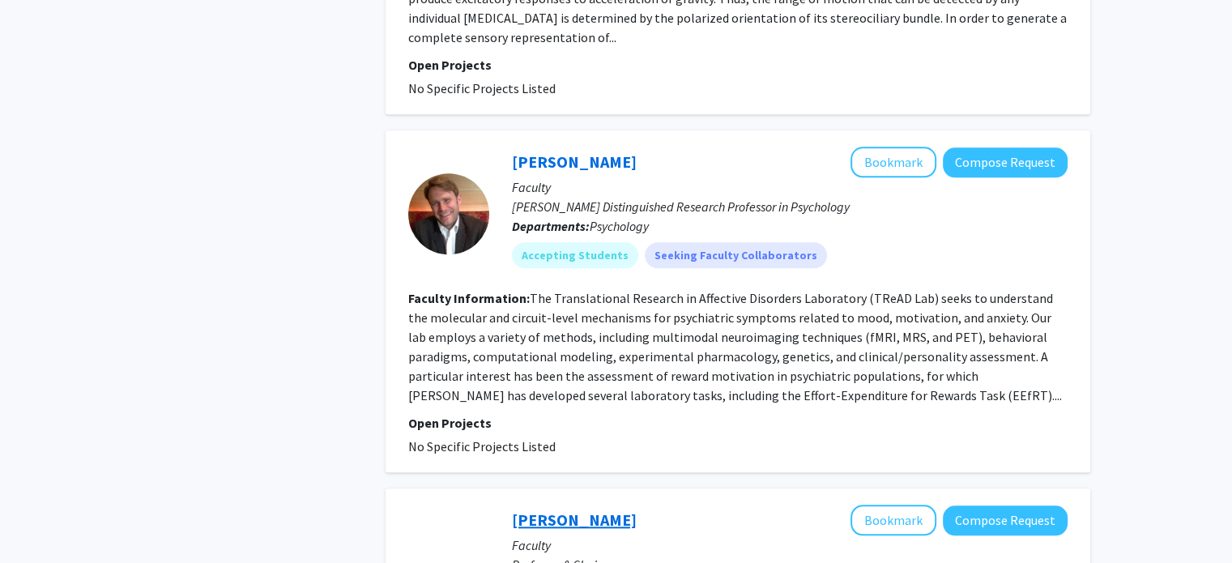
scroll to position [1620, 0]
click at [823, 323] on section "Faculty Information: The Translational Research in Affective Disorders Laborato…" at bounding box center [737, 347] width 659 height 117
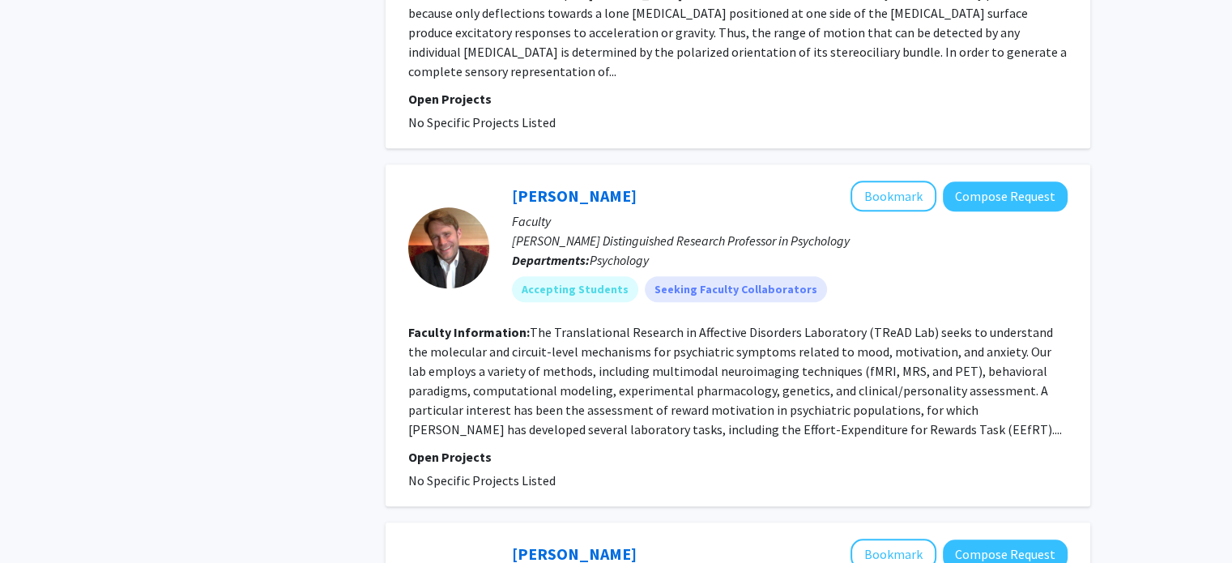
scroll to position [1458, 0]
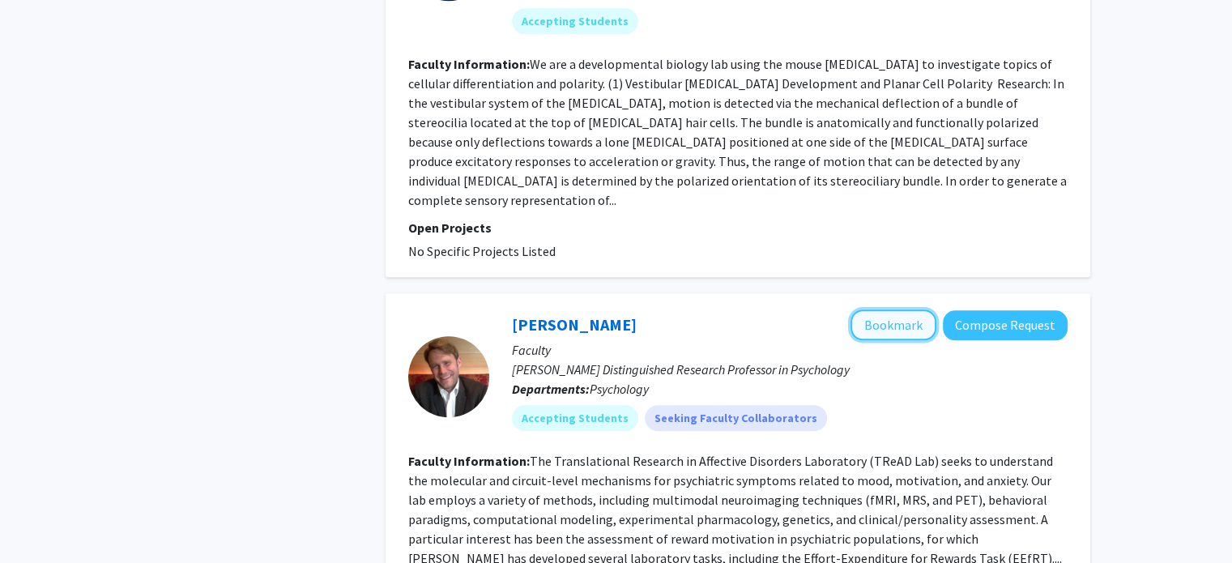
click at [901, 309] on button "Bookmark" at bounding box center [894, 324] width 86 height 31
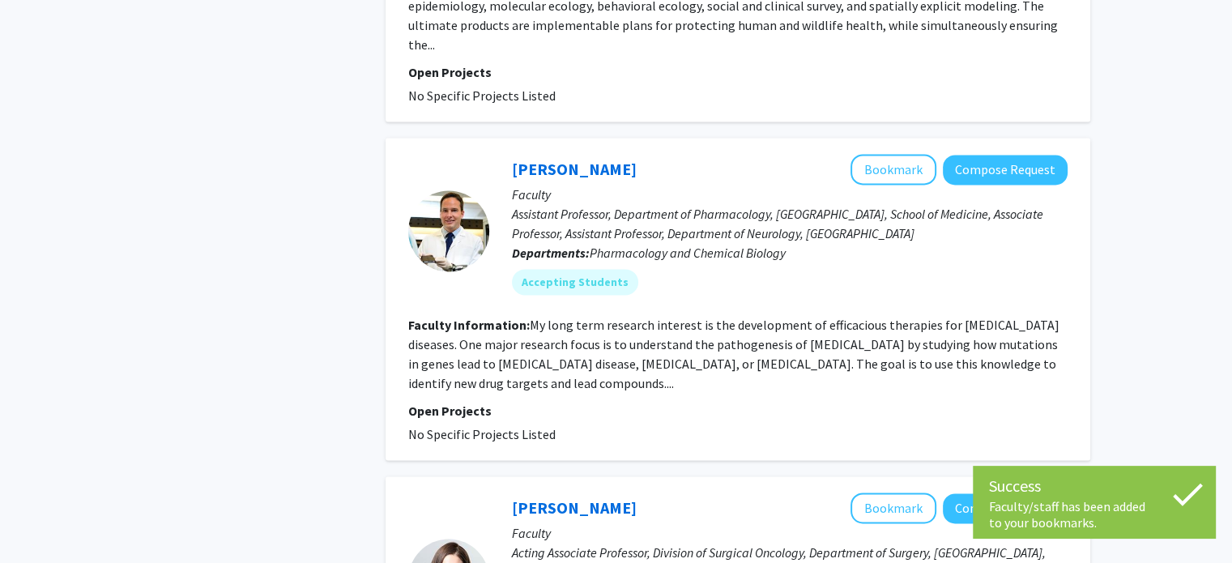
scroll to position [2430, 0]
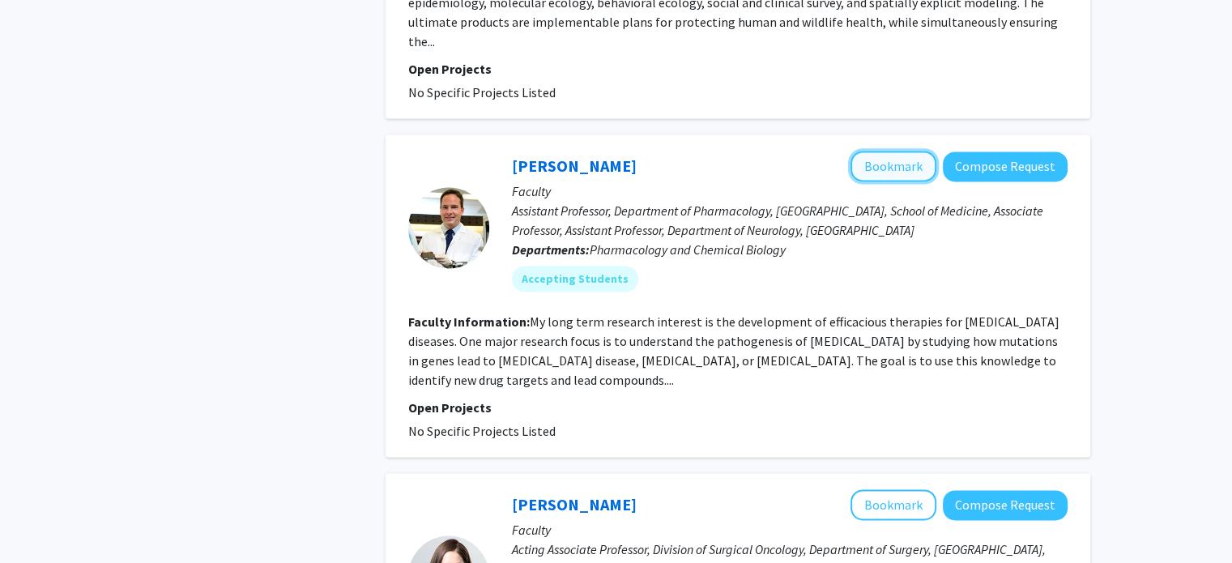
click at [899, 151] on button "Bookmark" at bounding box center [894, 166] width 86 height 31
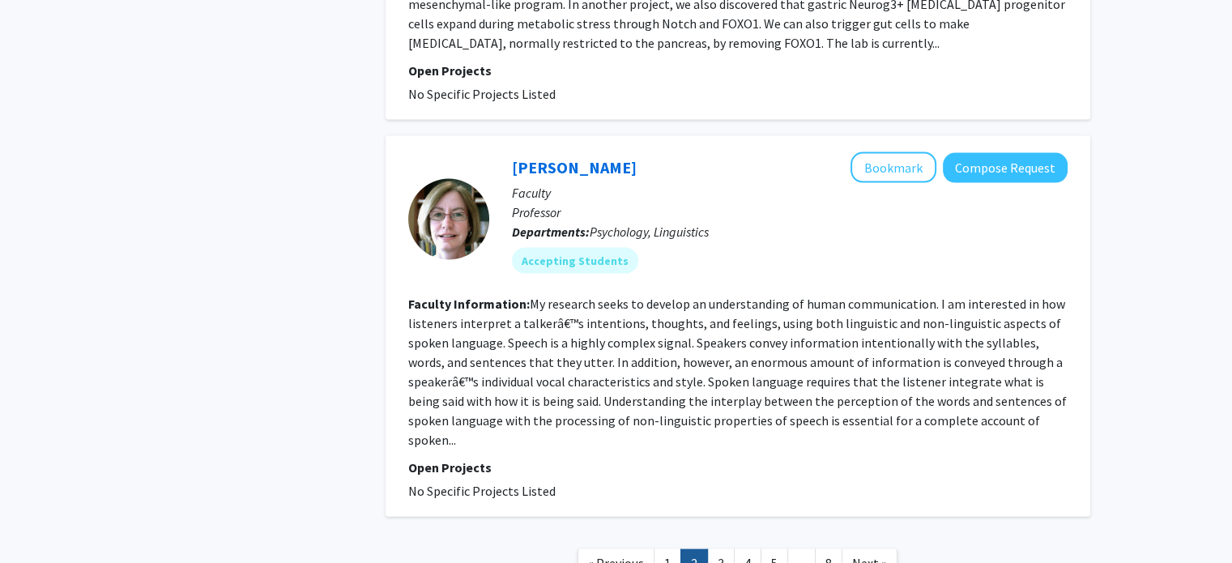
scroll to position [3564, 0]
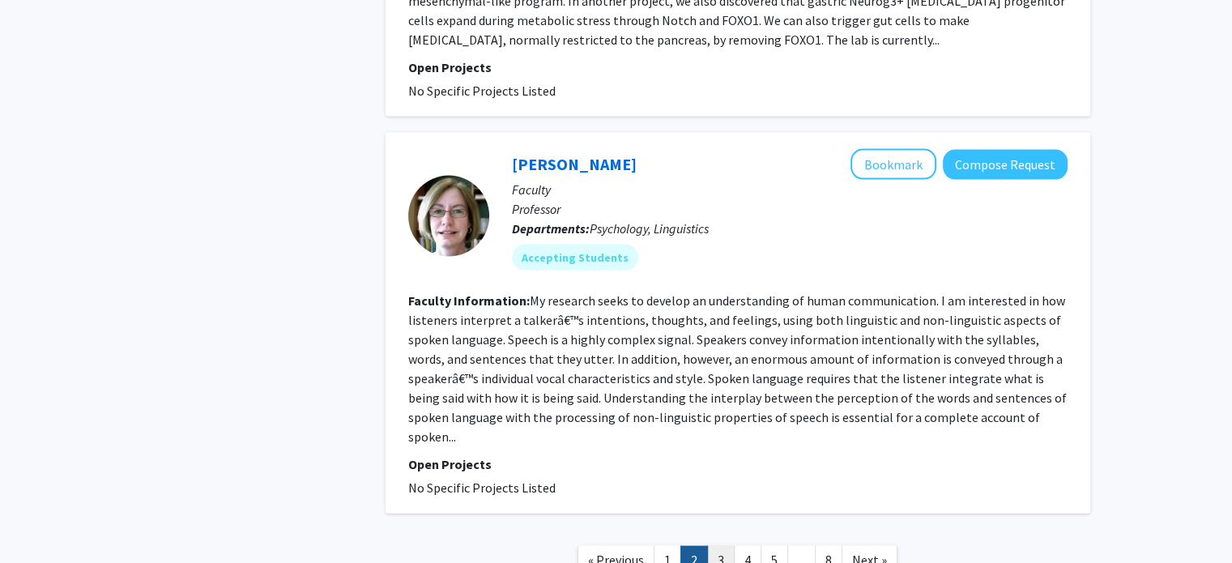
click at [729, 546] on link "3" at bounding box center [721, 560] width 28 height 28
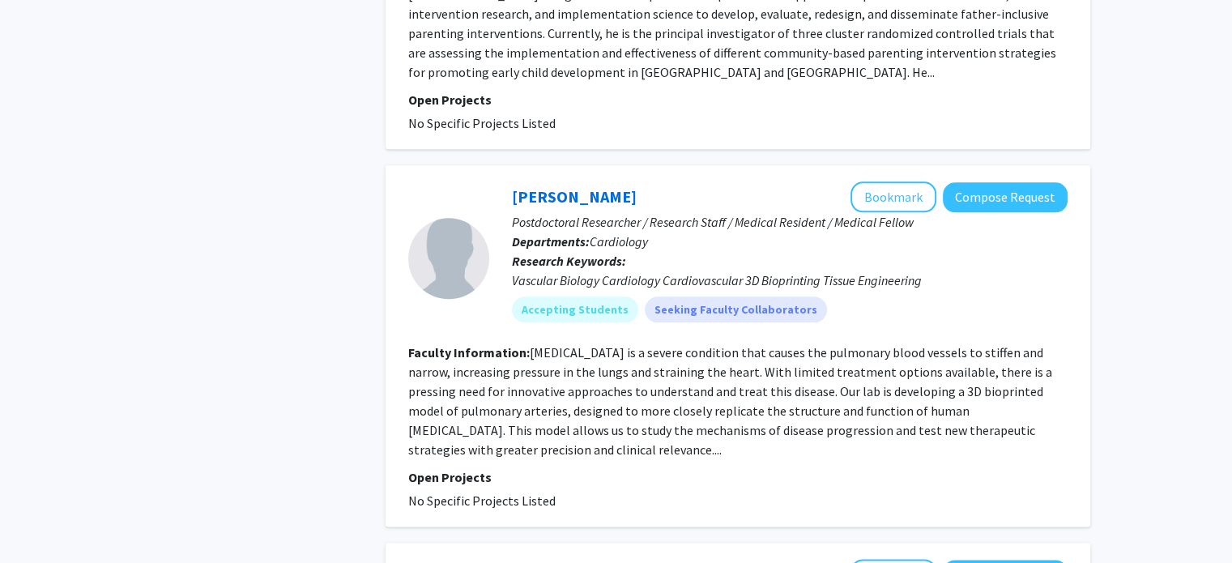
scroll to position [2025, 0]
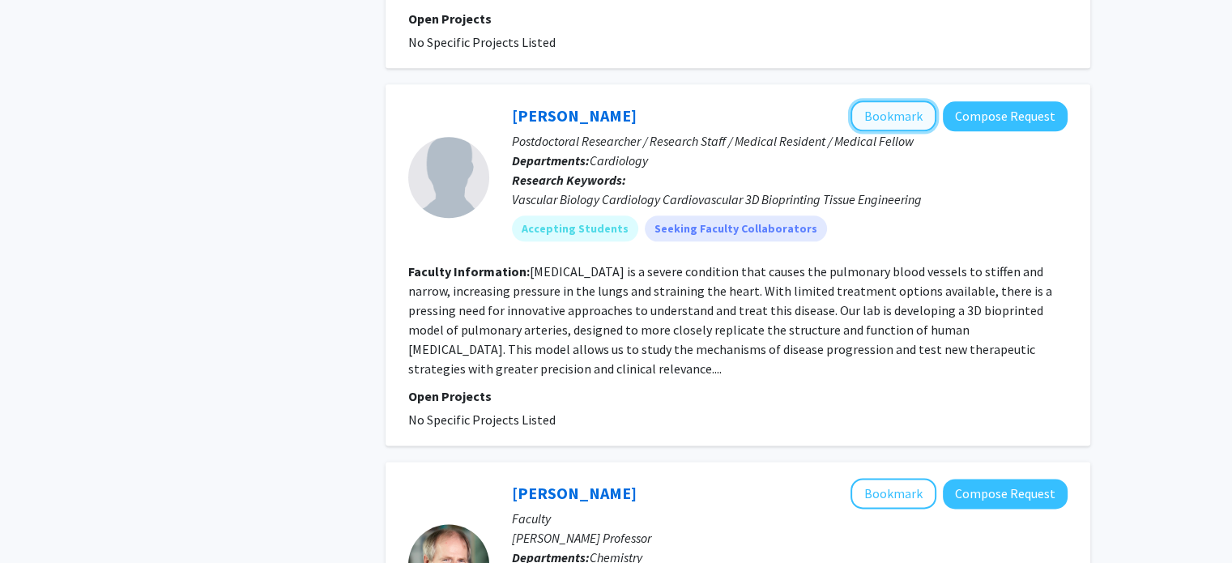
click at [891, 100] on button "Bookmark" at bounding box center [894, 115] width 86 height 31
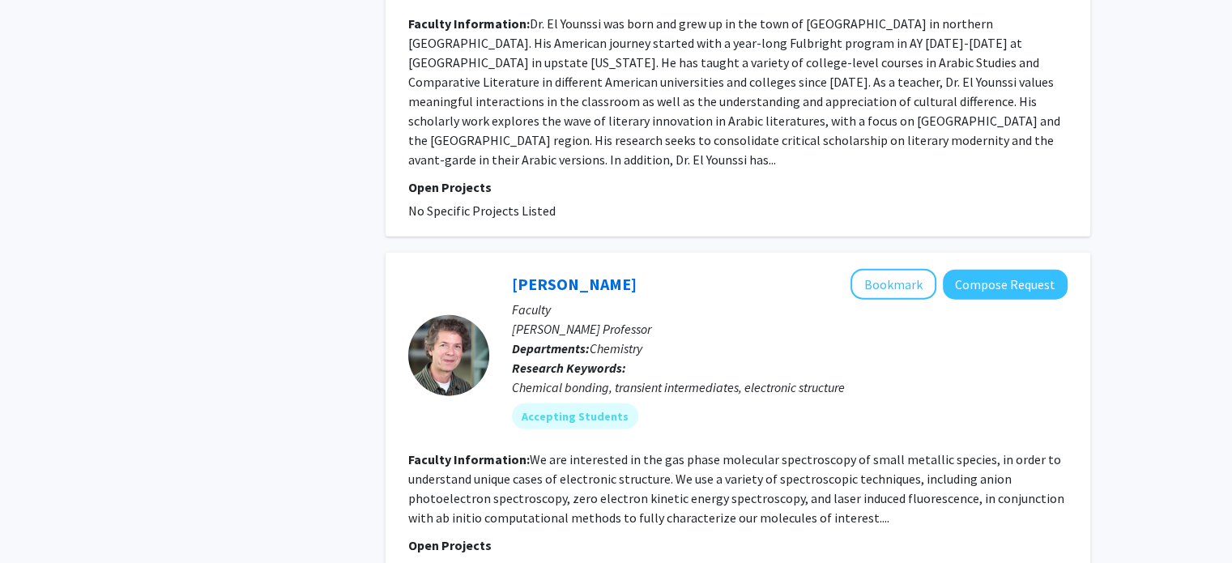
scroll to position [3713, 0]
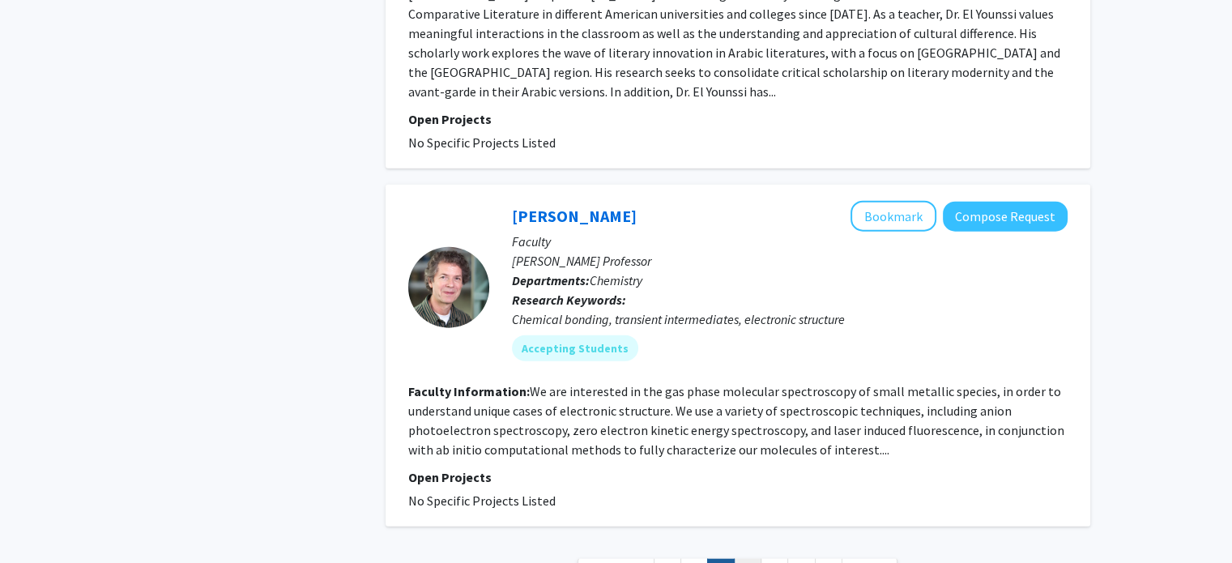
click at [754, 559] on link "4" at bounding box center [748, 573] width 28 height 28
